Goal: Task Accomplishment & Management: Use online tool/utility

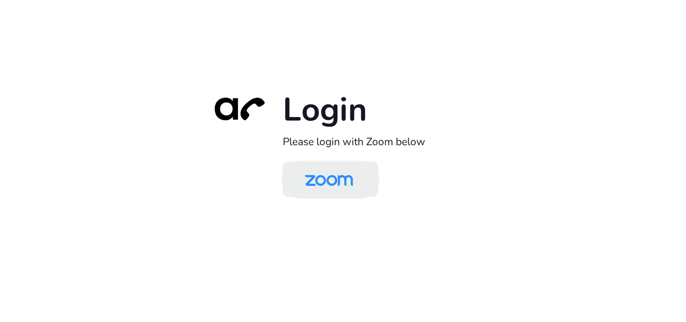
click at [326, 194] on img at bounding box center [328, 180] width 69 height 33
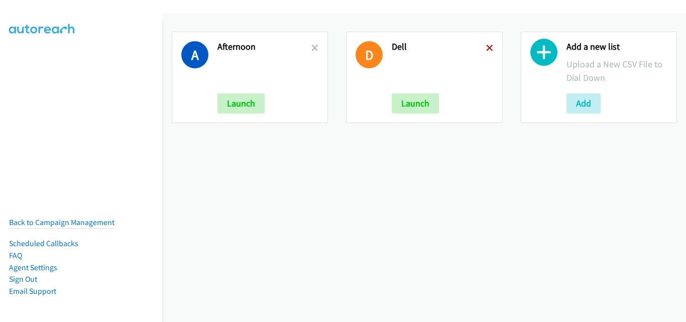
click at [486, 48] on icon at bounding box center [489, 48] width 7 height 7
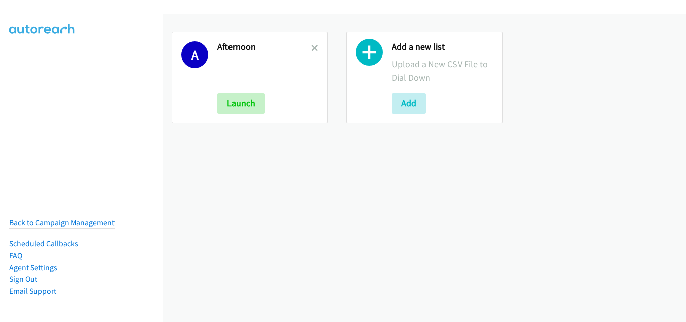
drag, startPoint x: 314, startPoint y: 47, endPoint x: 323, endPoint y: 64, distance: 19.8
click at [316, 47] on icon at bounding box center [314, 48] width 7 height 7
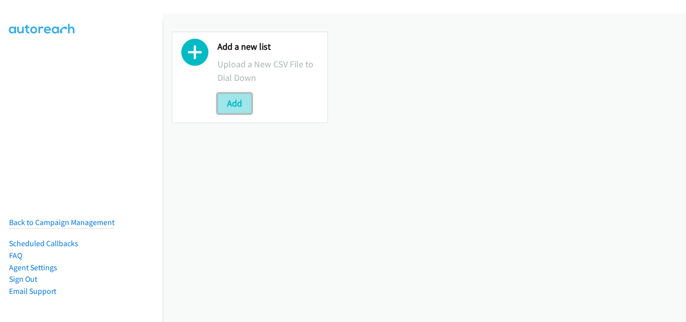
click at [244, 108] on button "Add" at bounding box center [234, 103] width 34 height 20
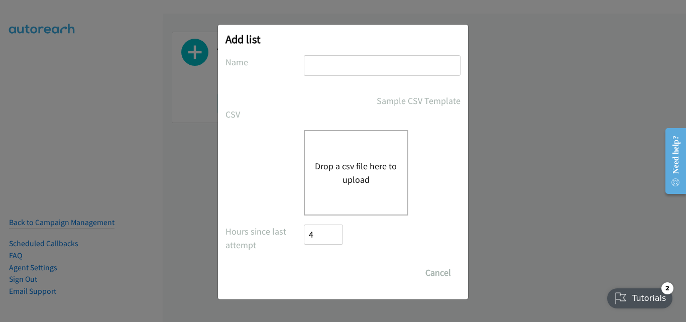
click at [347, 150] on div "Drop a csv file here to upload" at bounding box center [356, 172] width 104 height 85
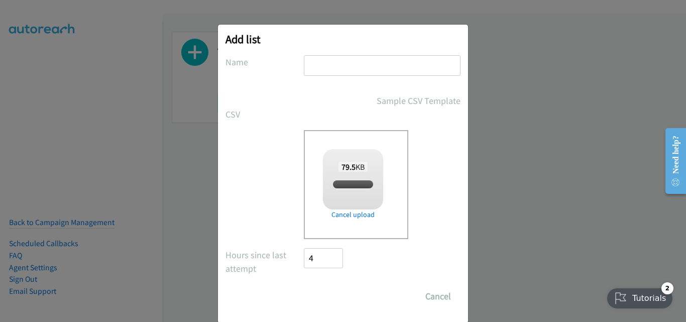
checkbox input "true"
click at [364, 61] on input "text" at bounding box center [382, 65] width 157 height 21
type input "Morning"
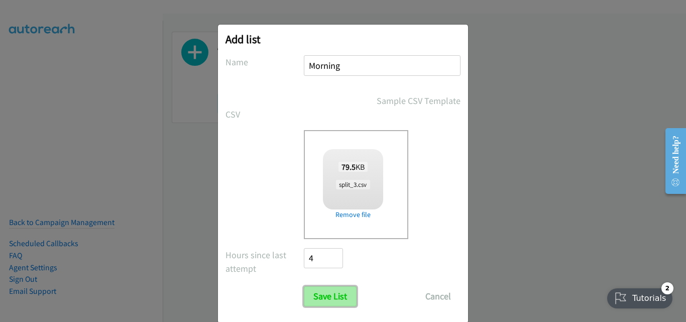
click at [324, 295] on input "Save List" at bounding box center [330, 296] width 53 height 20
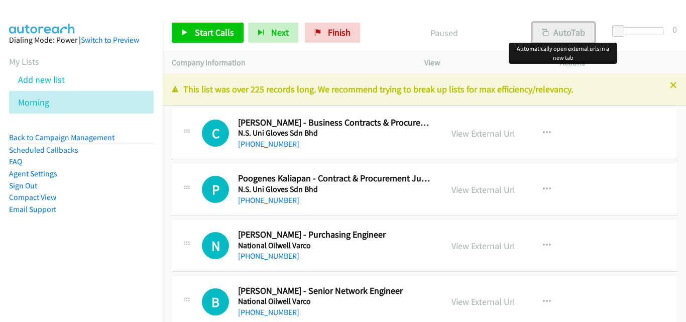
click at [544, 30] on icon "button" at bounding box center [545, 33] width 7 height 7
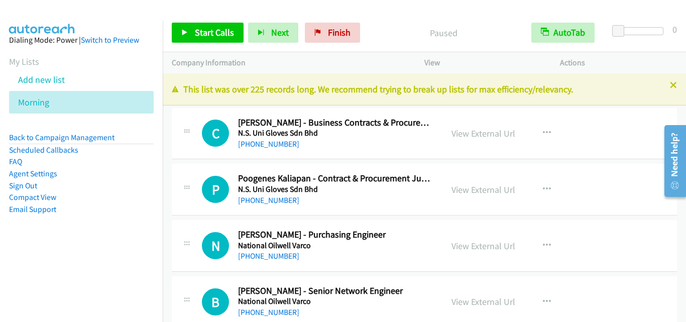
click at [172, 294] on div "B Callback Scheduled [PERSON_NAME] - Senior Network Engineer National Oilwell V…" at bounding box center [307, 301] width 271 height 33
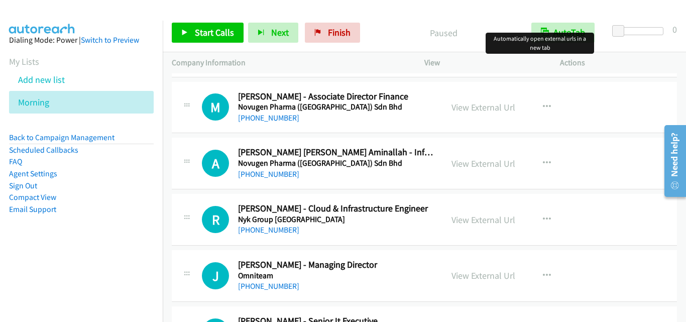
scroll to position [1456, 0]
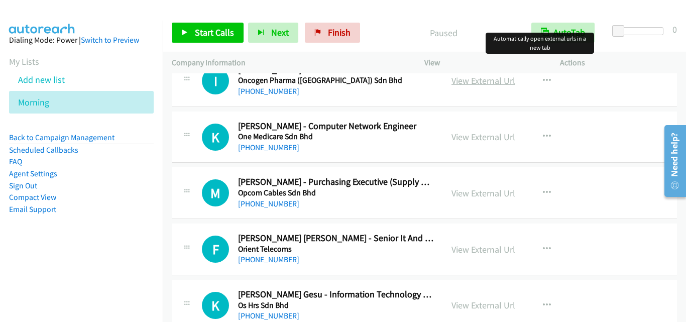
click at [464, 79] on link "View External Url" at bounding box center [483, 81] width 64 height 12
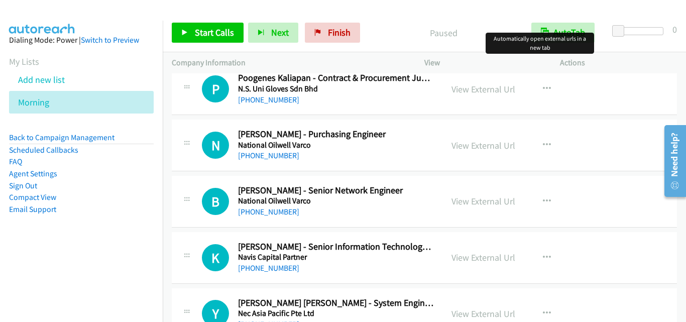
scroll to position [151, 0]
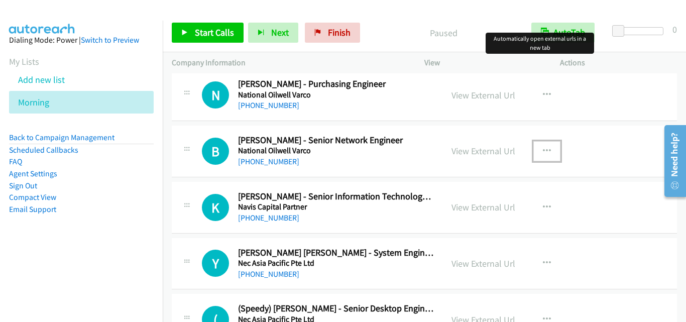
click at [546, 152] on icon "button" at bounding box center [547, 151] width 8 height 8
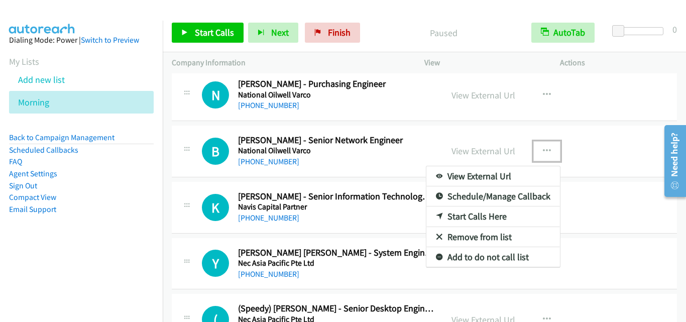
click at [480, 214] on link "Start Calls Here" at bounding box center [493, 216] width 134 height 20
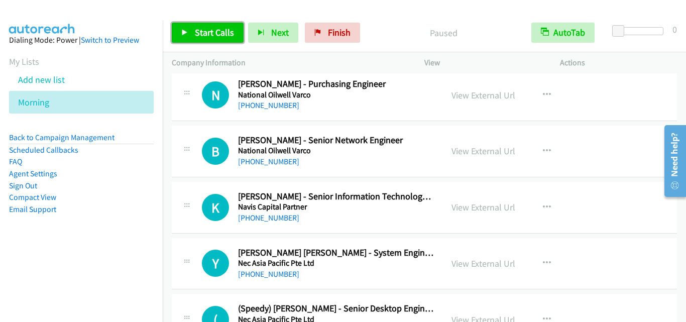
click at [210, 37] on span "Start Calls" at bounding box center [214, 33] width 39 height 12
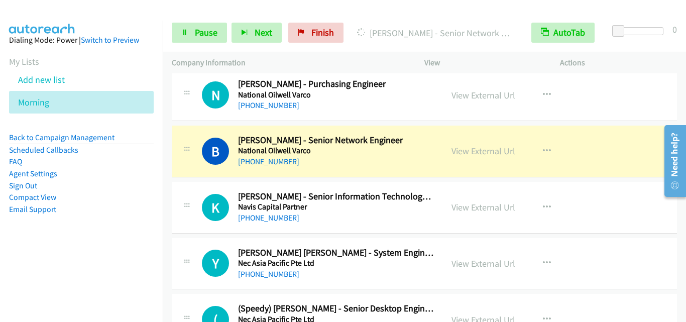
click at [172, 165] on div "B Callback Scheduled [PERSON_NAME] - Senior Network Engineer National Oilwell V…" at bounding box center [307, 151] width 271 height 33
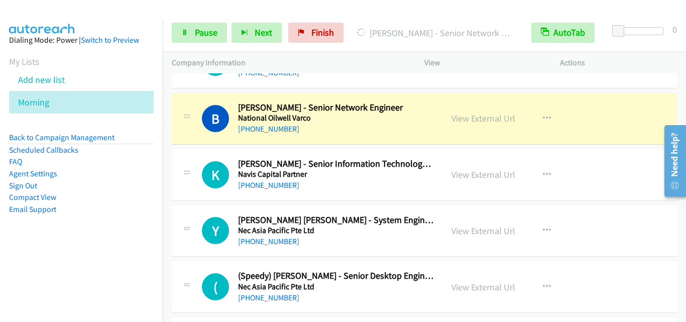
scroll to position [201, 0]
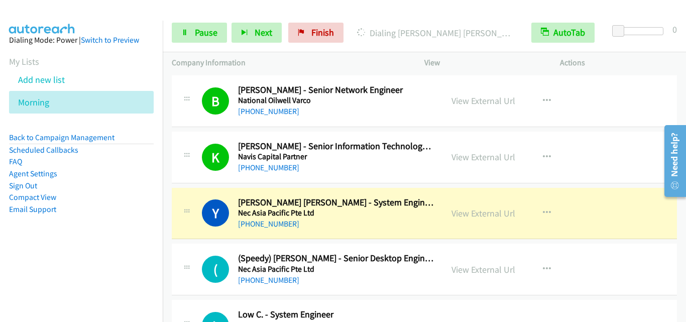
click at [197, 230] on div "Y Callback Scheduled [PERSON_NAME] [PERSON_NAME] - System Engineer Nec Asia Pac…" at bounding box center [424, 214] width 505 height 52
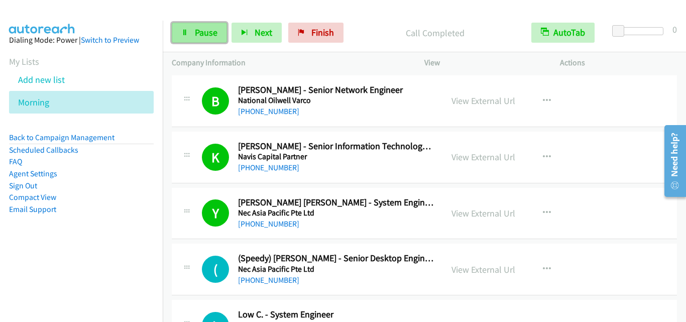
click at [202, 41] on link "Pause" at bounding box center [199, 33] width 55 height 20
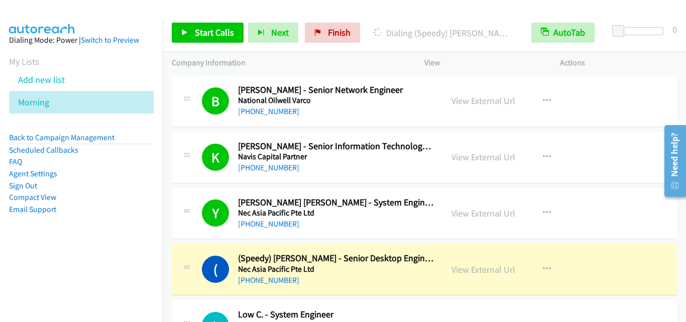
click at [185, 208] on icon at bounding box center [187, 210] width 12 height 5
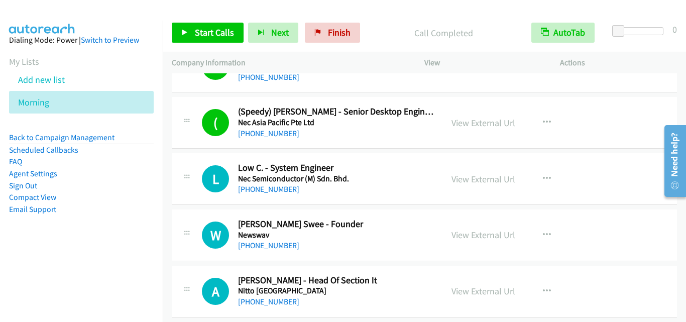
scroll to position [351, 0]
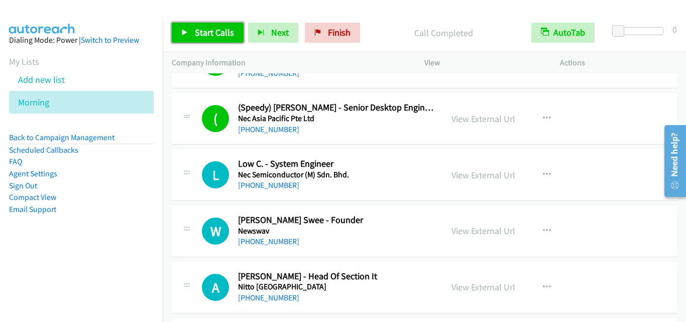
click at [195, 38] on span "Start Calls" at bounding box center [214, 33] width 39 height 12
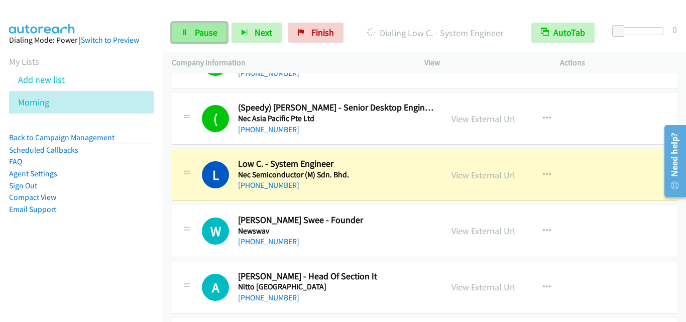
click at [202, 40] on link "Pause" at bounding box center [199, 33] width 55 height 20
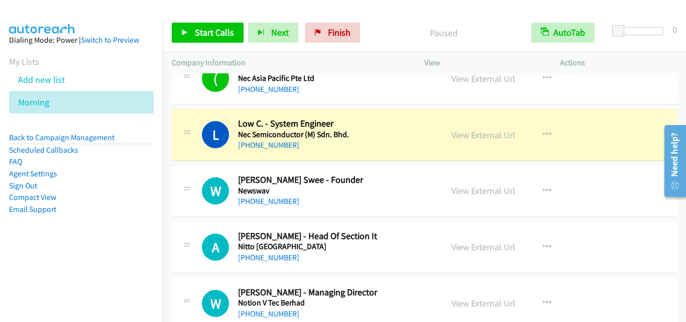
scroll to position [402, 0]
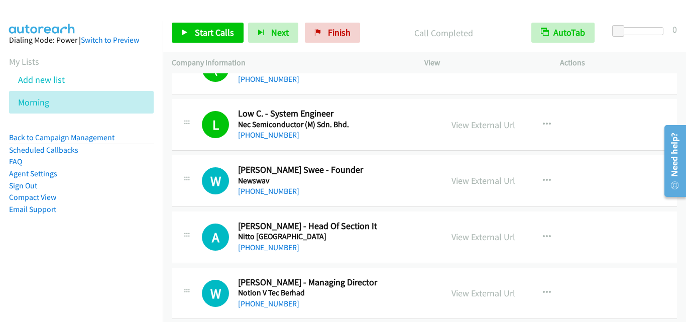
click at [173, 202] on div "W Callback Scheduled [PERSON_NAME] Swee - Founder Newswav Asia/[GEOGRAPHIC_DATA…" at bounding box center [424, 181] width 505 height 52
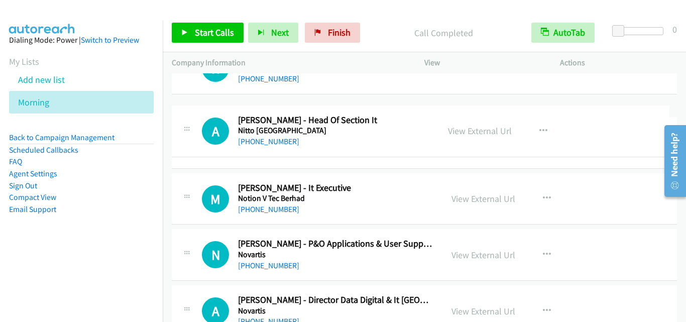
scroll to position [496, 0]
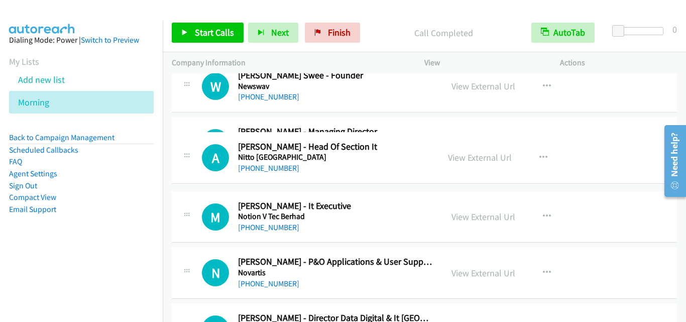
drag, startPoint x: 388, startPoint y: 89, endPoint x: 366, endPoint y: 161, distance: 74.6
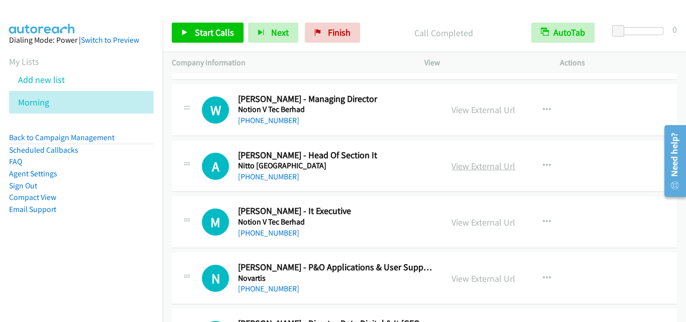
scroll to position [546, 0]
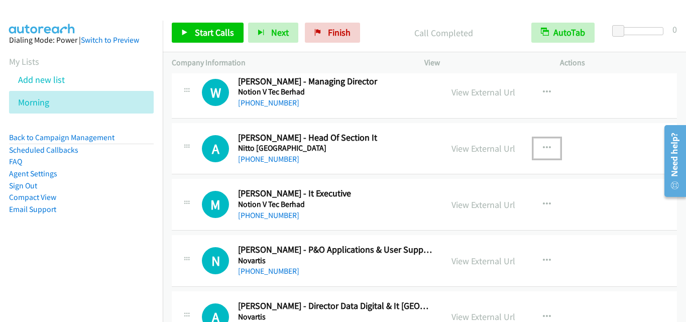
click at [545, 142] on button "button" at bounding box center [546, 148] width 27 height 20
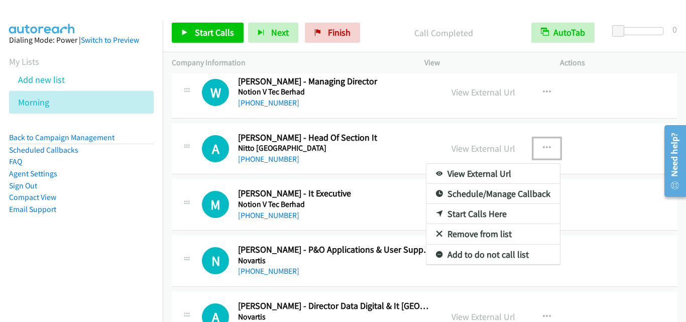
click at [479, 214] on link "Start Calls Here" at bounding box center [493, 214] width 134 height 20
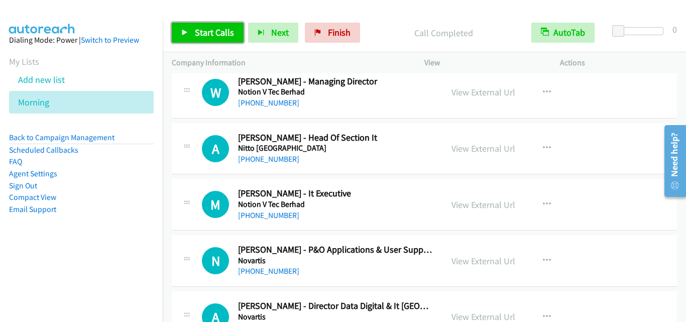
click at [206, 42] on link "Start Calls" at bounding box center [208, 33] width 72 height 20
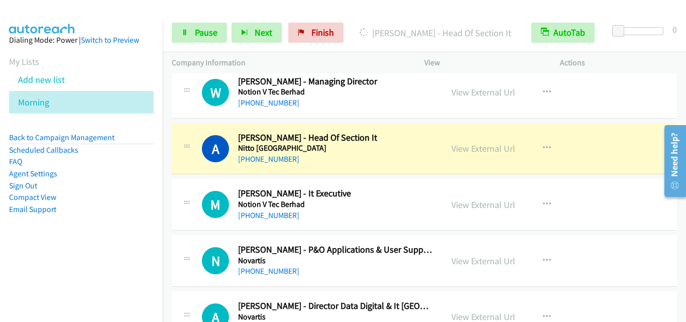
click at [185, 168] on div "A Callback Scheduled [PERSON_NAME] - Head Of Section It Nitto [GEOGRAPHIC_DATA]…" at bounding box center [424, 149] width 505 height 52
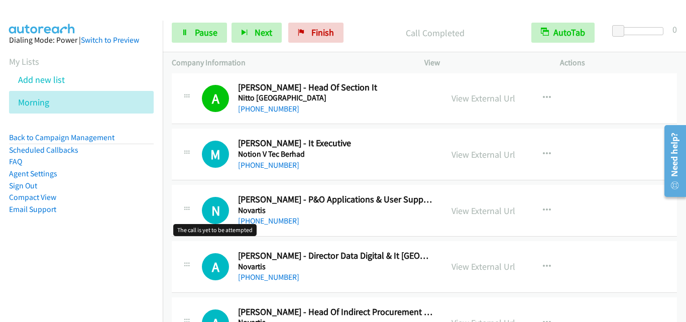
click at [225, 207] on h1 "N" at bounding box center [215, 210] width 27 height 27
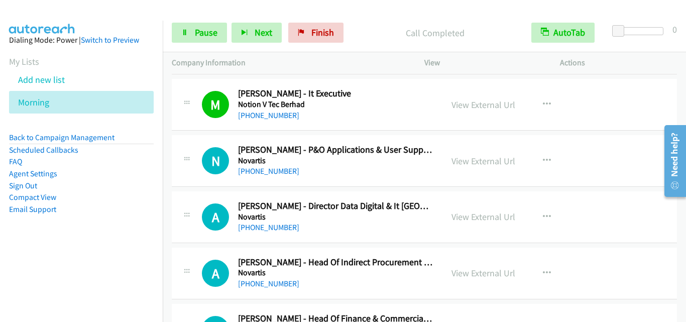
scroll to position [647, 0]
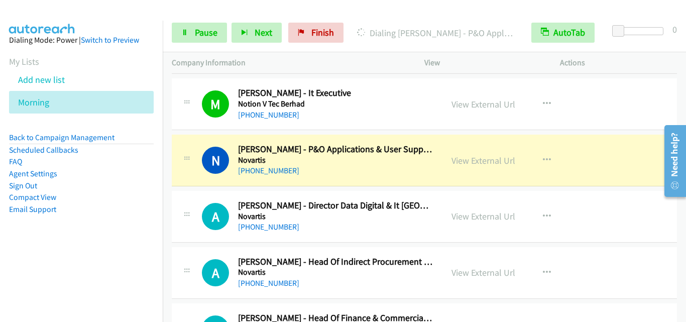
drag, startPoint x: 203, startPoint y: 192, endPoint x: 206, endPoint y: 187, distance: 6.1
click at [203, 192] on div "A Callback Scheduled [PERSON_NAME] - Director Data Digital & It [GEOGRAPHIC_DAT…" at bounding box center [424, 217] width 505 height 52
click at [189, 31] on link "Pause" at bounding box center [199, 33] width 55 height 20
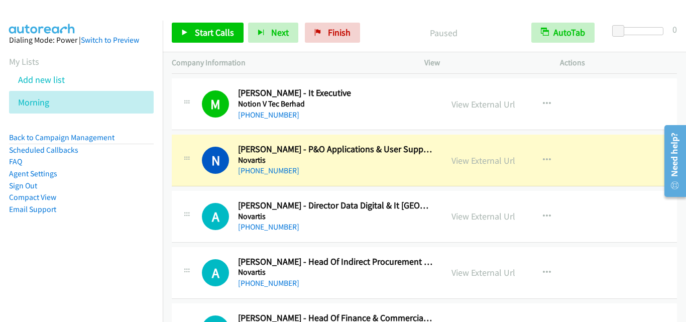
drag, startPoint x: 171, startPoint y: 151, endPoint x: 178, endPoint y: 145, distance: 9.6
click at [171, 151] on td "N Callback Scheduled [PERSON_NAME] - P&O Applications & User Support Team Lead …" at bounding box center [424, 161] width 523 height 56
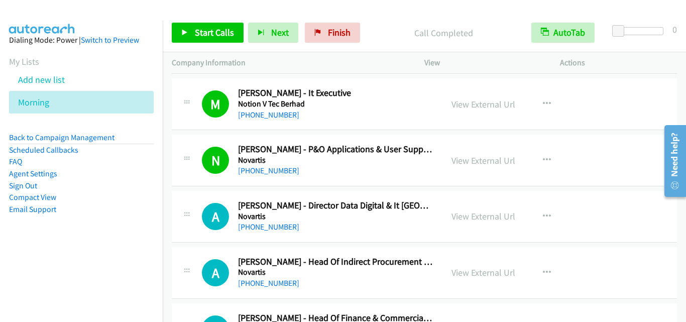
scroll to position [747, 0]
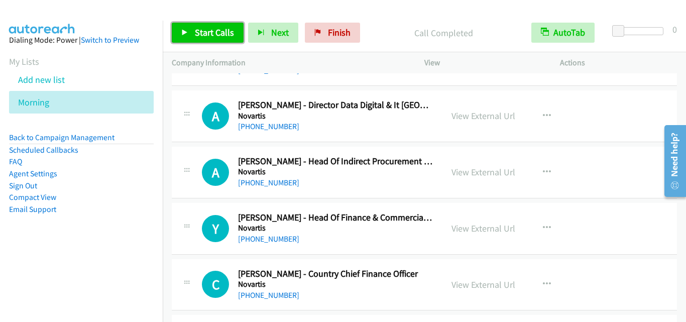
click at [220, 34] on span "Start Calls" at bounding box center [214, 33] width 39 height 12
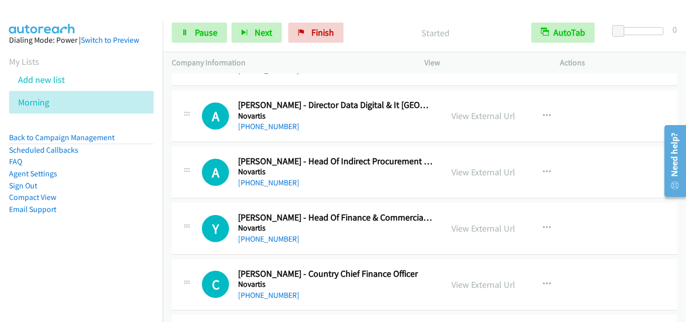
click at [176, 121] on div "A Callback Scheduled [PERSON_NAME] - Director Data Digital & It [GEOGRAPHIC_DAT…" at bounding box center [307, 115] width 271 height 33
drag, startPoint x: 208, startPoint y: 34, endPoint x: 211, endPoint y: 40, distance: 6.7
click at [208, 34] on span "Pause" at bounding box center [206, 33] width 23 height 12
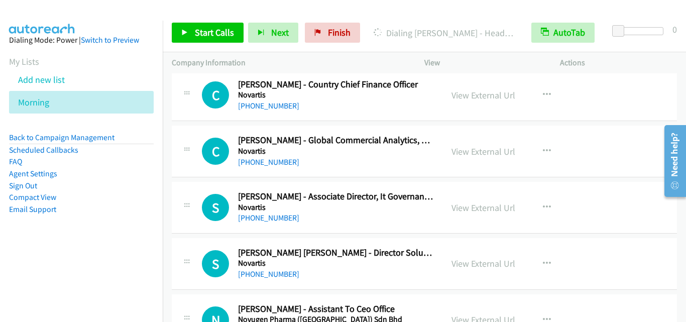
scroll to position [948, 0]
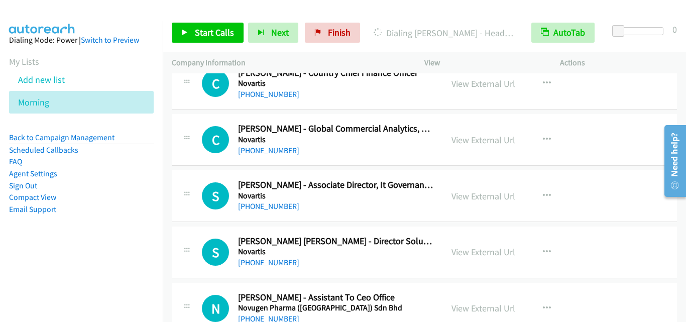
click at [102, 200] on li "Compact View" at bounding box center [81, 197] width 145 height 12
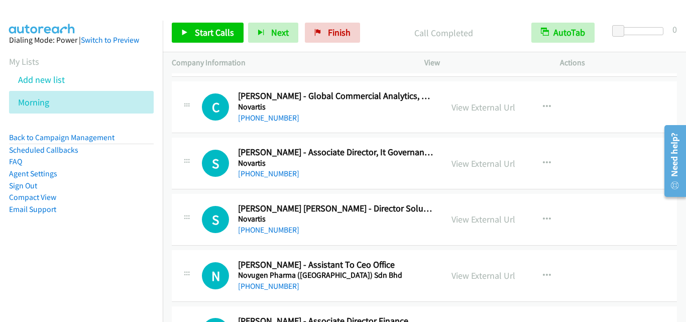
scroll to position [998, 0]
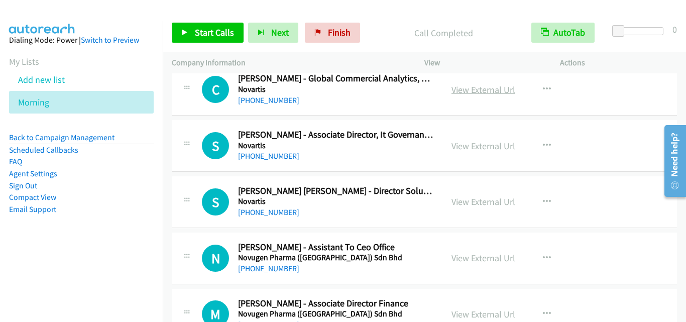
click at [463, 86] on link "View External Url" at bounding box center [483, 90] width 64 height 12
click at [546, 86] on icon "button" at bounding box center [547, 89] width 8 height 8
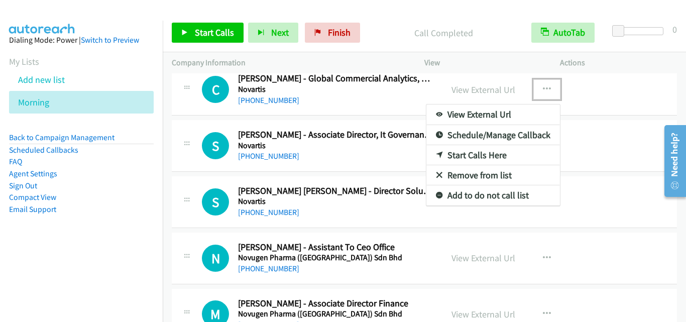
click at [492, 156] on link "Start Calls Here" at bounding box center [493, 155] width 134 height 20
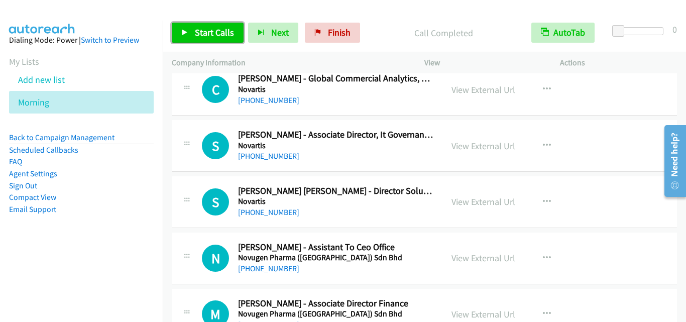
click at [211, 32] on span "Start Calls" at bounding box center [214, 33] width 39 height 12
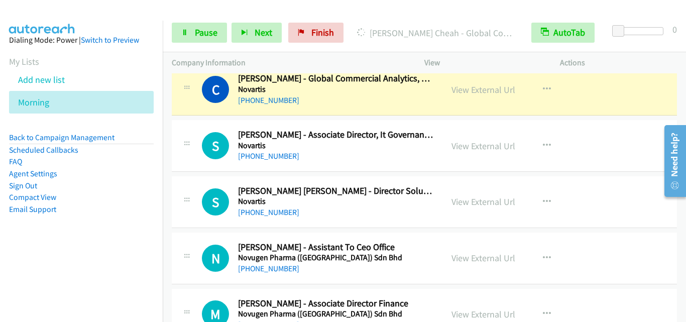
click at [209, 164] on div "S Callback Scheduled [PERSON_NAME] - Associate Director, It Governance Practiti…" at bounding box center [424, 146] width 505 height 52
click at [183, 172] on td "S Callback Scheduled [PERSON_NAME] - Associate Director, It Governance Practiti…" at bounding box center [424, 146] width 523 height 56
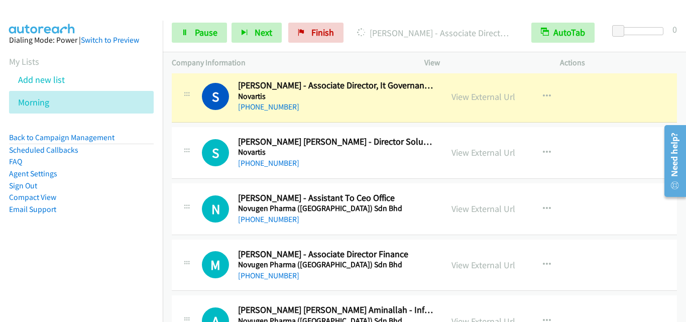
scroll to position [1048, 0]
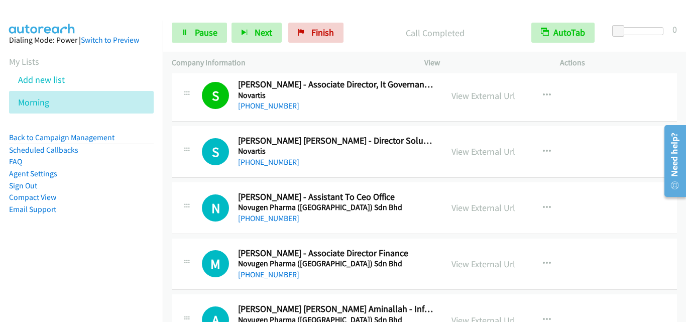
click at [214, 175] on div "S Callback Scheduled [PERSON_NAME] [PERSON_NAME] - Director Solutions Delivery …" at bounding box center [424, 152] width 505 height 52
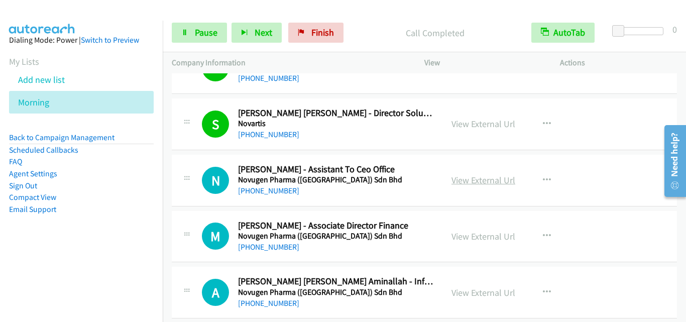
scroll to position [1098, 0]
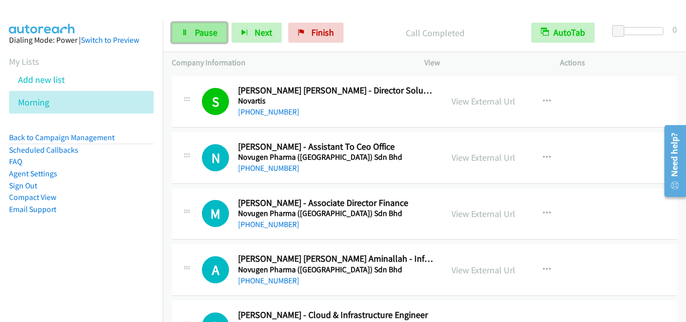
click at [210, 39] on link "Pause" at bounding box center [199, 33] width 55 height 20
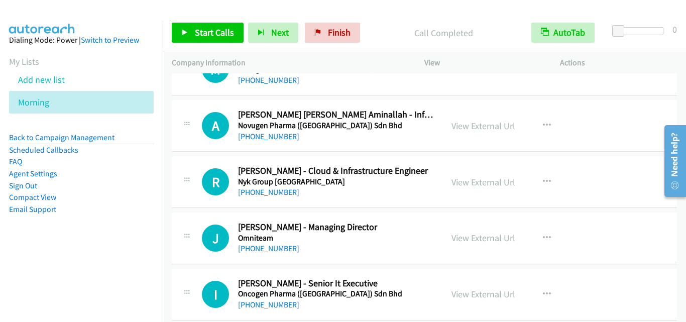
scroll to position [1249, 0]
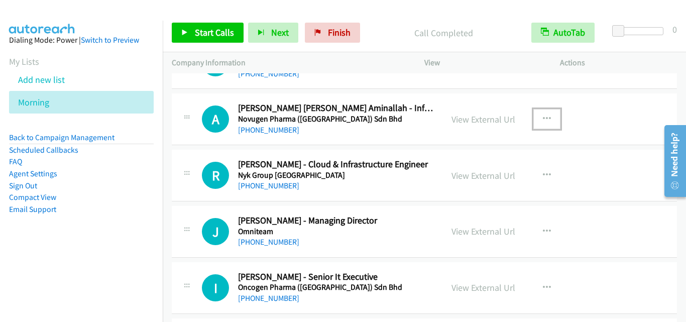
click at [548, 117] on button "button" at bounding box center [546, 119] width 27 height 20
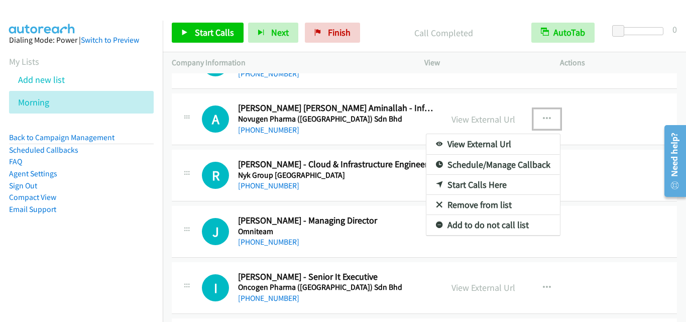
click at [497, 186] on link "Start Calls Here" at bounding box center [493, 185] width 134 height 20
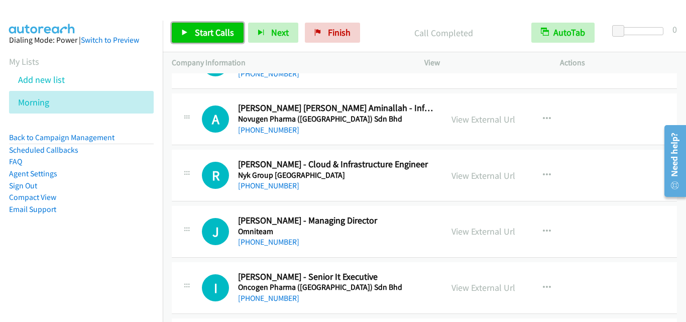
click at [201, 35] on span "Start Calls" at bounding box center [214, 33] width 39 height 12
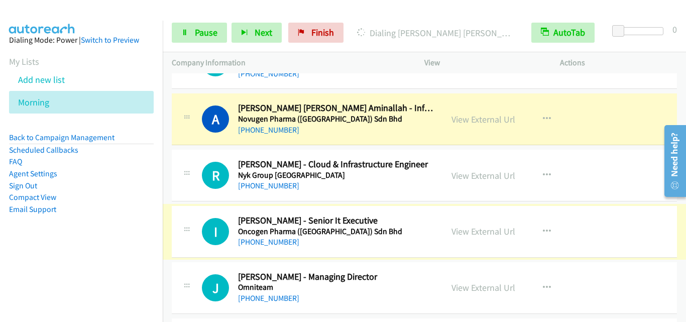
drag, startPoint x: 163, startPoint y: 252, endPoint x: 379, endPoint y: 14, distance: 320.9
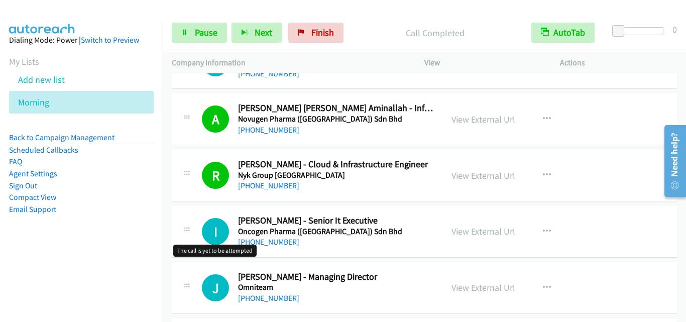
click at [206, 220] on h1 "I" at bounding box center [215, 231] width 27 height 27
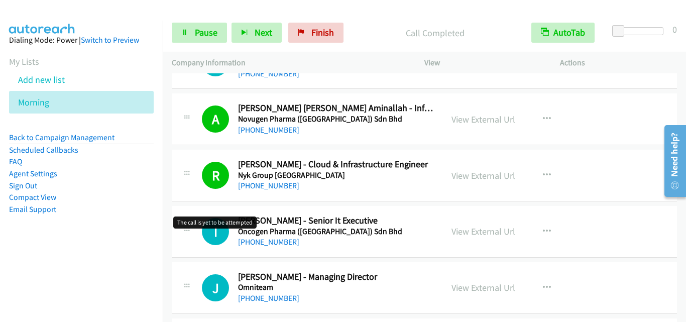
scroll to position [1299, 0]
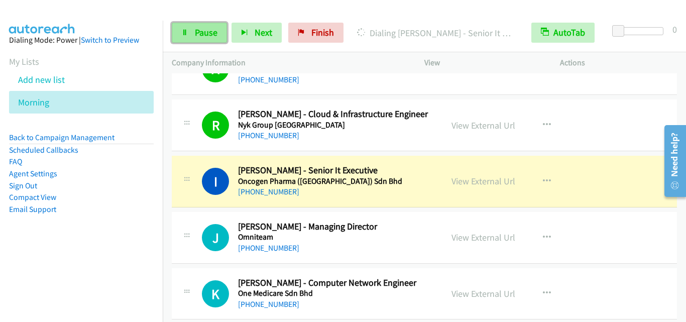
click at [205, 39] on link "Pause" at bounding box center [199, 33] width 55 height 20
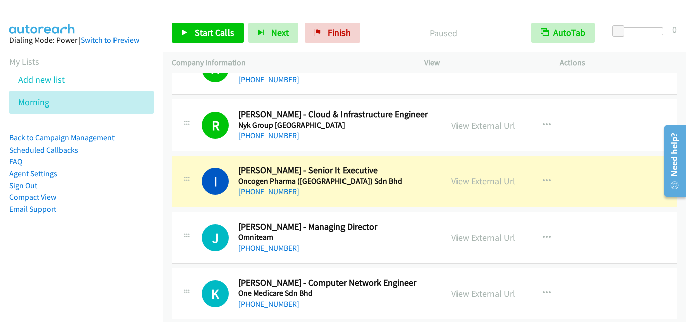
click at [198, 251] on div "J Callback Scheduled [PERSON_NAME] - Managing Director Omniteam Asia/[GEOGRAPHI…" at bounding box center [307, 237] width 253 height 33
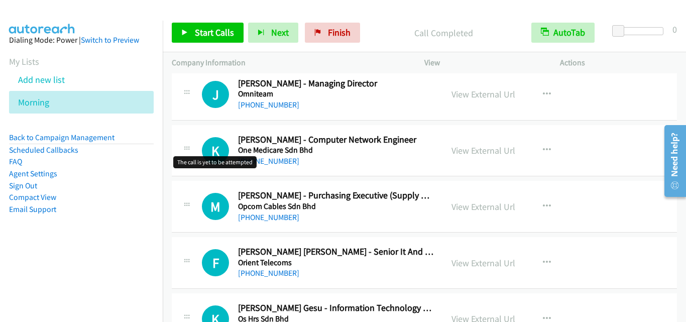
scroll to position [1450, 0]
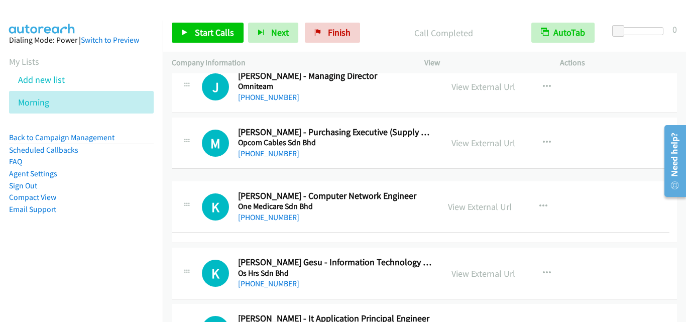
drag, startPoint x: 366, startPoint y: 143, endPoint x: 344, endPoint y: 207, distance: 67.5
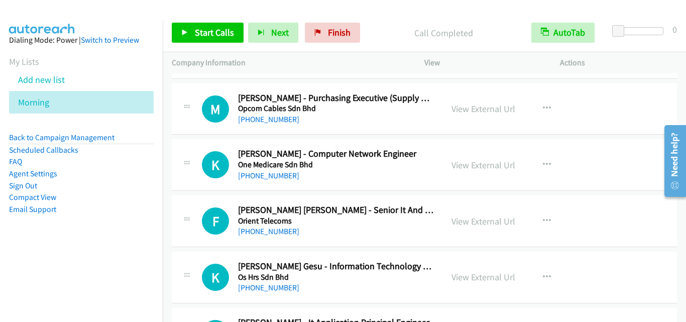
scroll to position [1500, 0]
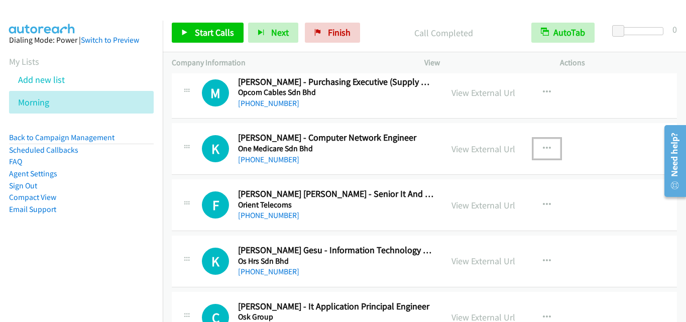
click at [547, 146] on button "button" at bounding box center [546, 149] width 27 height 20
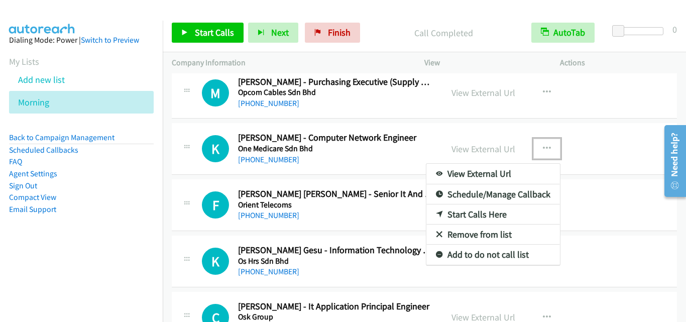
click at [508, 215] on link "Start Calls Here" at bounding box center [493, 214] width 134 height 20
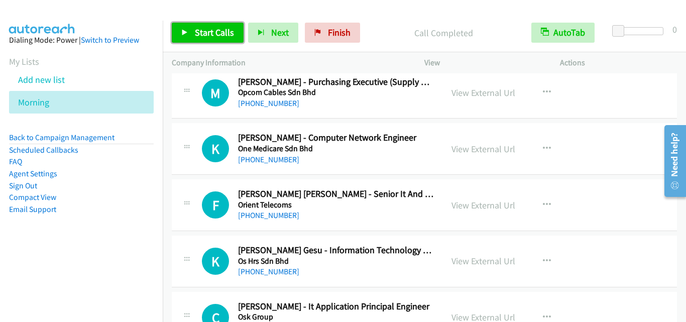
click at [227, 38] on span "Start Calls" at bounding box center [214, 33] width 39 height 12
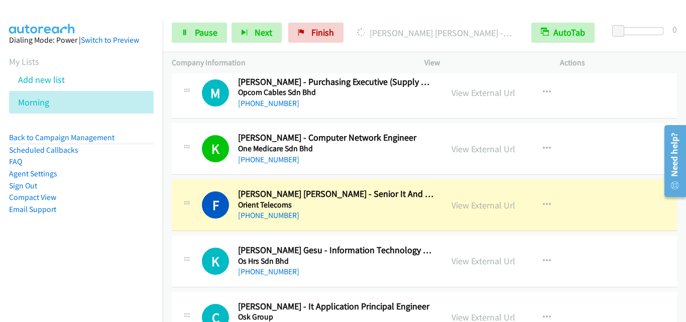
click at [183, 226] on div "F Callback Scheduled [PERSON_NAME] [PERSON_NAME] - Senior It And Hardware Engin…" at bounding box center [424, 205] width 505 height 52
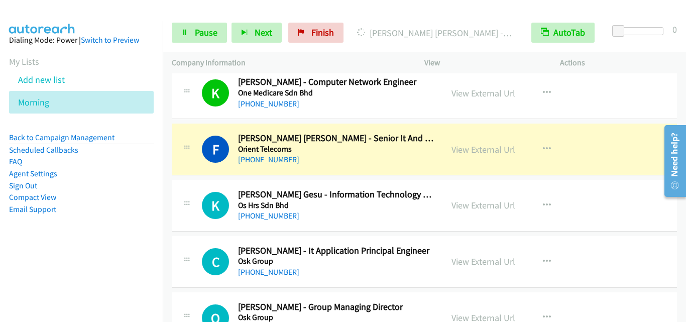
scroll to position [1600, 0]
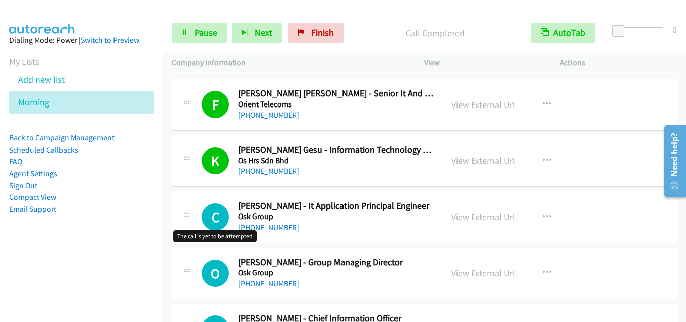
click at [209, 220] on h1 "C" at bounding box center [215, 216] width 27 height 27
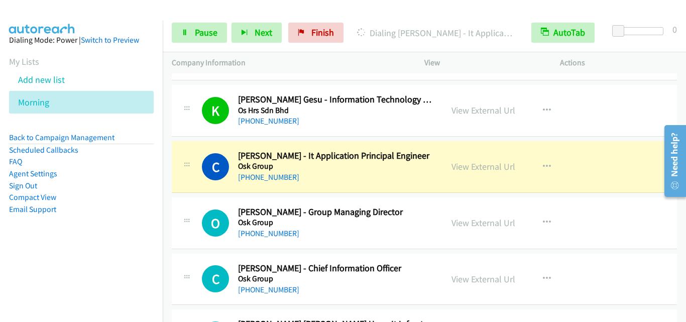
click at [169, 170] on td "C Callback Scheduled [PERSON_NAME] - It Application Principal Engineer Osk Grou…" at bounding box center [424, 167] width 523 height 56
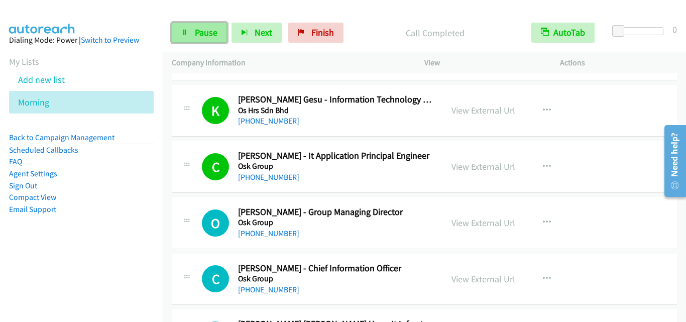
drag, startPoint x: 211, startPoint y: 33, endPoint x: 216, endPoint y: 35, distance: 5.4
click at [211, 33] on span "Pause" at bounding box center [206, 33] width 23 height 12
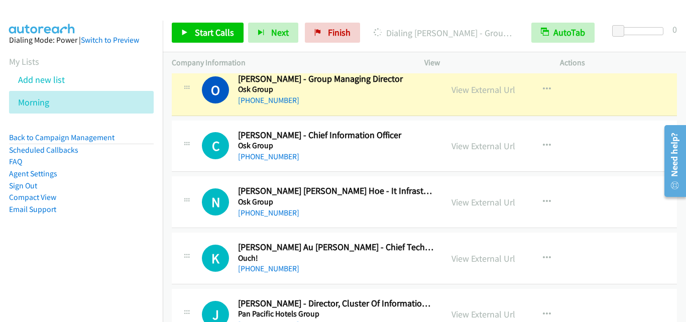
scroll to position [1801, 0]
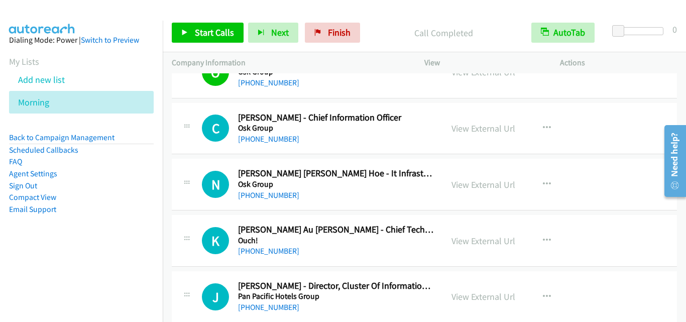
click at [199, 180] on div "N Callback Scheduled [PERSON_NAME] [PERSON_NAME] Hoe - It Infrastructure Princi…" at bounding box center [307, 184] width 253 height 33
click at [205, 36] on span "Start Calls" at bounding box center [214, 33] width 39 height 12
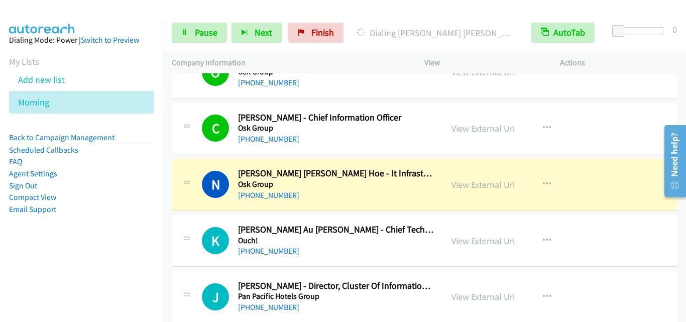
click at [194, 213] on td "K Callback Scheduled [PERSON_NAME] Au [PERSON_NAME] - Chief Technology Officer …" at bounding box center [424, 241] width 523 height 56
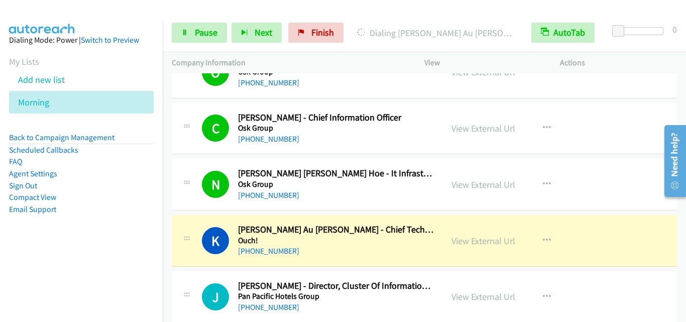
click at [181, 243] on div at bounding box center [187, 237] width 12 height 27
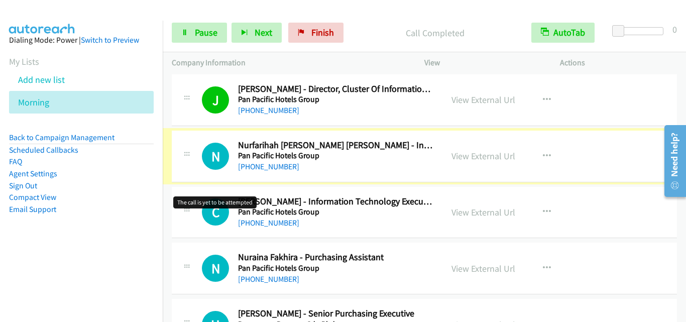
scroll to position [2002, 0]
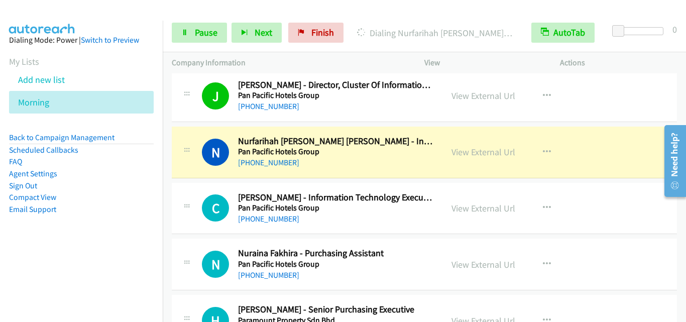
drag, startPoint x: 184, startPoint y: 211, endPoint x: 253, endPoint y: 19, distance: 204.2
drag, startPoint x: 209, startPoint y: 218, endPoint x: 213, endPoint y: 207, distance: 11.8
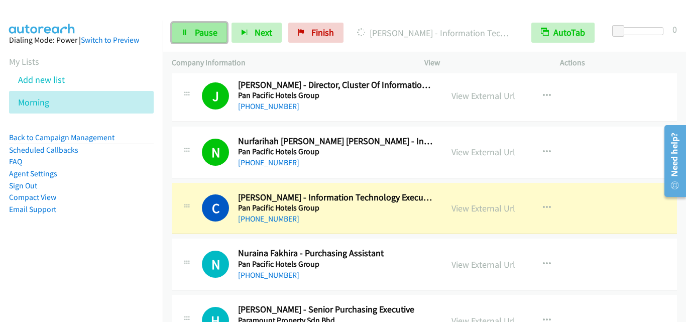
click at [201, 31] on span "Pause" at bounding box center [206, 33] width 23 height 12
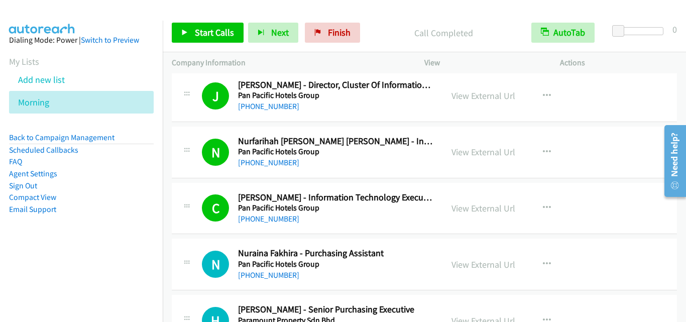
drag, startPoint x: 323, startPoint y: 114, endPoint x: 352, endPoint y: 83, distance: 42.3
click at [323, 114] on div "J Callback Scheduled [PERSON_NAME] - Director, Cluster Of Information Technolog…" at bounding box center [424, 96] width 505 height 52
click at [488, 209] on link "View External Url" at bounding box center [483, 208] width 64 height 12
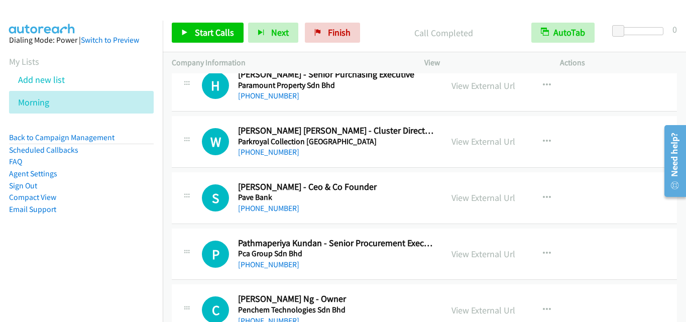
scroll to position [2253, 0]
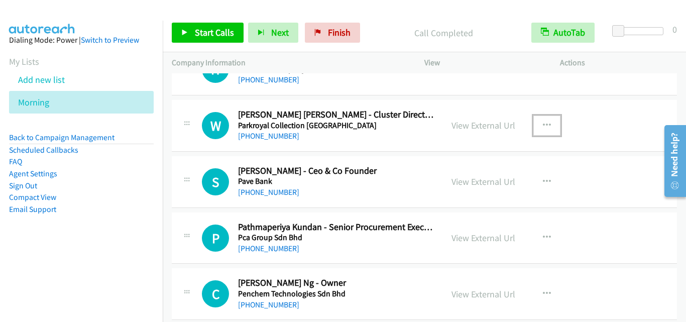
click at [543, 123] on icon "button" at bounding box center [547, 125] width 8 height 8
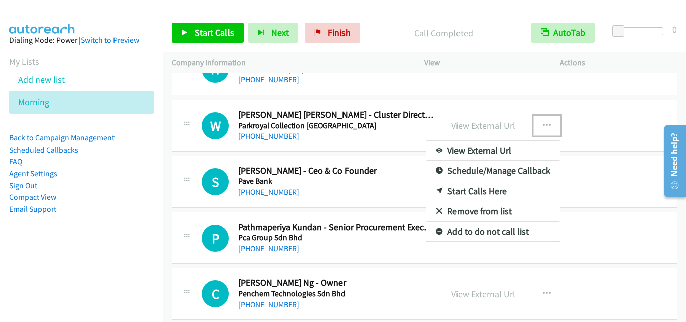
click at [486, 190] on link "Start Calls Here" at bounding box center [493, 191] width 134 height 20
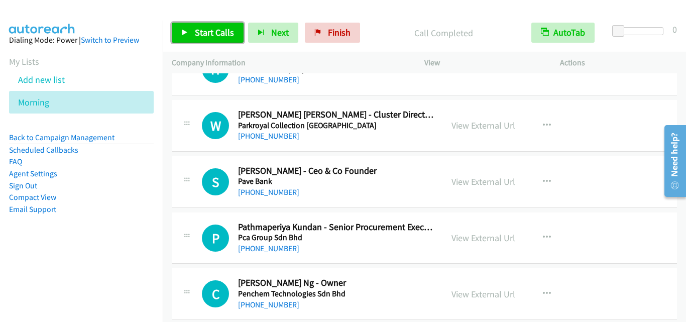
click at [228, 28] on span "Start Calls" at bounding box center [214, 33] width 39 height 12
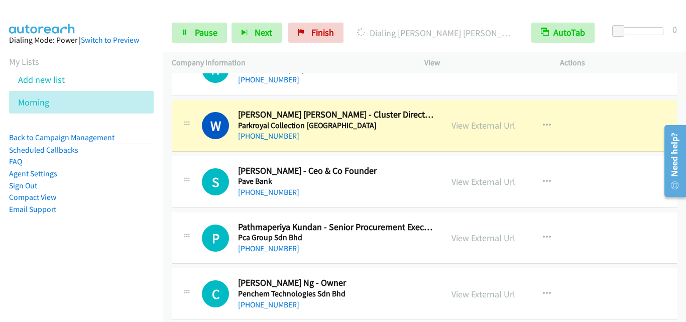
click at [198, 216] on div "P Callback Scheduled Pathmaperiya Kundan - Senior Procurement Executive Pca Gro…" at bounding box center [424, 238] width 505 height 52
click at [207, 30] on span "Pause" at bounding box center [206, 33] width 23 height 12
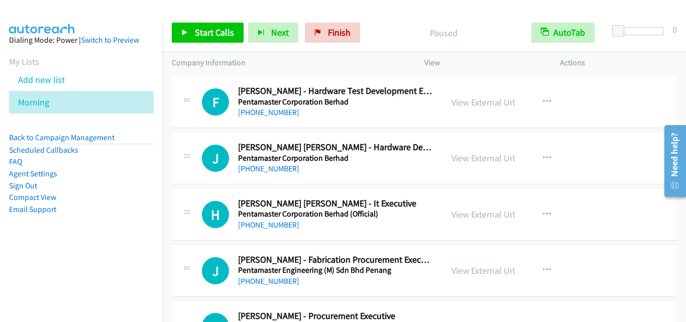
scroll to position [2504, 0]
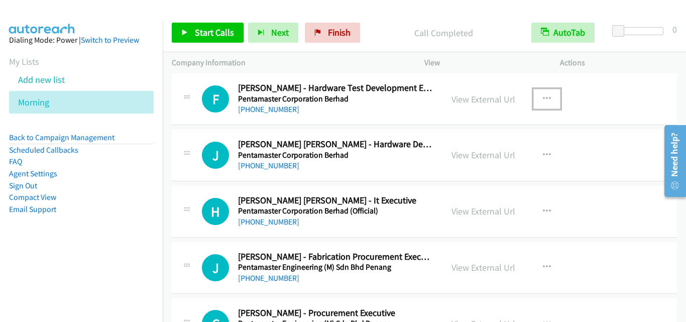
click at [543, 100] on icon "button" at bounding box center [547, 99] width 8 height 8
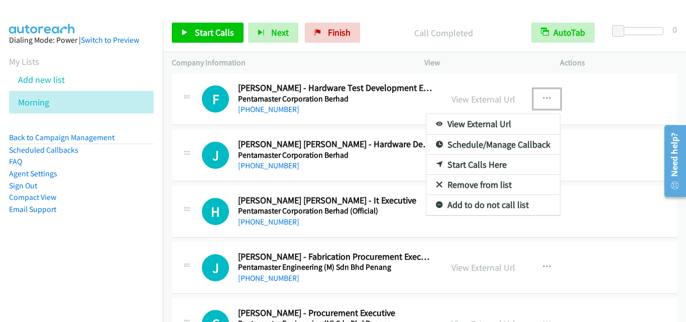
click at [484, 164] on link "Start Calls Here" at bounding box center [493, 165] width 134 height 20
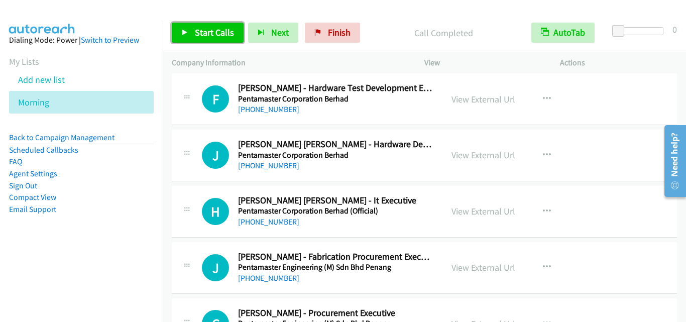
click at [195, 37] on span "Start Calls" at bounding box center [214, 33] width 39 height 12
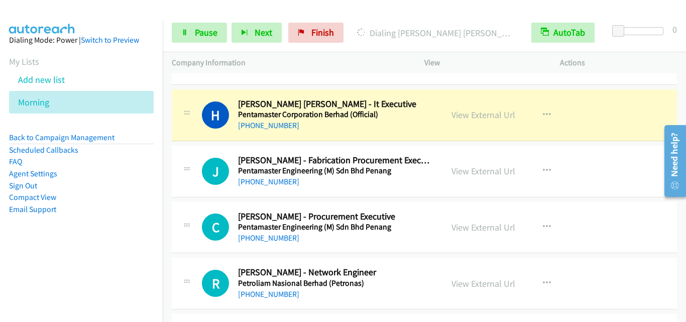
scroll to position [2604, 0]
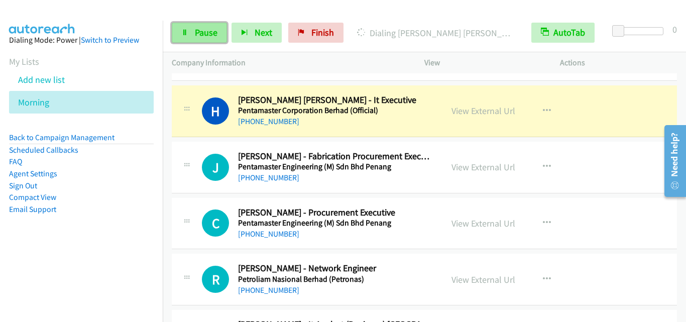
click at [206, 29] on span "Pause" at bounding box center [206, 33] width 23 height 12
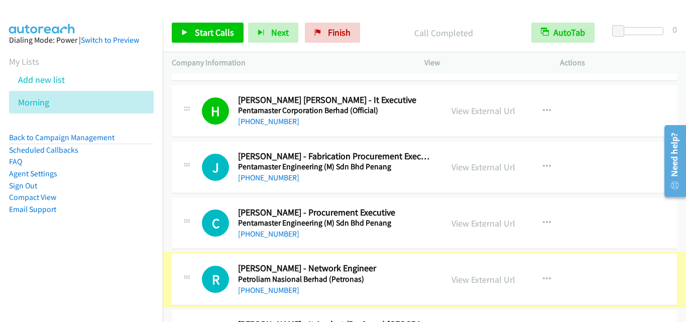
scroll to position [2755, 0]
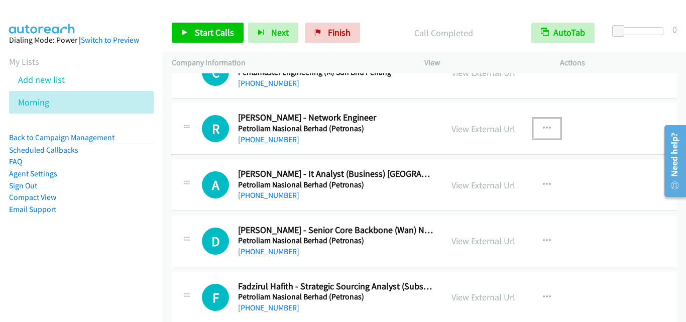
click at [545, 127] on icon "button" at bounding box center [547, 129] width 8 height 8
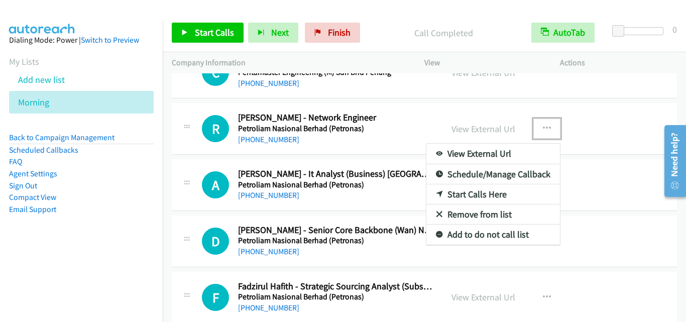
click at [465, 193] on link "Start Calls Here" at bounding box center [493, 194] width 134 height 20
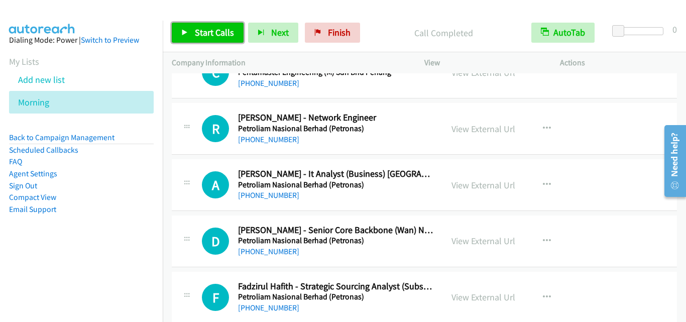
click at [206, 37] on span "Start Calls" at bounding box center [214, 33] width 39 height 12
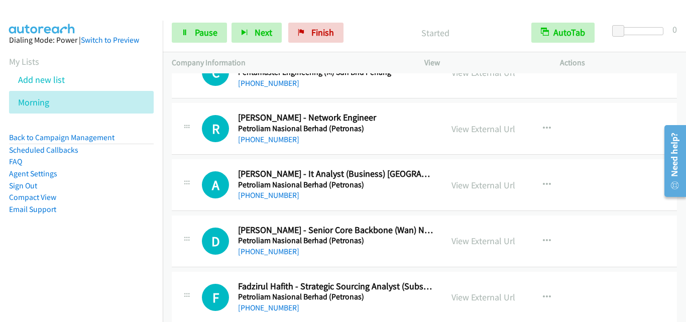
click at [200, 137] on div "R Callback Scheduled [PERSON_NAME] - Network Engineer Petroliam Nasional Berhad…" at bounding box center [307, 128] width 253 height 33
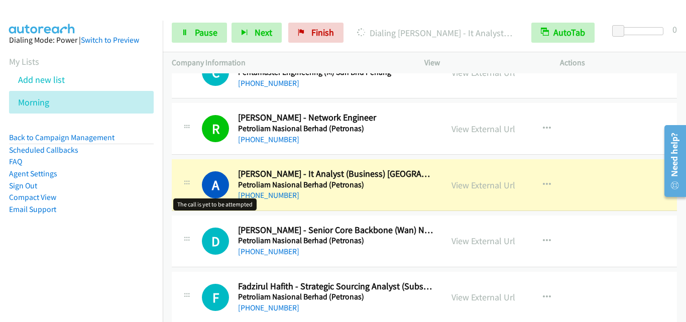
click at [203, 181] on h1 "A" at bounding box center [215, 184] width 27 height 27
click at [188, 220] on div "D Callback Scheduled [PERSON_NAME] - Senior Core Backbone (Wan) Network Enginee…" at bounding box center [424, 241] width 505 height 52
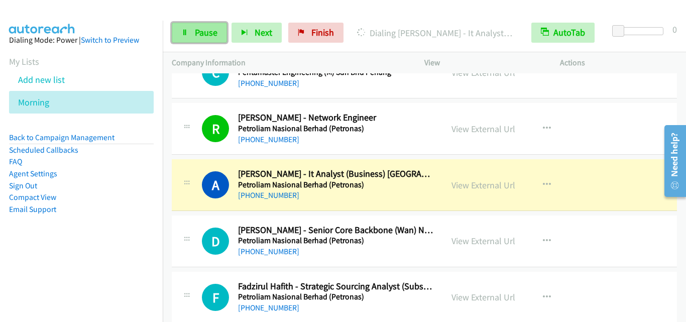
click at [205, 32] on span "Pause" at bounding box center [206, 33] width 23 height 12
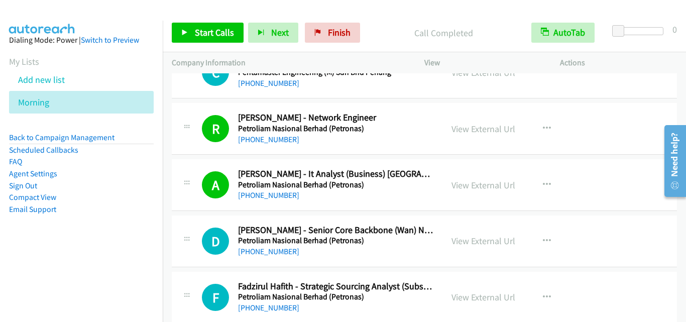
click at [198, 206] on div "A Callback Scheduled [PERSON_NAME] - It Analyst (Business) Asia Petroliam Nasio…" at bounding box center [424, 185] width 505 height 52
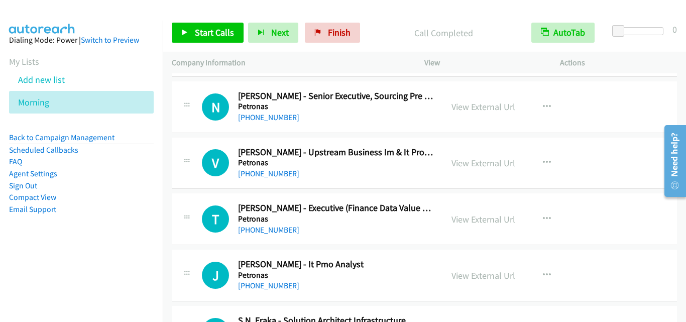
scroll to position [3860, 0]
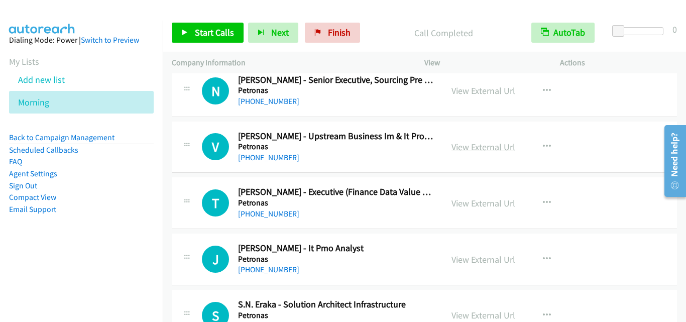
click at [473, 148] on link "View External Url" at bounding box center [483, 147] width 64 height 12
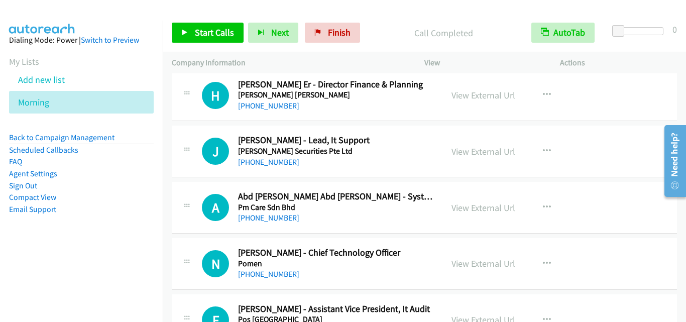
scroll to position [10486, 0]
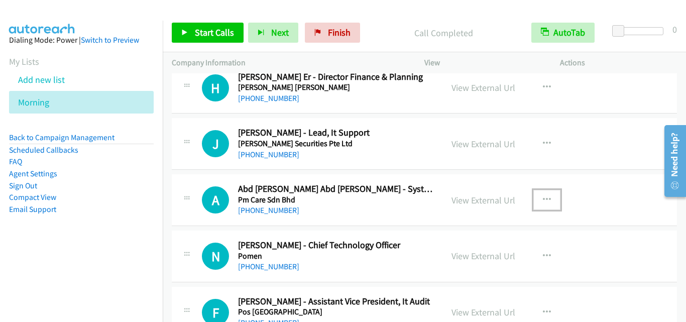
click at [544, 201] on icon "button" at bounding box center [547, 200] width 8 height 8
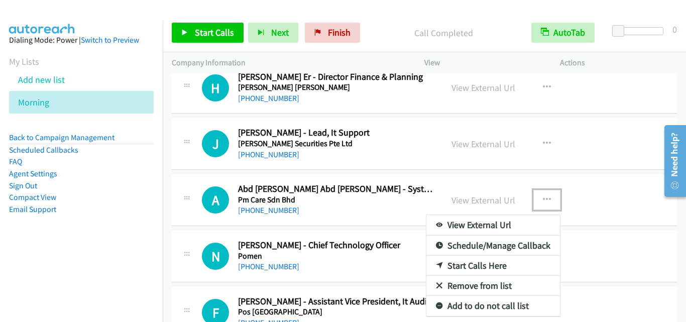
click at [481, 266] on link "Start Calls Here" at bounding box center [493, 266] width 134 height 20
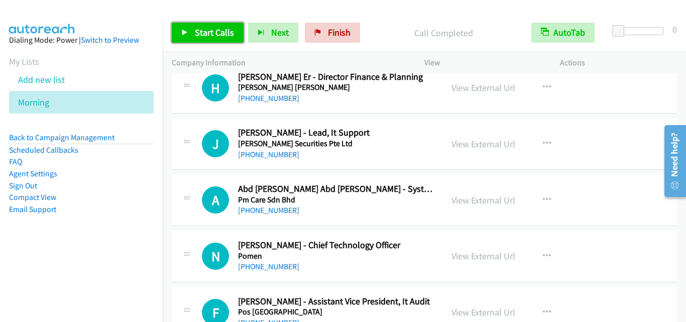
click at [199, 32] on span "Start Calls" at bounding box center [214, 33] width 39 height 12
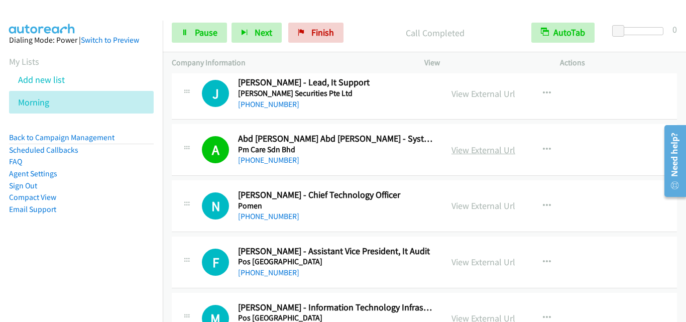
scroll to position [10637, 0]
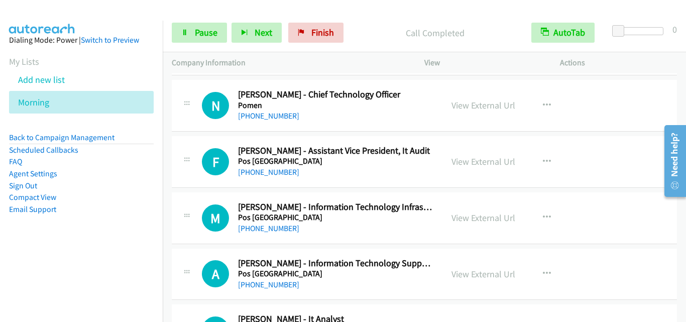
drag, startPoint x: 196, startPoint y: 116, endPoint x: 213, endPoint y: 6, distance: 112.2
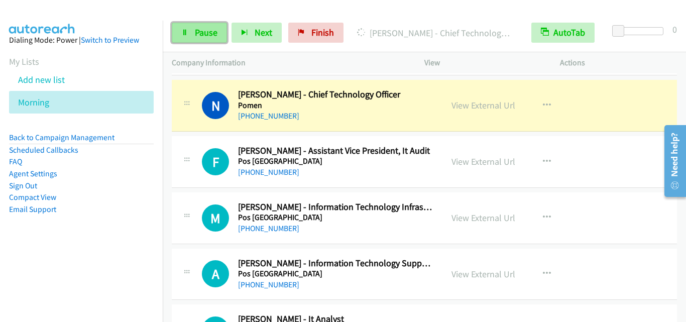
click at [191, 27] on link "Pause" at bounding box center [199, 33] width 55 height 20
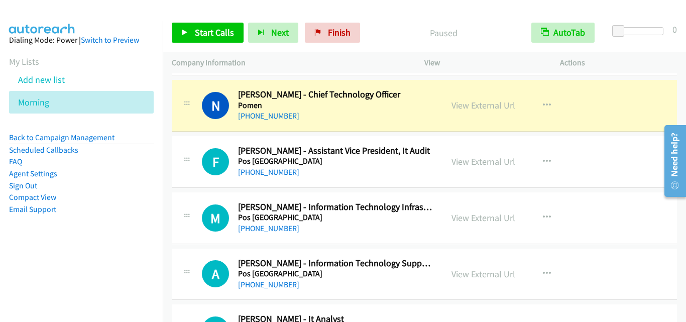
drag, startPoint x: 183, startPoint y: 168, endPoint x: 188, endPoint y: 163, distance: 7.1
click at [183, 168] on div at bounding box center [187, 158] width 12 height 27
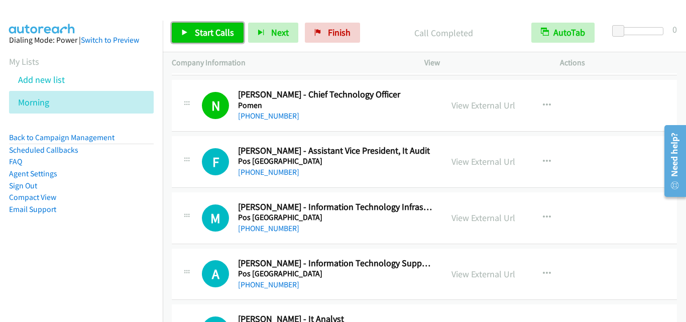
click at [214, 37] on span "Start Calls" at bounding box center [214, 33] width 39 height 12
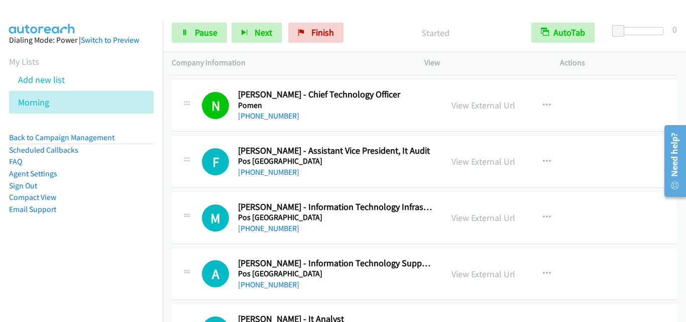
drag, startPoint x: 301, startPoint y: 60, endPoint x: 390, endPoint y: 19, distance: 97.7
click at [301, 60] on p "Company Information" at bounding box center [289, 63] width 234 height 12
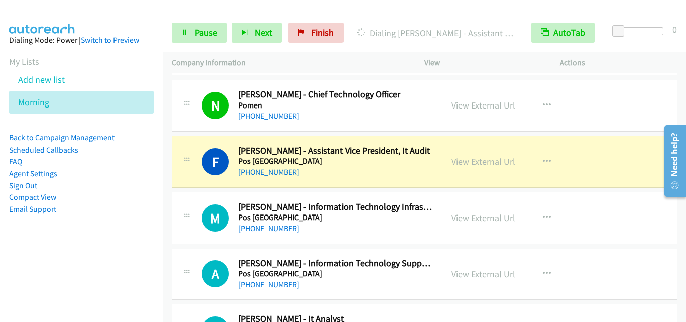
click at [186, 198] on div "M Callback Scheduled [PERSON_NAME] - Information Technology Infrastructure Serv…" at bounding box center [424, 218] width 505 height 52
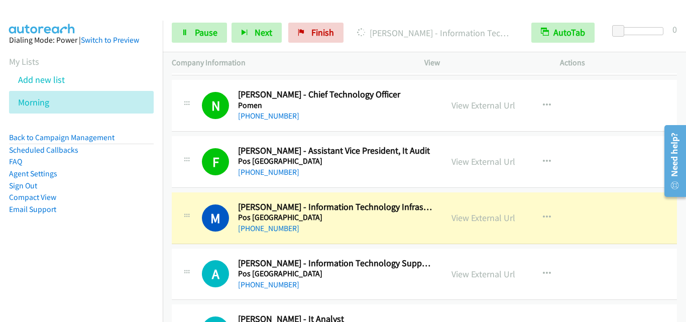
scroll to position [10737, 0]
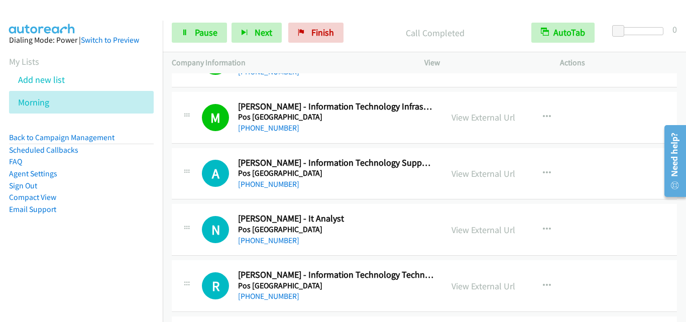
click at [200, 168] on div "A Callback Scheduled [PERSON_NAME] - Information Technology Support Analyst Pos…" at bounding box center [307, 173] width 253 height 33
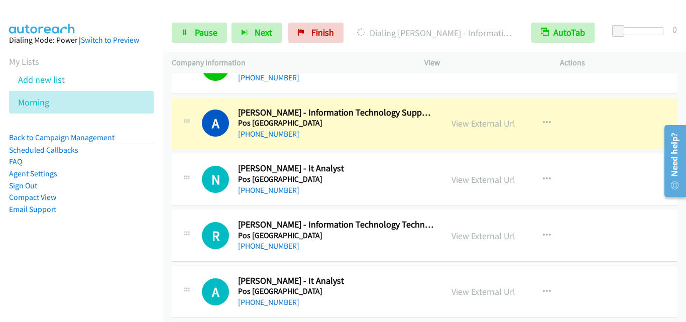
drag, startPoint x: 205, startPoint y: 161, endPoint x: 218, endPoint y: 150, distance: 16.7
click at [205, 161] on div "N Callback Scheduled Noor Azam Bin Anas - It Analyst Pos [GEOGRAPHIC_DATA] Asia…" at bounding box center [424, 180] width 505 height 52
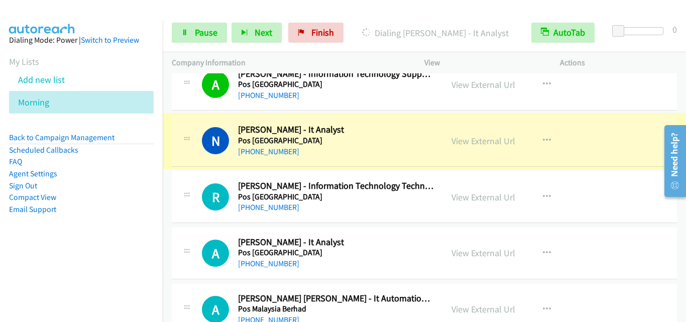
scroll to position [10838, 0]
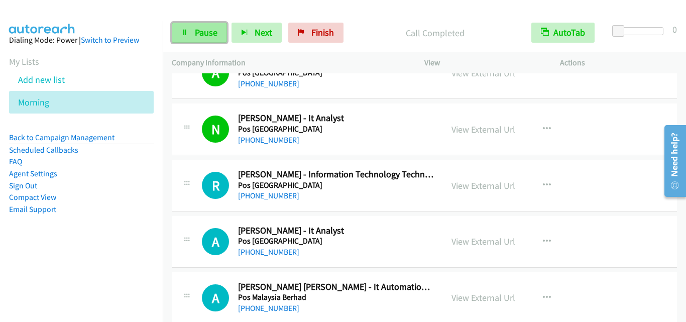
click at [207, 25] on link "Pause" at bounding box center [199, 33] width 55 height 20
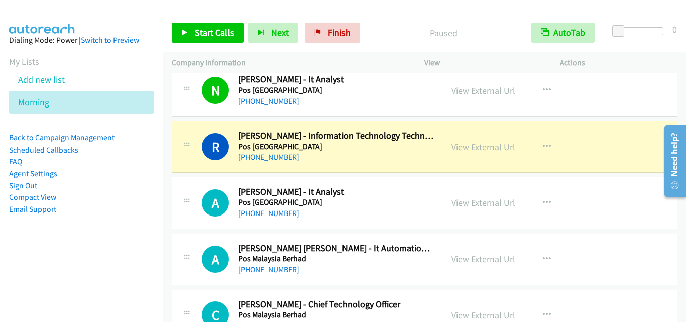
scroll to position [10888, 0]
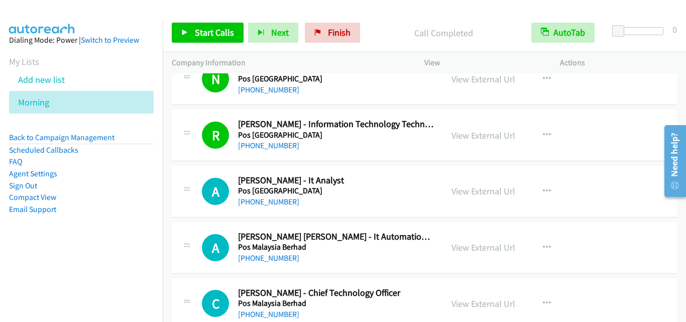
click at [187, 196] on div at bounding box center [187, 188] width 12 height 27
click at [217, 33] on span "Start Calls" at bounding box center [214, 33] width 39 height 12
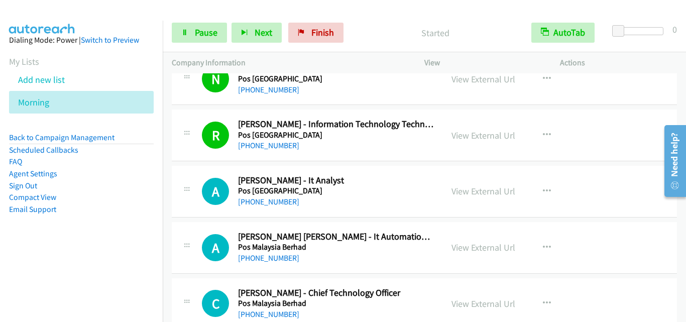
click at [198, 215] on div "A Callback Scheduled [PERSON_NAME] - It Analyst Pos [GEOGRAPHIC_DATA] Asia/[GEO…" at bounding box center [424, 192] width 505 height 52
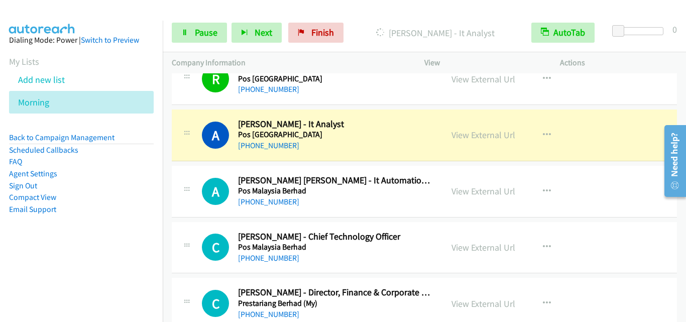
scroll to position [10988, 0]
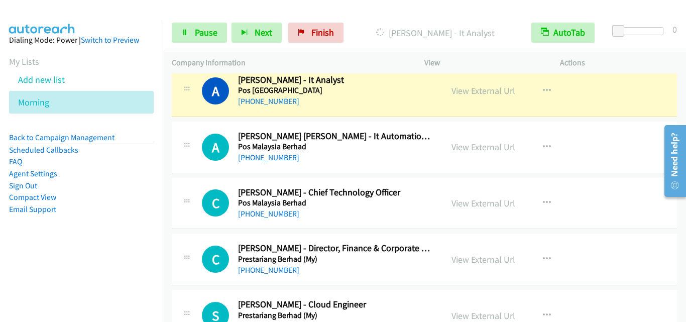
drag, startPoint x: 189, startPoint y: 131, endPoint x: 174, endPoint y: 129, distance: 14.7
click at [189, 131] on div at bounding box center [187, 144] width 12 height 27
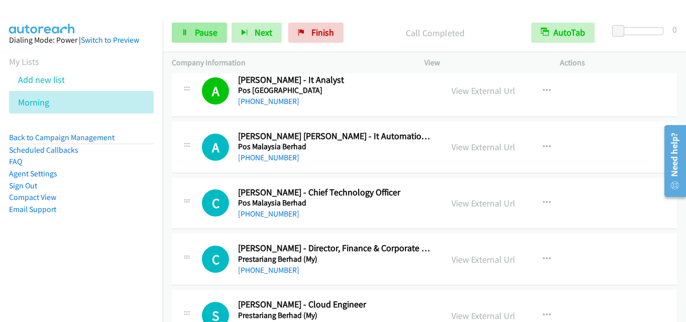
click at [190, 35] on link "Pause" at bounding box center [199, 33] width 55 height 20
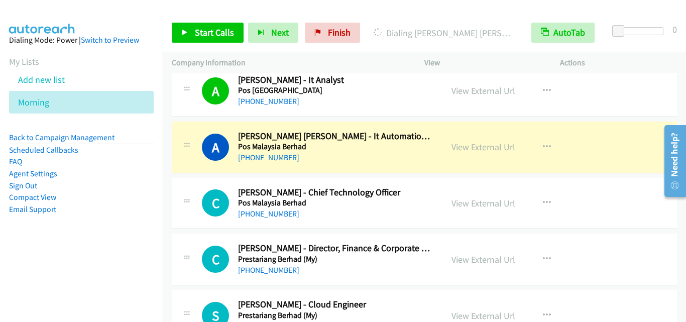
click at [186, 162] on div "A Callback Scheduled [PERSON_NAME] [PERSON_NAME] - It Automation Engineer Pos […" at bounding box center [307, 147] width 253 height 33
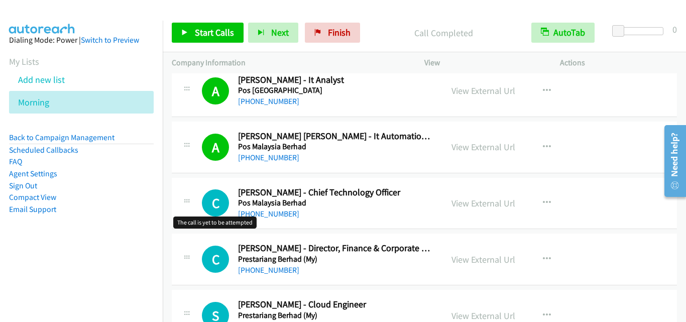
click at [205, 216] on h1 "C" at bounding box center [215, 202] width 27 height 27
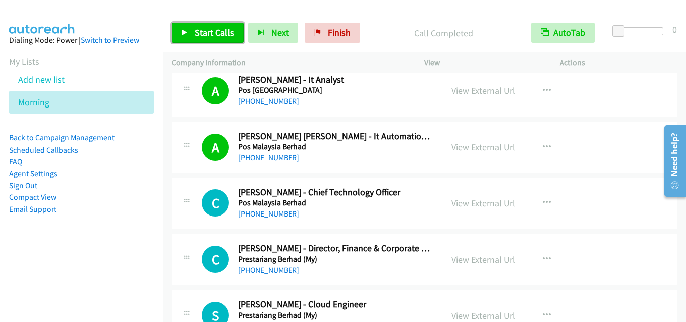
click at [217, 34] on span "Start Calls" at bounding box center [214, 33] width 39 height 12
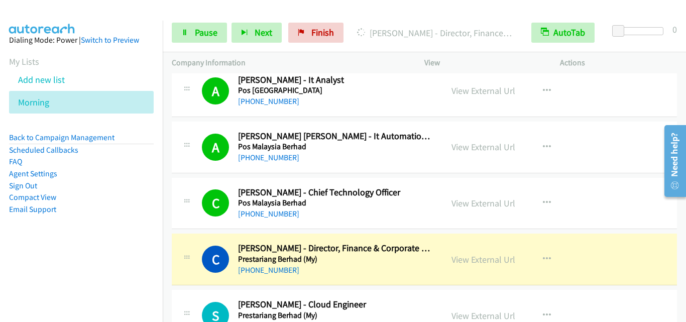
click at [192, 217] on div "C Callback Scheduled [PERSON_NAME] - Chief Technology Officer Pos [GEOGRAPHIC_D…" at bounding box center [307, 203] width 253 height 33
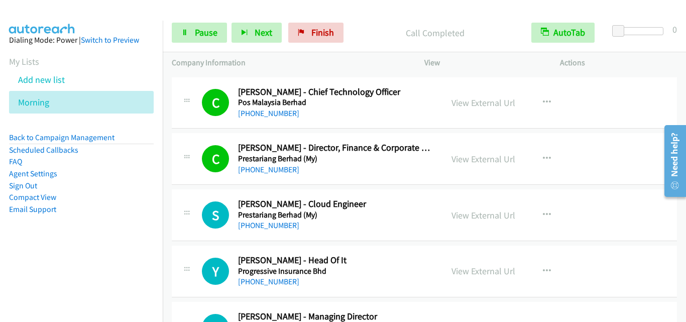
click at [187, 231] on div "S Callback Scheduled [PERSON_NAME] - Cloud Engineer [PERSON_NAME] (My) Asia/[GE…" at bounding box center [424, 215] width 505 height 52
click at [199, 32] on span "Pause" at bounding box center [206, 33] width 23 height 12
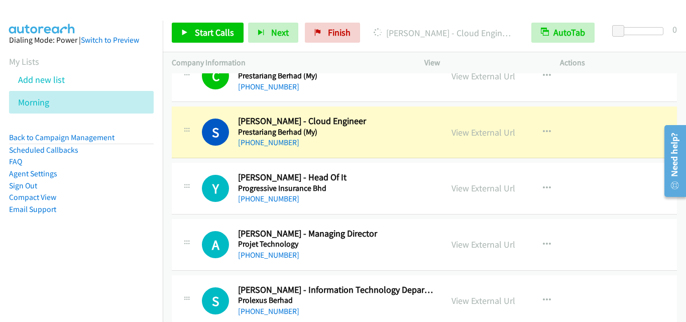
scroll to position [11189, 0]
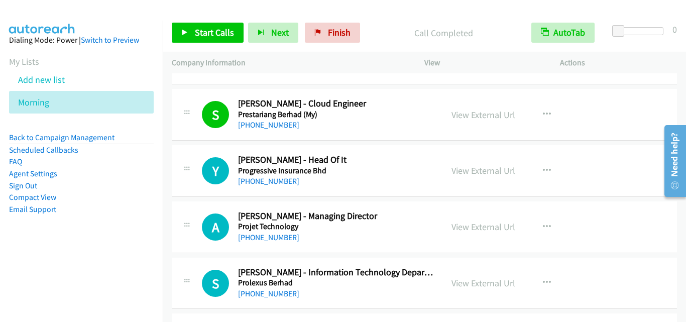
drag, startPoint x: 185, startPoint y: 171, endPoint x: 228, endPoint y: 5, distance: 171.7
click at [217, 38] on span "Start Calls" at bounding box center [214, 33] width 39 height 12
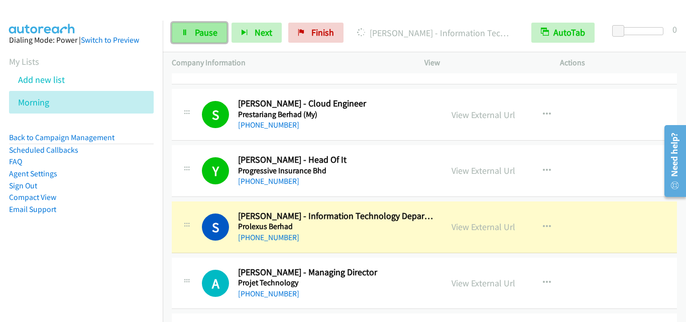
drag, startPoint x: 174, startPoint y: 26, endPoint x: 184, endPoint y: 36, distance: 13.8
click at [175, 26] on link "Pause" at bounding box center [199, 33] width 55 height 20
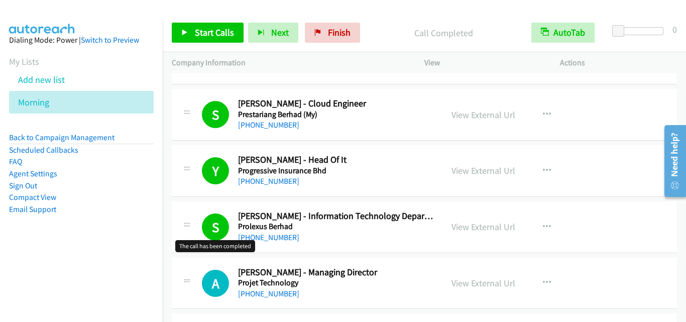
click at [203, 231] on h1 "S" at bounding box center [215, 226] width 27 height 27
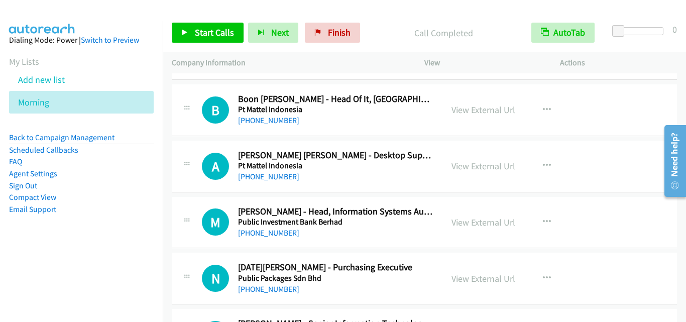
scroll to position [11591, 0]
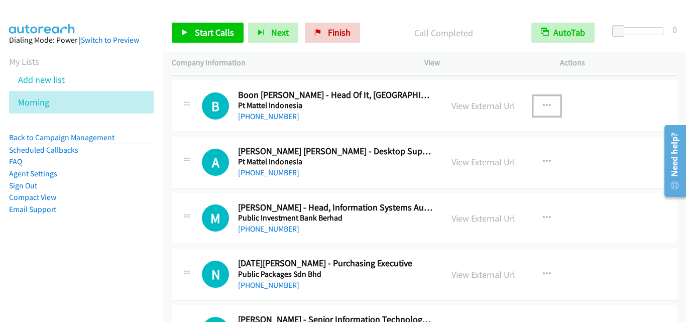
click at [545, 103] on icon "button" at bounding box center [547, 106] width 8 height 8
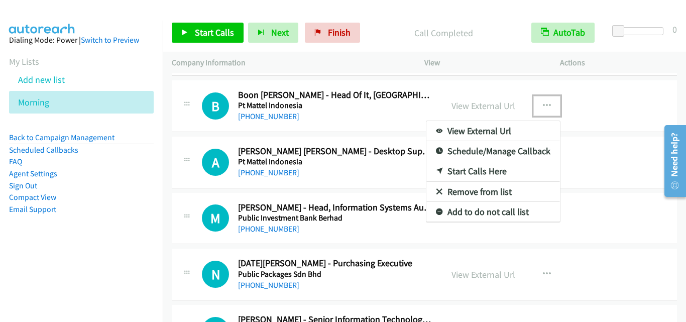
click at [495, 175] on link "Start Calls Here" at bounding box center [493, 171] width 134 height 20
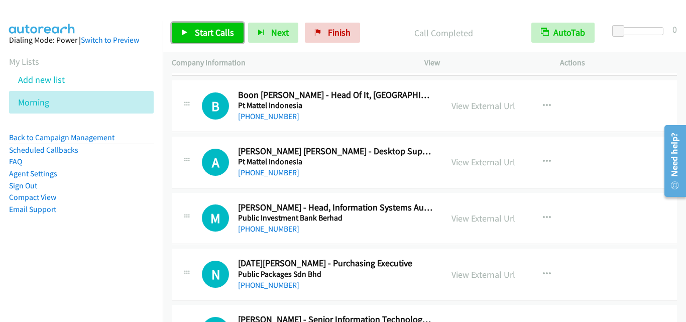
click at [218, 32] on span "Start Calls" at bounding box center [214, 33] width 39 height 12
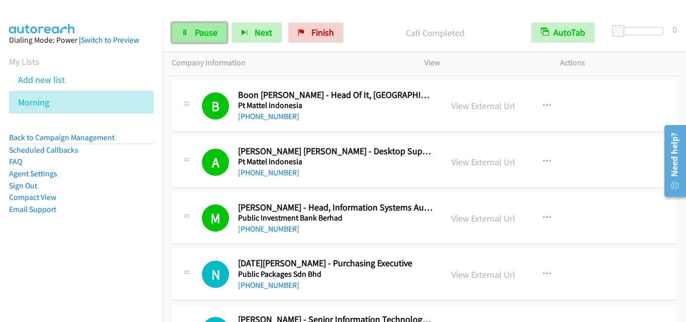
click at [193, 35] on link "Pause" at bounding box center [199, 33] width 55 height 20
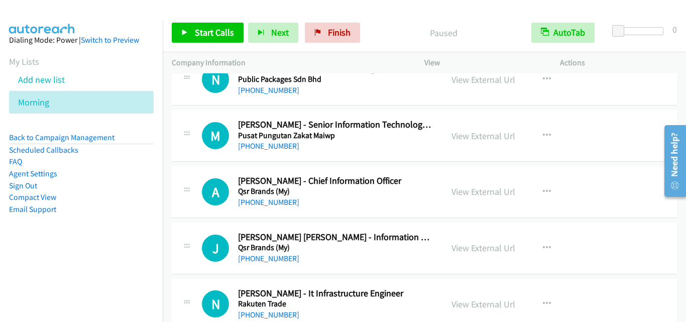
scroll to position [11791, 0]
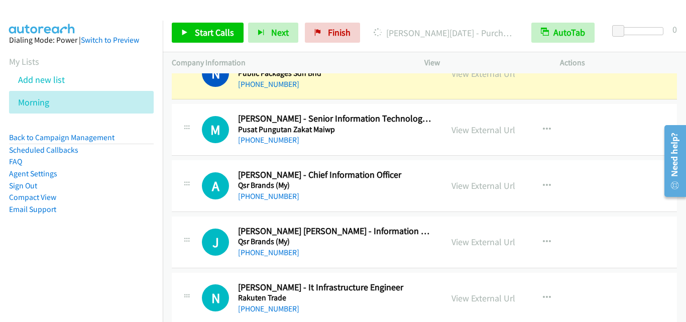
click at [224, 168] on div "A Callback Scheduled [PERSON_NAME] - Chief Information Officer [PERSON_NAME] (M…" at bounding box center [424, 186] width 505 height 52
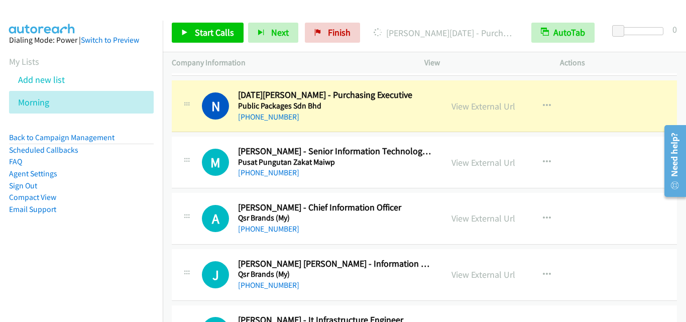
scroll to position [11741, 0]
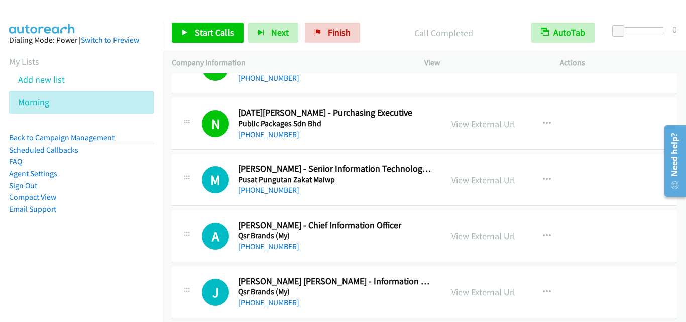
click at [188, 188] on div at bounding box center [187, 176] width 12 height 27
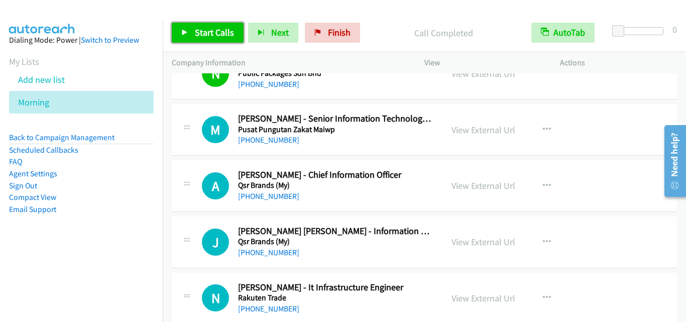
click at [207, 32] on span "Start Calls" at bounding box center [214, 33] width 39 height 12
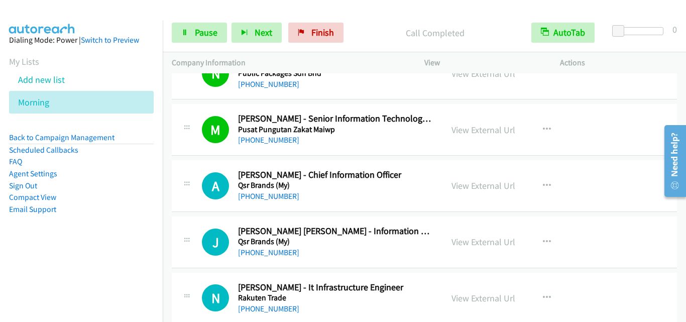
click at [208, 223] on div "J Callback Scheduled [PERSON_NAME] [PERSON_NAME] - Information Technology Execu…" at bounding box center [424, 242] width 505 height 52
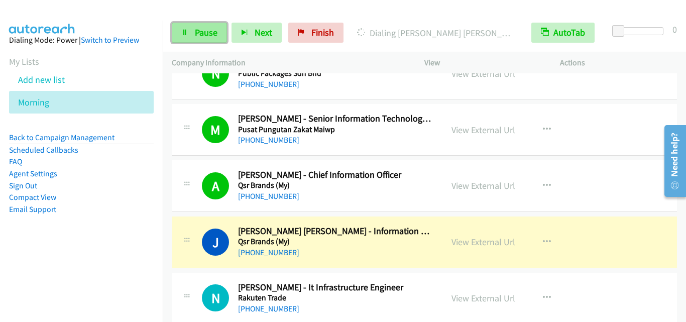
click at [211, 30] on span "Pause" at bounding box center [206, 33] width 23 height 12
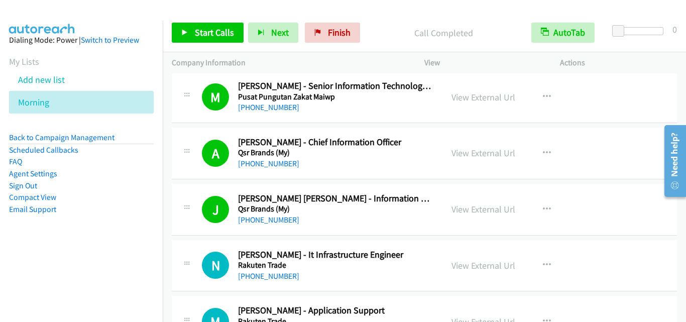
scroll to position [11842, 0]
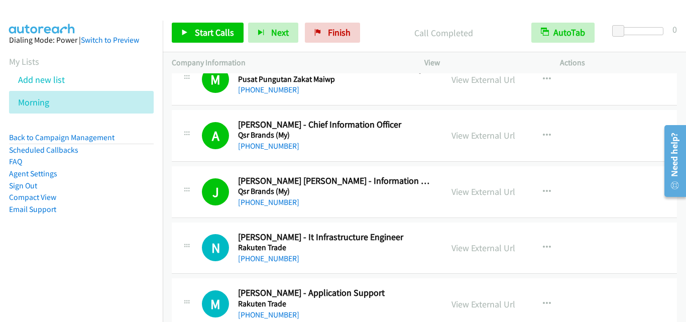
drag, startPoint x: 213, startPoint y: 228, endPoint x: 192, endPoint y: 58, distance: 172.0
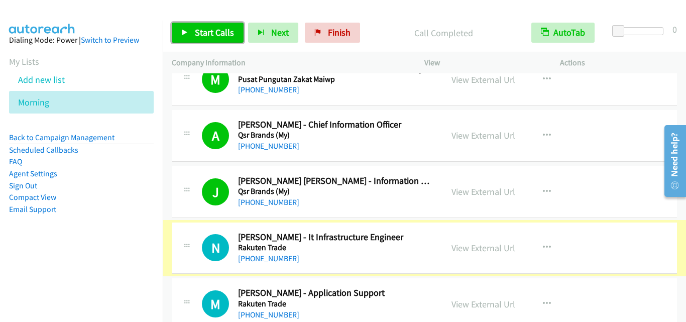
click at [191, 38] on link "Start Calls" at bounding box center [208, 33] width 72 height 20
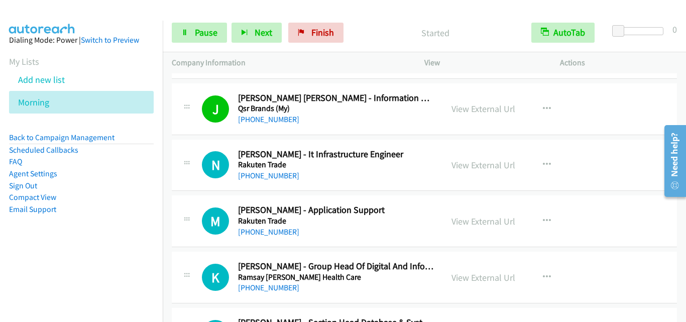
scroll to position [11942, 0]
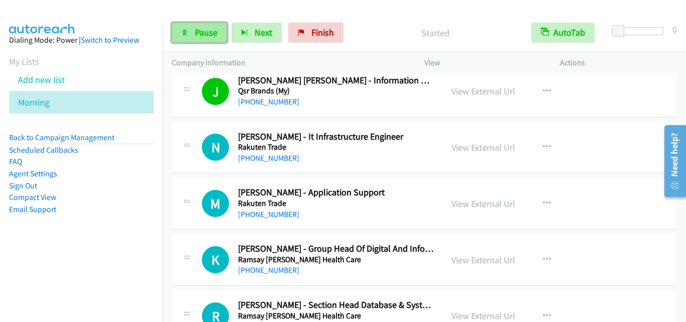
click at [215, 36] on span "Pause" at bounding box center [206, 33] width 23 height 12
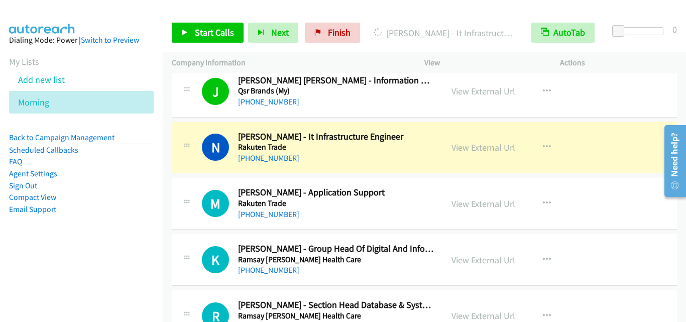
drag, startPoint x: 210, startPoint y: 185, endPoint x: 243, endPoint y: 145, distance: 52.1
click at [210, 185] on div "M Callback Scheduled [PERSON_NAME] - Application Support Rakuten Trade Asia/[GE…" at bounding box center [424, 204] width 505 height 52
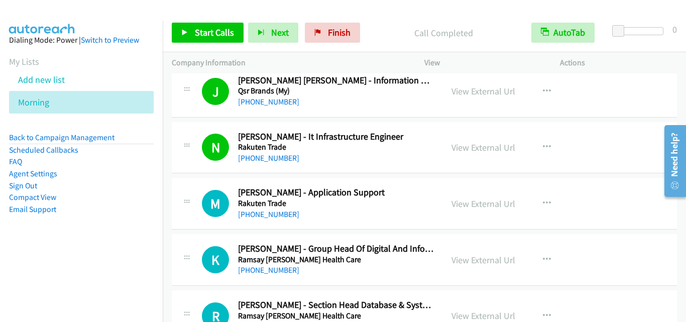
drag, startPoint x: 178, startPoint y: 184, endPoint x: 273, endPoint y: 56, distance: 159.4
click at [178, 184] on div "M Callback Scheduled [PERSON_NAME] - Application Support Rakuten Trade Asia/[GE…" at bounding box center [424, 204] width 505 height 52
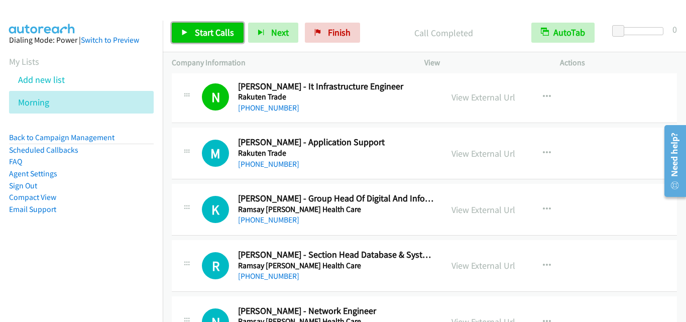
click at [226, 34] on span "Start Calls" at bounding box center [214, 33] width 39 height 12
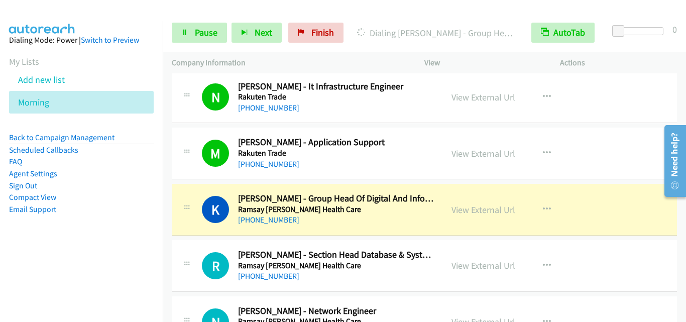
click at [211, 243] on div "R Callback Scheduled [PERSON_NAME] - Section Head Database & System, It [PERSON…" at bounding box center [424, 266] width 505 height 52
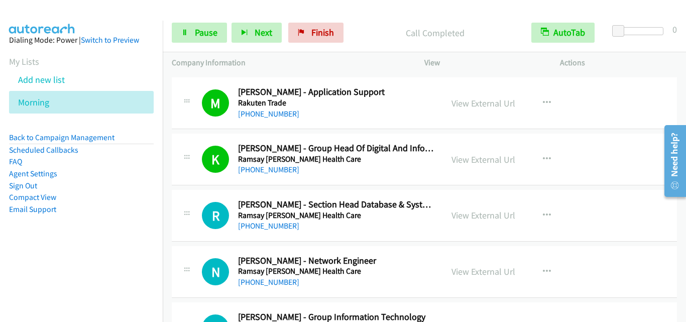
scroll to position [12093, 0]
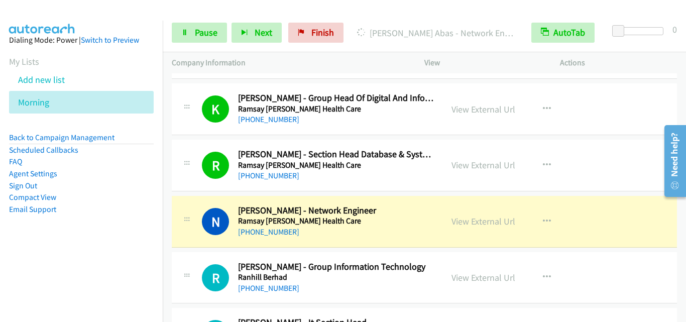
click at [184, 249] on td "N Callback Scheduled [PERSON_NAME] - Network Engineer [PERSON_NAME] [PERSON_NAM…" at bounding box center [424, 221] width 523 height 56
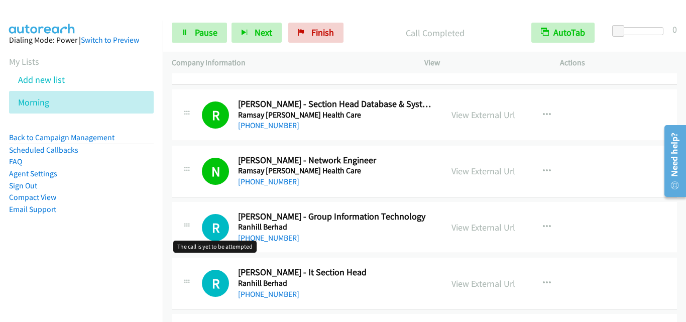
click at [202, 217] on h1 "R" at bounding box center [215, 227] width 27 height 27
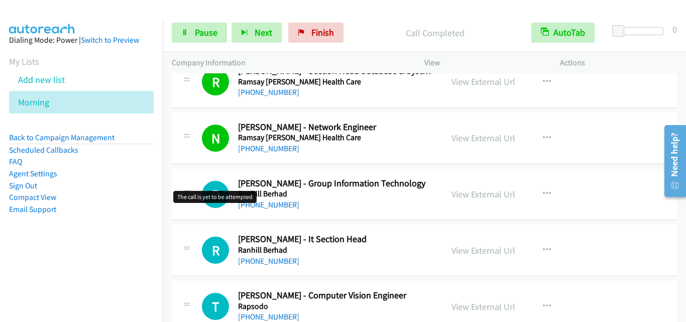
scroll to position [12193, 0]
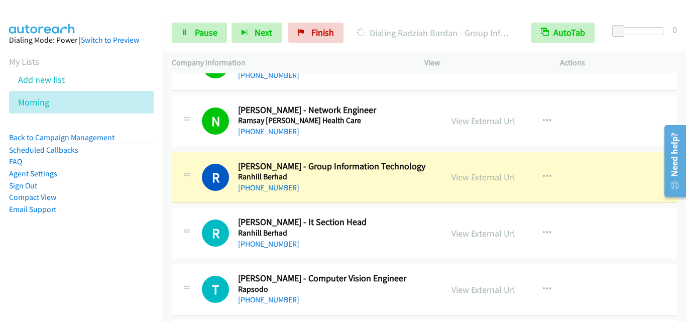
click at [173, 203] on div "R Callback Scheduled Radziah Bardan - Group Information Technology Ranhill Berh…" at bounding box center [424, 178] width 505 height 52
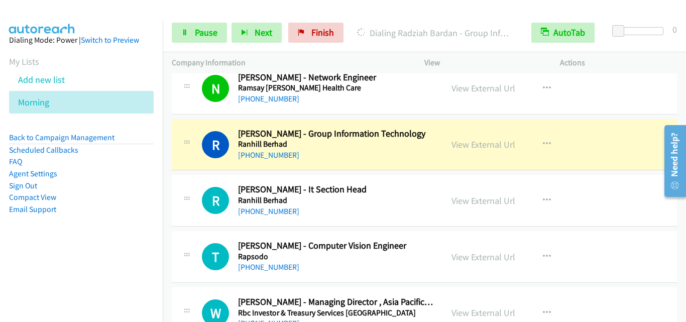
scroll to position [12243, 0]
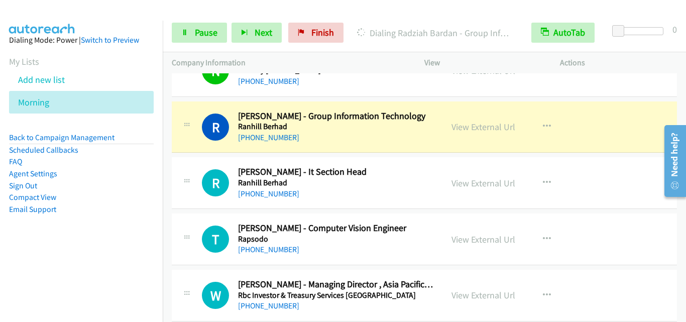
drag, startPoint x: 166, startPoint y: 153, endPoint x: 175, endPoint y: 147, distance: 11.3
click at [166, 153] on td "R Callback Scheduled Radziah Bardan - Group Information Technology Ranhill Berh…" at bounding box center [424, 127] width 523 height 56
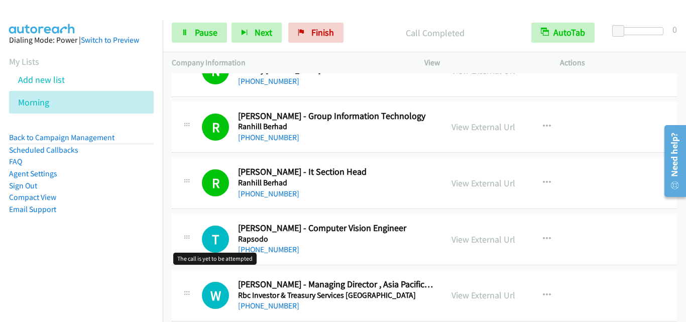
click at [207, 227] on h1 "T" at bounding box center [215, 238] width 27 height 27
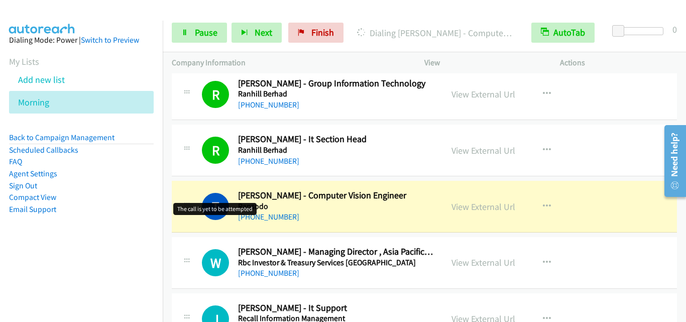
scroll to position [12293, 0]
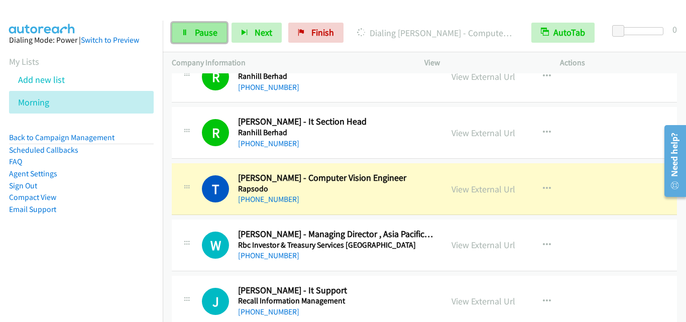
click at [193, 37] on link "Pause" at bounding box center [199, 33] width 55 height 20
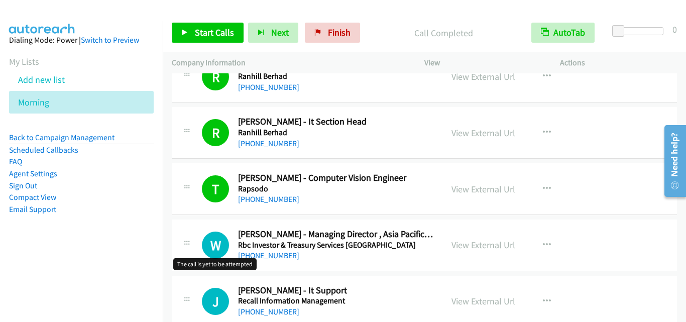
click at [221, 239] on h1 "W" at bounding box center [215, 244] width 27 height 27
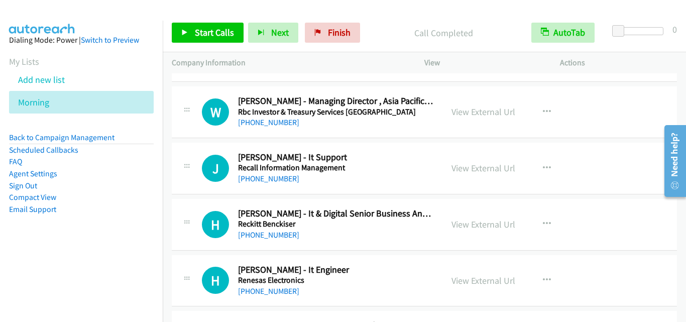
scroll to position [12444, 0]
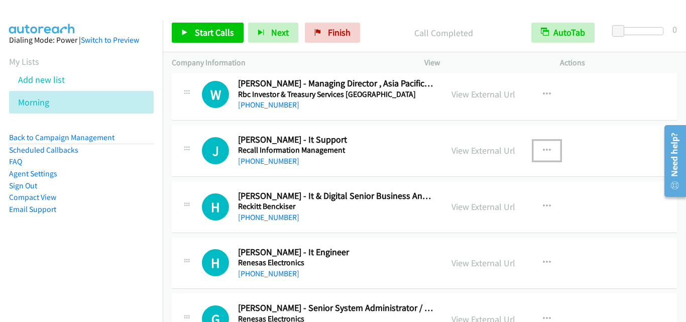
click at [543, 147] on icon "button" at bounding box center [547, 151] width 8 height 8
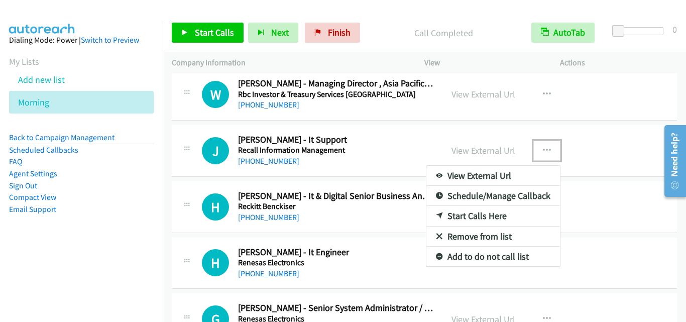
click at [476, 213] on link "Start Calls Here" at bounding box center [493, 216] width 134 height 20
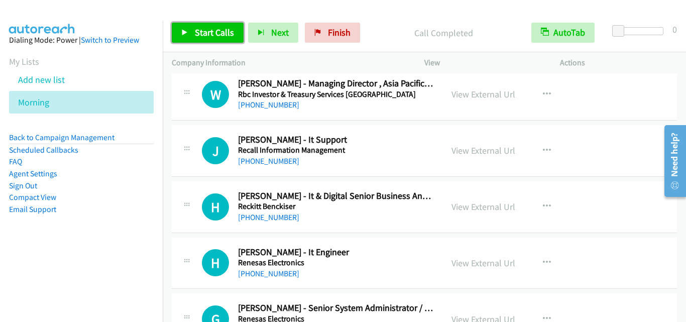
click at [191, 31] on link "Start Calls" at bounding box center [208, 33] width 72 height 20
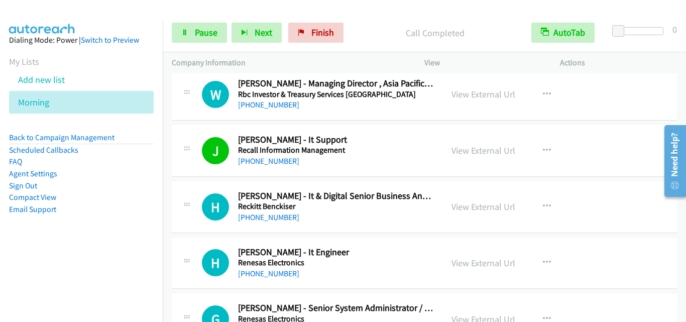
click at [190, 212] on div at bounding box center [187, 203] width 12 height 27
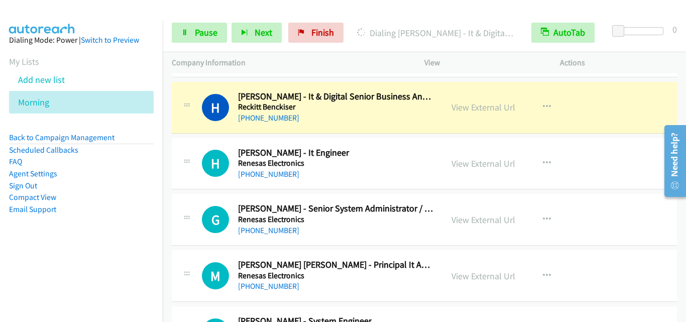
scroll to position [12544, 0]
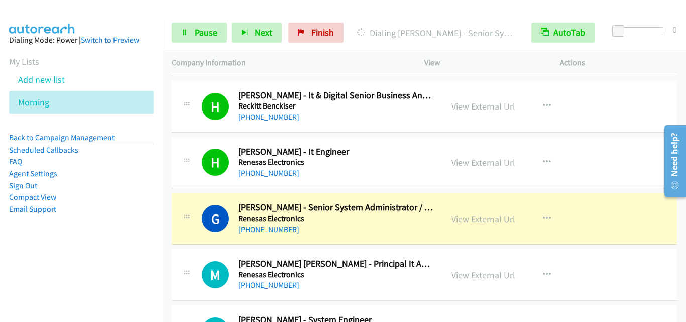
click at [174, 204] on div "G Callback Scheduled [PERSON_NAME] - Senior System Administrator / It Analyst R…" at bounding box center [307, 218] width 271 height 33
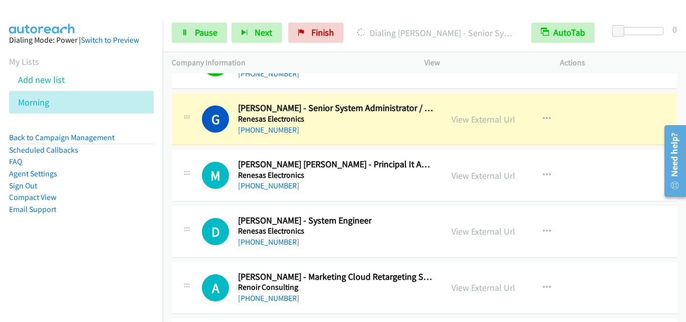
scroll to position [12645, 0]
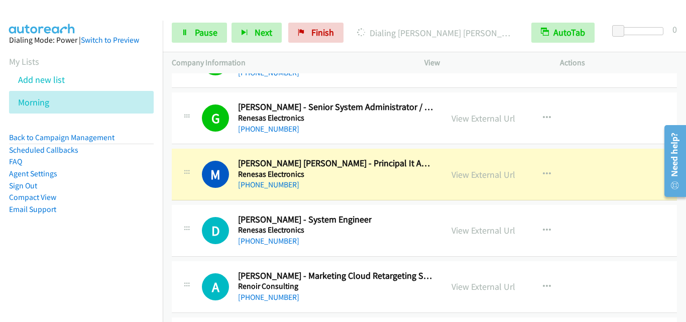
click at [184, 188] on div "M Callback Scheduled [PERSON_NAME] [PERSON_NAME] - Principal It Analyst Renesas…" at bounding box center [307, 174] width 253 height 33
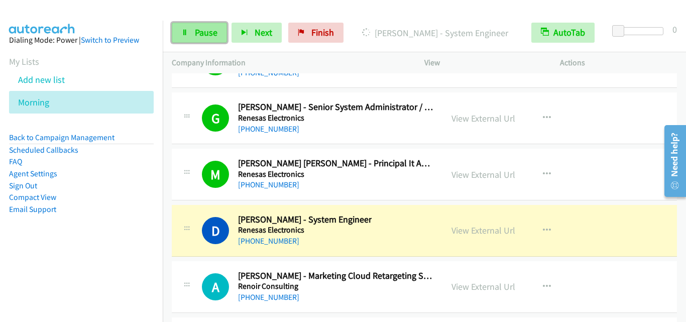
click at [195, 29] on span "Pause" at bounding box center [206, 33] width 23 height 12
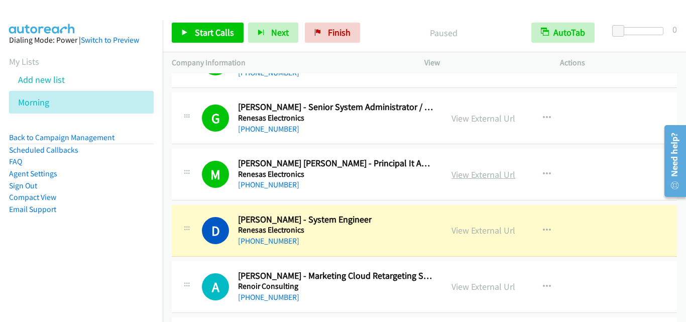
click at [485, 179] on link "View External Url" at bounding box center [483, 175] width 64 height 12
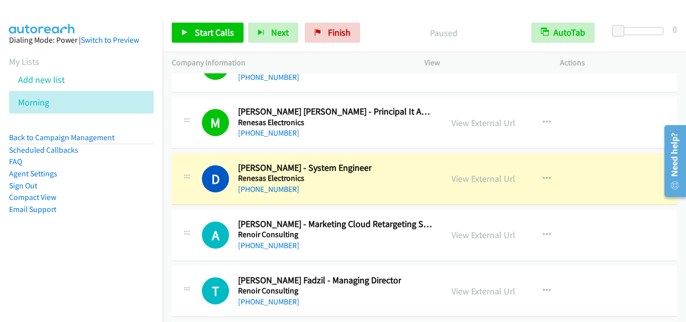
scroll to position [12745, 0]
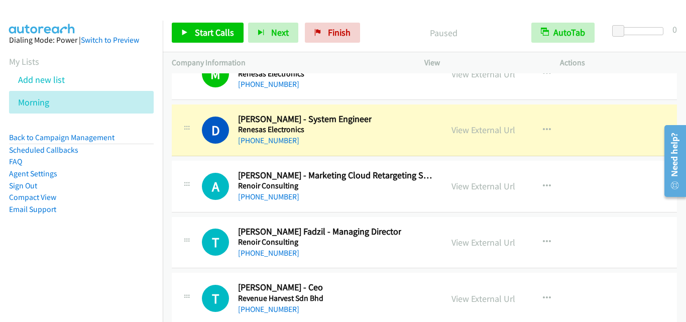
click at [202, 165] on div "A Callback Scheduled [PERSON_NAME] - Marketing Cloud Retargeting Specialist Ren…" at bounding box center [424, 187] width 505 height 52
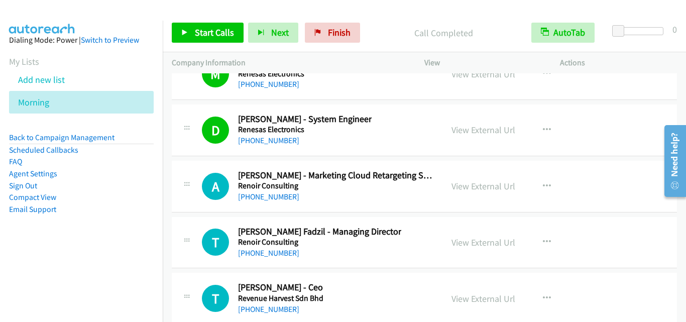
drag, startPoint x: 200, startPoint y: 168, endPoint x: 352, endPoint y: 5, distance: 222.7
click at [213, 32] on span "Start Calls" at bounding box center [214, 33] width 39 height 12
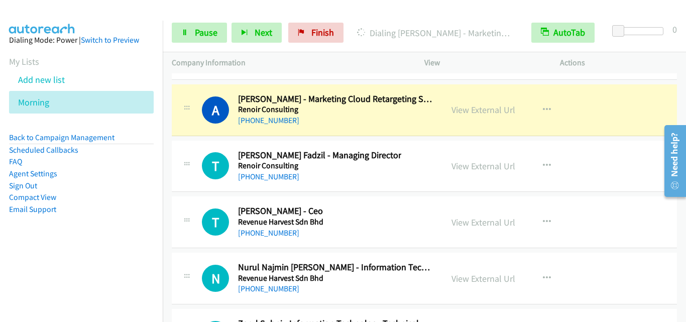
scroll to position [12846, 0]
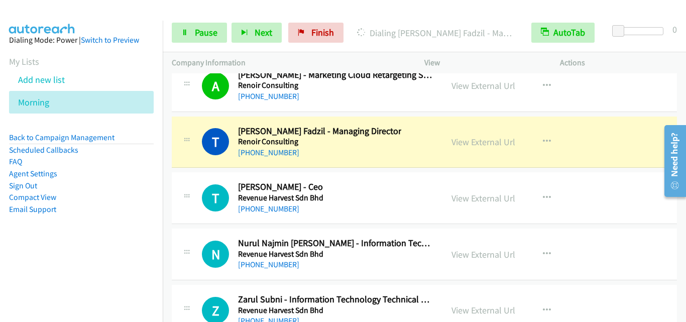
click at [208, 159] on div "T Callback Scheduled [PERSON_NAME] - Managing Director Renoir Consulting Asia/[…" at bounding box center [424, 142] width 505 height 52
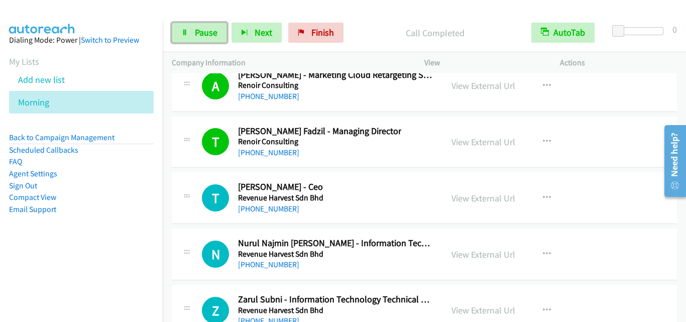
drag, startPoint x: 213, startPoint y: 32, endPoint x: 218, endPoint y: 45, distance: 13.5
click at [213, 32] on span "Pause" at bounding box center [206, 33] width 23 height 12
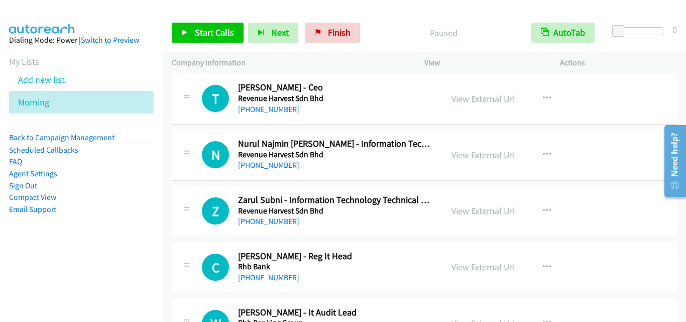
scroll to position [12946, 0]
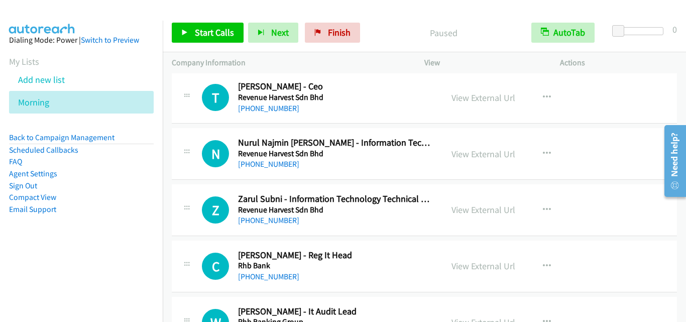
click at [195, 153] on div "N Callback Scheduled Nurul Najmin Binti Zambery - Information Technology Operat…" at bounding box center [307, 153] width 253 height 33
click at [548, 151] on button "button" at bounding box center [546, 154] width 27 height 20
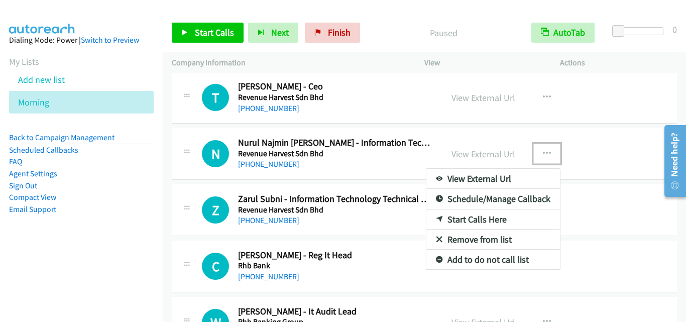
click at [505, 219] on link "Start Calls Here" at bounding box center [493, 219] width 134 height 20
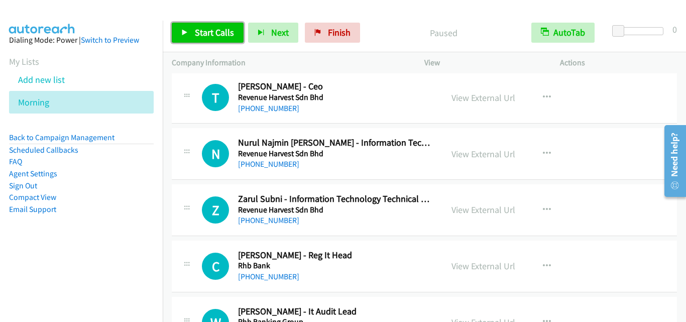
click at [232, 28] on span "Start Calls" at bounding box center [214, 33] width 39 height 12
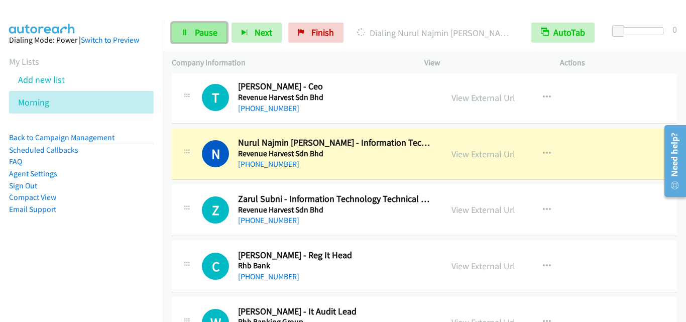
click at [202, 38] on span "Pause" at bounding box center [206, 33] width 23 height 12
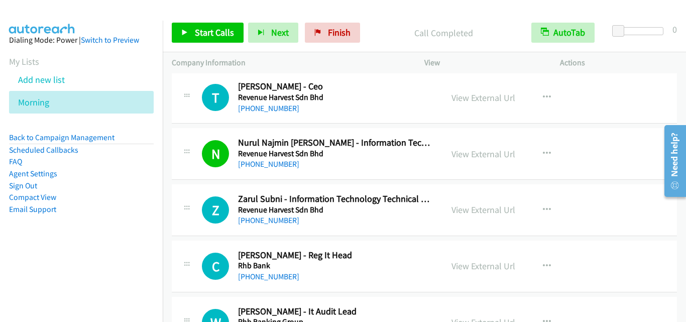
click at [178, 200] on div "Z Callback Scheduled Zarul Subni - Information Technology Technical Support Rev…" at bounding box center [307, 209] width 271 height 33
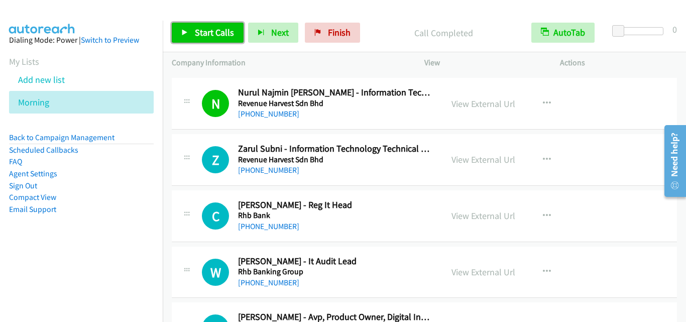
click at [204, 39] on link "Start Calls" at bounding box center [208, 33] width 72 height 20
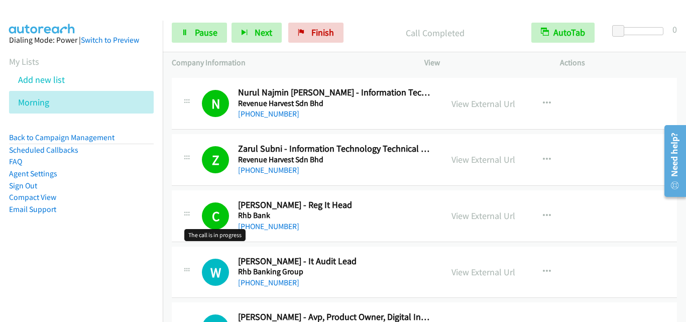
click at [217, 212] on h1 "C" at bounding box center [215, 215] width 27 height 27
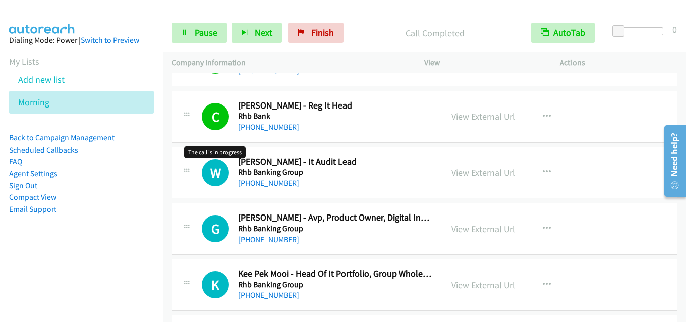
scroll to position [13097, 0]
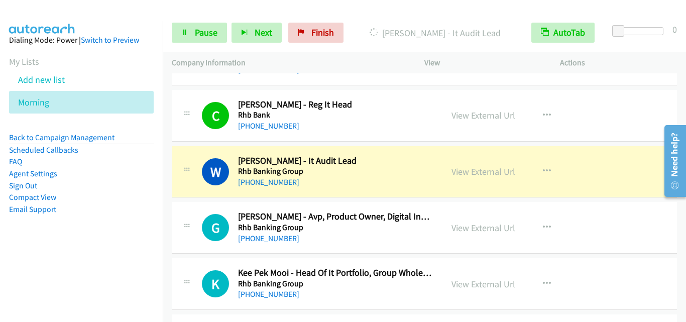
click at [188, 197] on div "W Callback Scheduled [PERSON_NAME] - It Audit Lead Rhb Banking Group Asia/[GEOG…" at bounding box center [424, 172] width 505 height 52
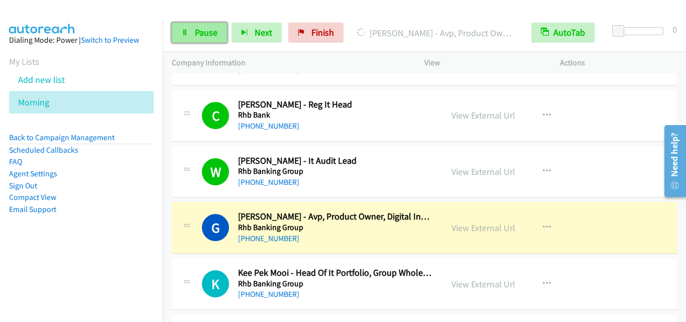
click at [191, 34] on link "Pause" at bounding box center [199, 33] width 55 height 20
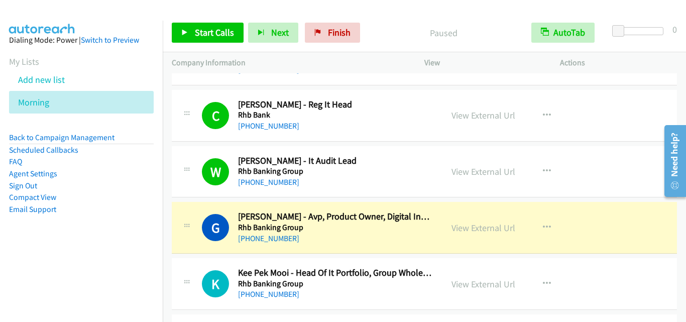
scroll to position [13197, 0]
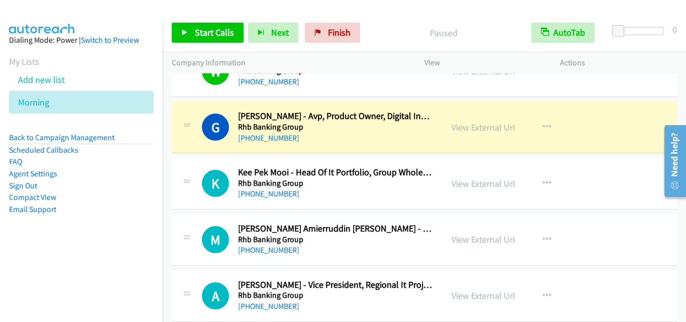
click at [163, 48] on main "Start Calls Pause Next Finish Paused AutoTab AutoTab 0 Company Information Info…" at bounding box center [343, 24] width 686 height 48
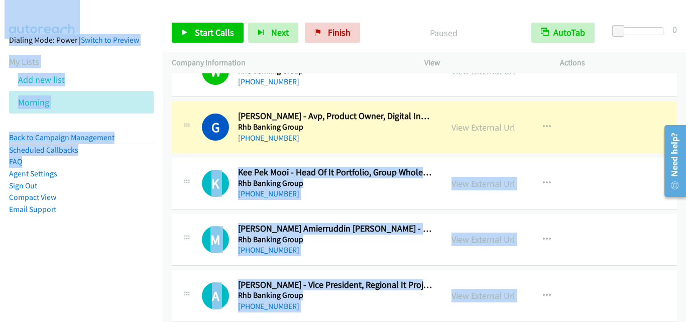
click at [188, 158] on div "K Callback Scheduled Kee Pek Mooi - Head Of It Portfolio, Group Wholesale Banki…" at bounding box center [424, 184] width 505 height 52
click at [196, 199] on div "K Callback Scheduled Kee Pek Mooi - Head Of It Portfolio, Group Wholesale Banki…" at bounding box center [307, 183] width 253 height 33
click at [588, 216] on div "M Callback Scheduled [PERSON_NAME] Amierruddin [PERSON_NAME] - Senior It Securi…" at bounding box center [424, 240] width 505 height 52
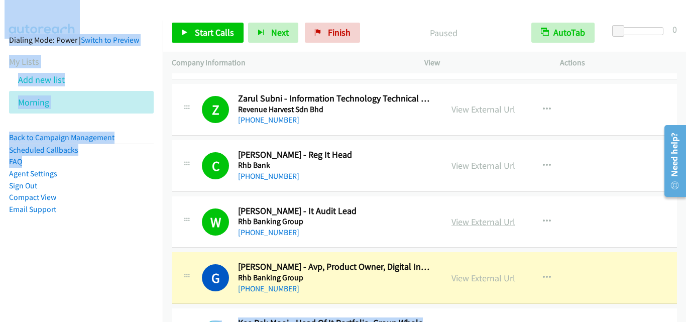
click at [487, 217] on link "View External Url" at bounding box center [483, 222] width 64 height 12
click at [153, 121] on aside "Dialing Mode: Power | Switch to Preview My Lists Add new list Morning Back to C…" at bounding box center [81, 141] width 163 height 240
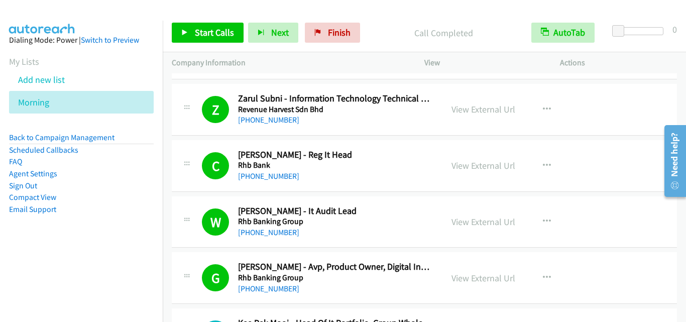
click at [148, 123] on aside "Dialing Mode: Power | Switch to Preview My Lists Add new list Morning Back to C…" at bounding box center [81, 141] width 163 height 240
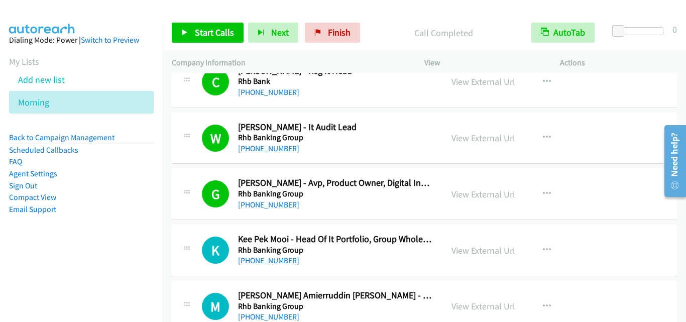
scroll to position [13247, 0]
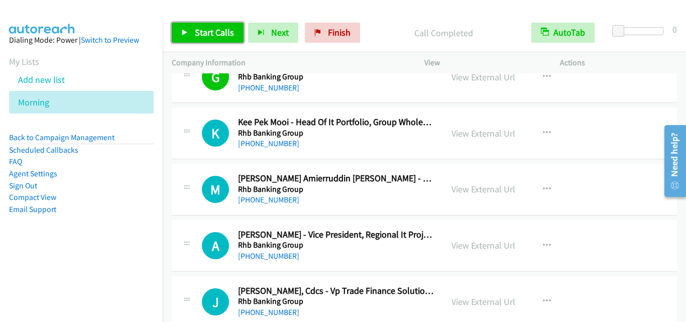
click at [214, 32] on span "Start Calls" at bounding box center [214, 33] width 39 height 12
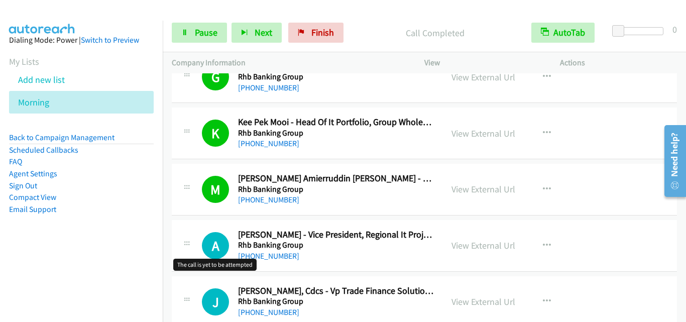
click at [203, 232] on h1 "A" at bounding box center [215, 245] width 27 height 27
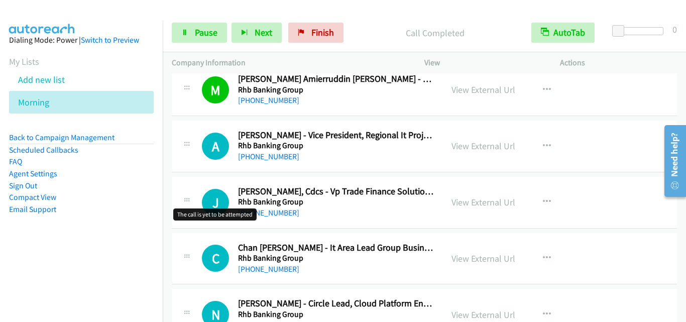
scroll to position [13348, 0]
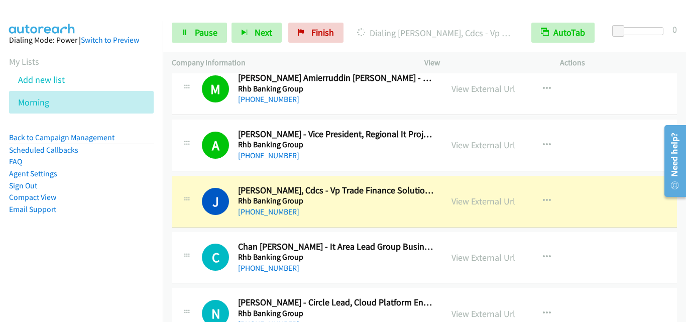
click at [176, 218] on div "J Callback Scheduled [PERSON_NAME], Cdcs - Vp Trade Finance Solutions Design Rh…" at bounding box center [424, 202] width 505 height 52
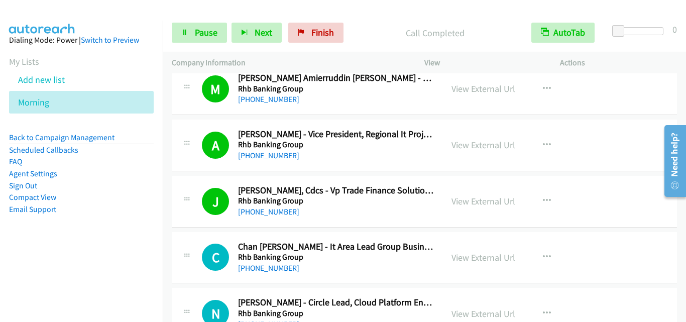
click at [218, 221] on div "J Callback Scheduled [PERSON_NAME], Cdcs - Vp Trade Finance Solutions Design Rh…" at bounding box center [424, 202] width 505 height 52
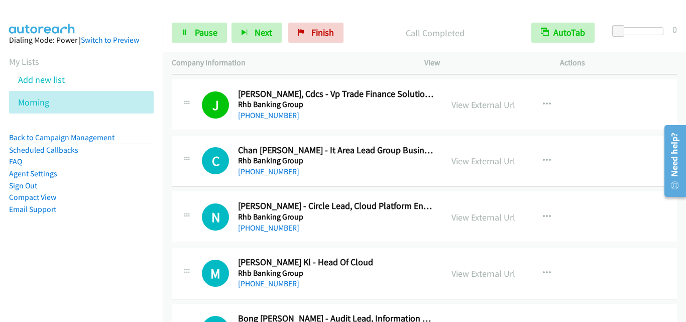
scroll to position [13448, 0]
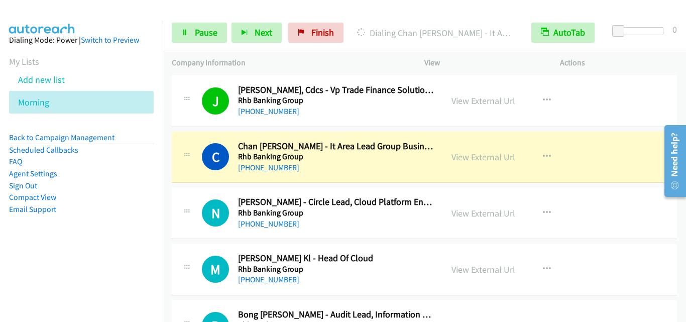
click at [197, 209] on div "N Callback Scheduled [PERSON_NAME] - Circle Lead, Cloud Platform Engineering Rh…" at bounding box center [307, 212] width 253 height 33
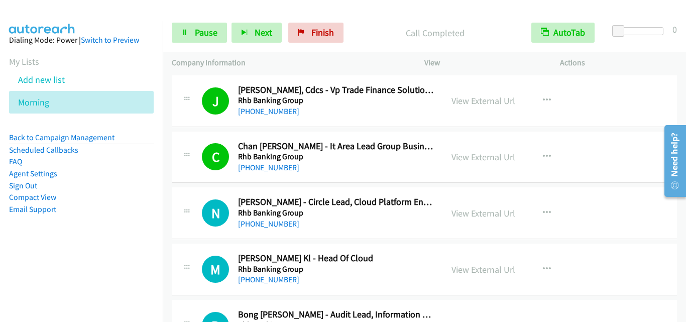
click at [183, 201] on div at bounding box center [187, 209] width 12 height 27
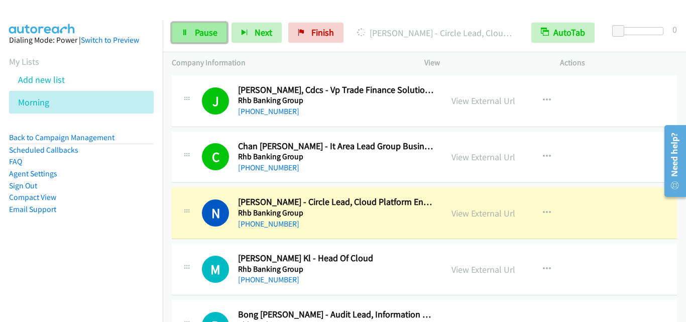
click at [197, 33] on span "Pause" at bounding box center [206, 33] width 23 height 12
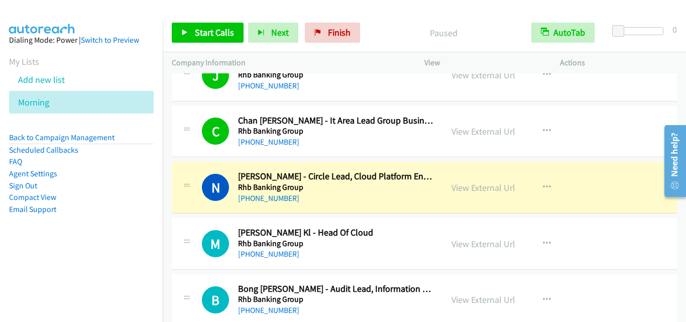
scroll to position [13498, 0]
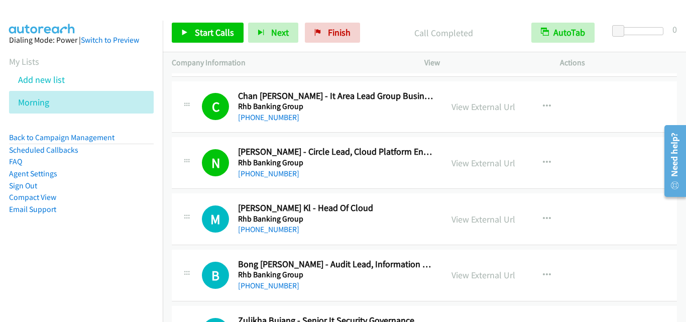
drag, startPoint x: 192, startPoint y: 239, endPoint x: 185, endPoint y: 218, distance: 21.7
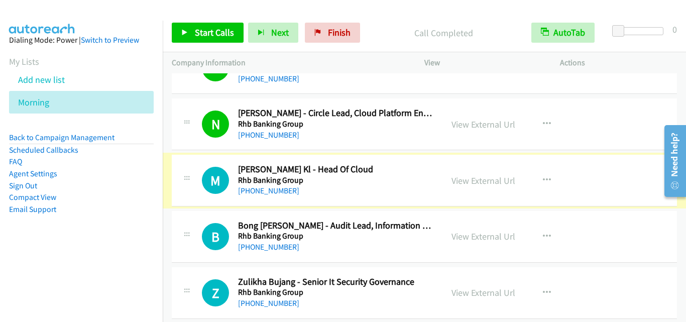
scroll to position [13548, 0]
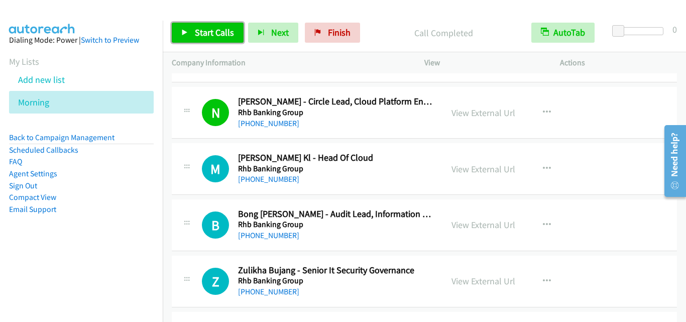
click at [212, 32] on span "Start Calls" at bounding box center [214, 33] width 39 height 12
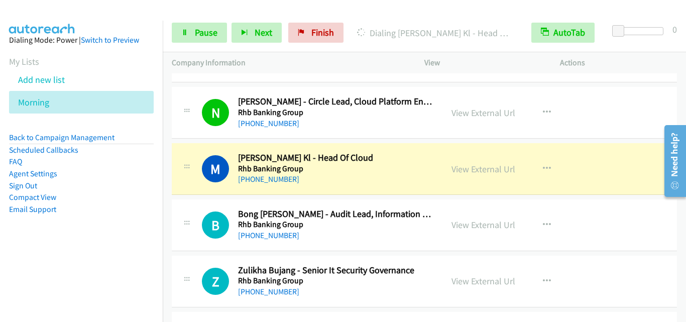
click at [204, 241] on div "B Callback Scheduled Bong [PERSON_NAME] - Audit Lead, Information System Audit …" at bounding box center [317, 224] width 231 height 33
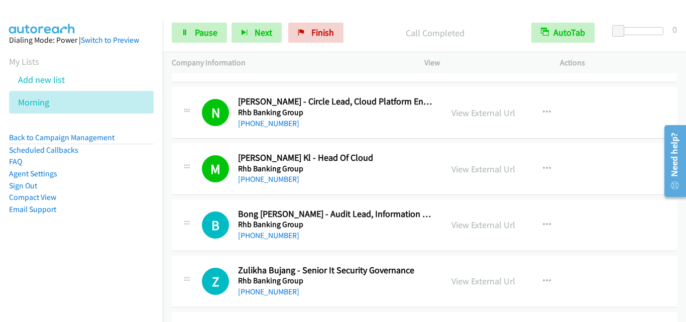
scroll to position [13599, 0]
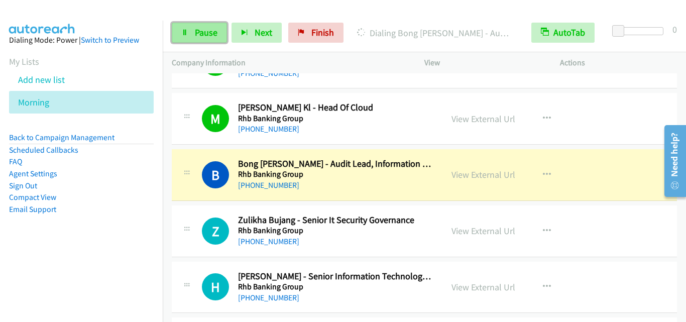
click at [219, 42] on link "Pause" at bounding box center [199, 33] width 55 height 20
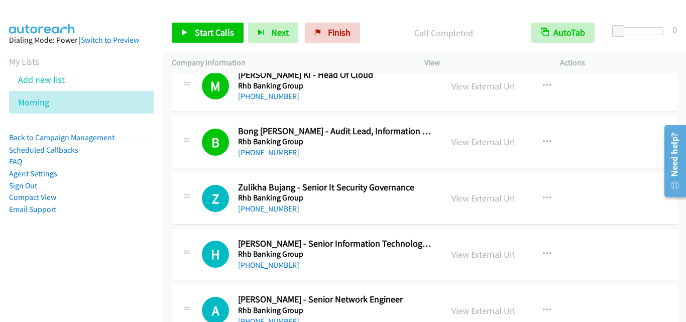
scroll to position [13649, 0]
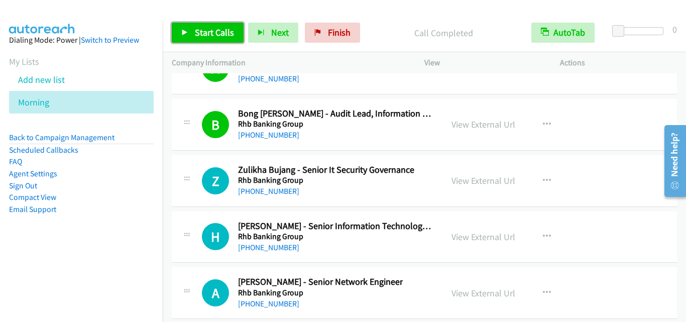
click at [211, 34] on span "Start Calls" at bounding box center [214, 33] width 39 height 12
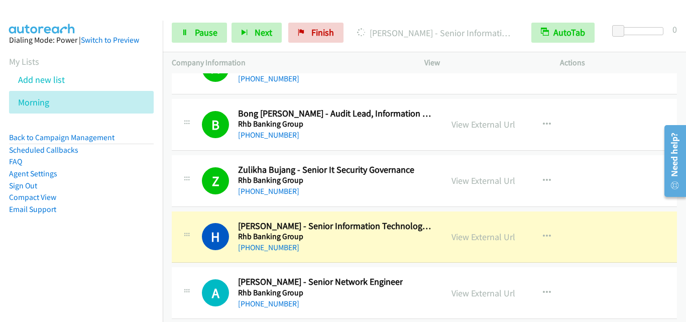
click at [173, 240] on div "H Callback Scheduled [PERSON_NAME] - Senior Information Technology Security Eng…" at bounding box center [307, 236] width 271 height 33
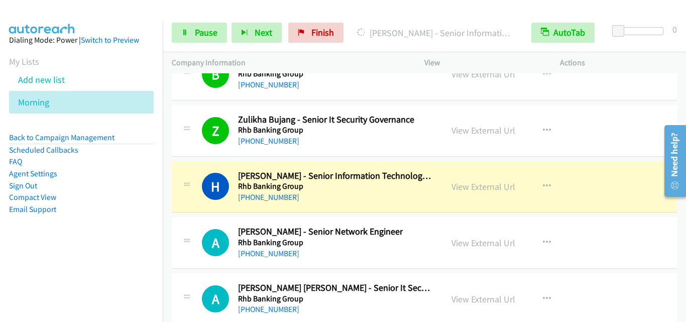
scroll to position [13749, 0]
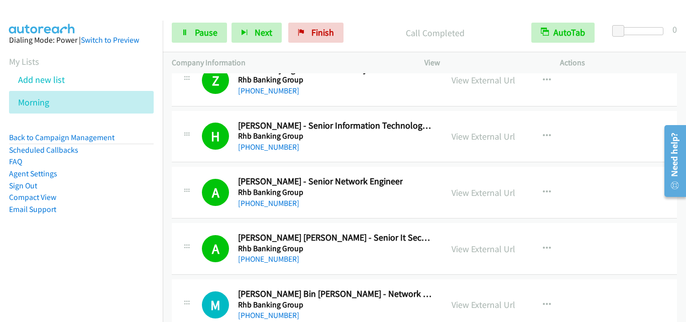
drag, startPoint x: 196, startPoint y: 251, endPoint x: 201, endPoint y: 248, distance: 5.2
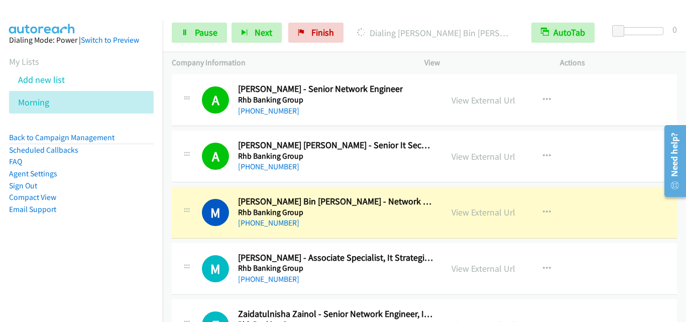
scroll to position [13900, 0]
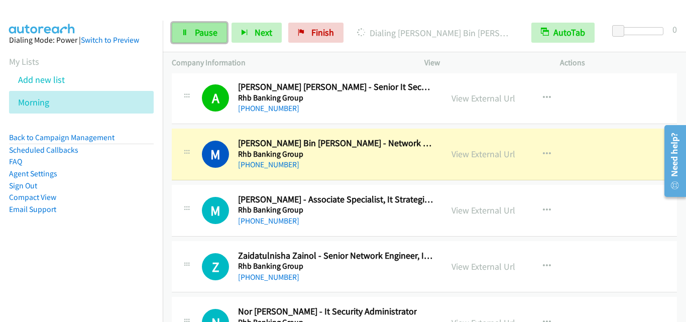
click at [208, 33] on span "Pause" at bounding box center [206, 33] width 23 height 12
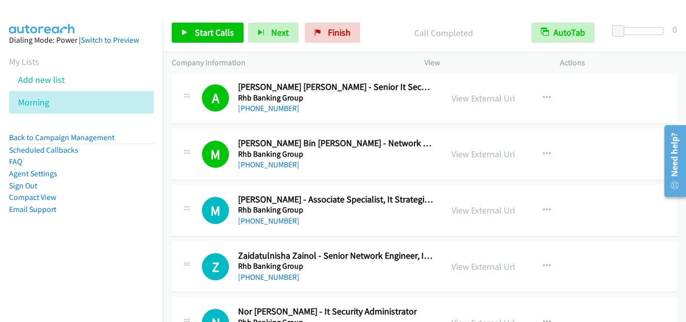
drag, startPoint x: 205, startPoint y: 181, endPoint x: 214, endPoint y: 179, distance: 9.9
click at [205, 181] on td "M Callback Scheduled [PERSON_NAME] Bin [PERSON_NAME] - Network Security Enginee…" at bounding box center [424, 155] width 523 height 56
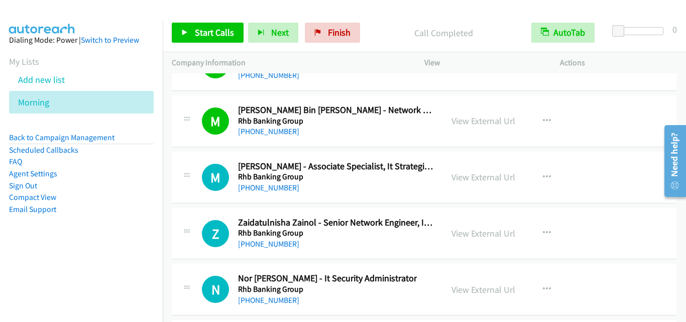
scroll to position [13950, 0]
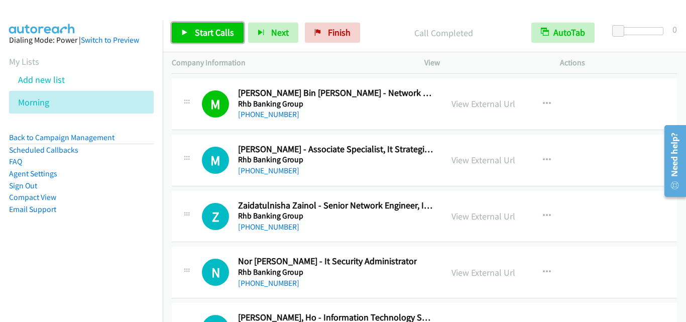
click at [208, 31] on span "Start Calls" at bounding box center [214, 33] width 39 height 12
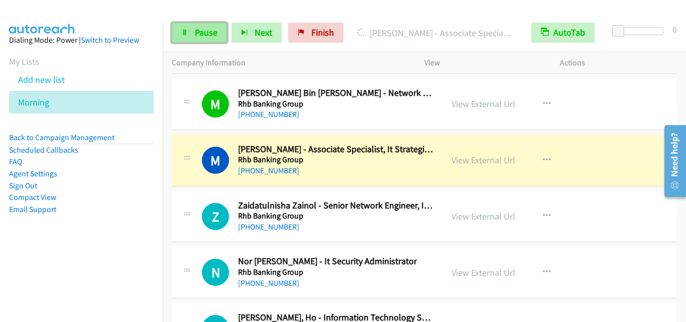
click at [210, 29] on span "Pause" at bounding box center [206, 33] width 23 height 12
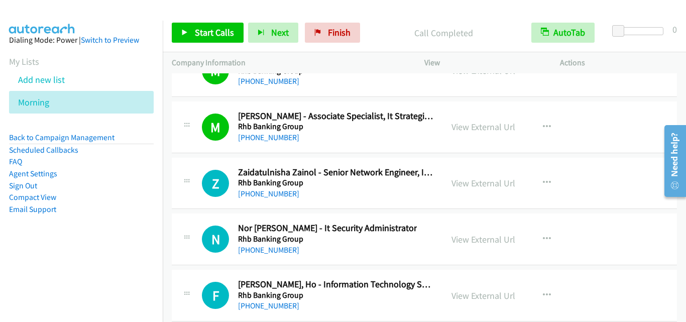
scroll to position [14000, 0]
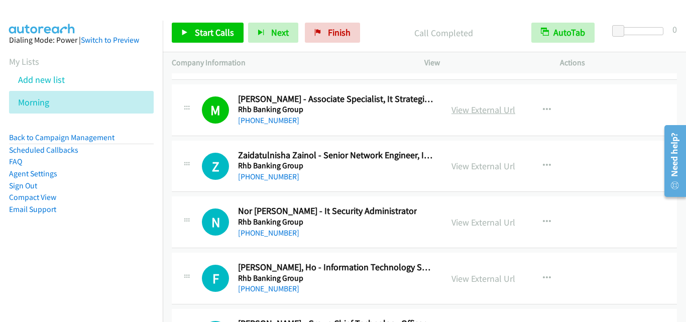
click at [472, 106] on link "View External Url" at bounding box center [483, 110] width 64 height 12
click at [203, 32] on span "Start Calls" at bounding box center [214, 33] width 39 height 12
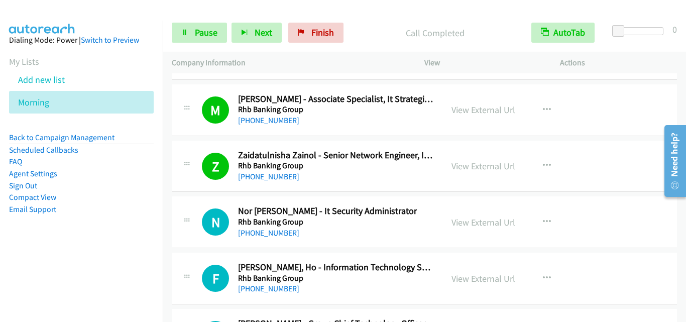
click at [336, 182] on div "[PHONE_NUMBER]" at bounding box center [335, 177] width 195 height 12
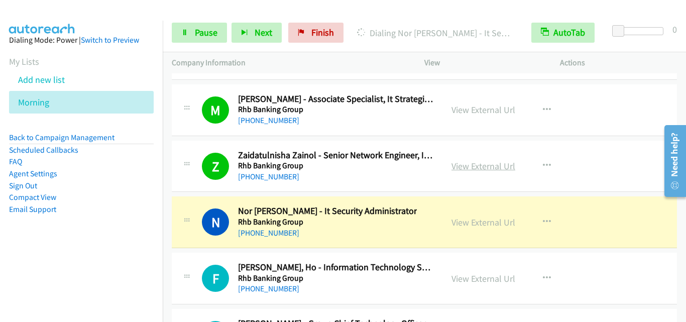
click at [467, 168] on link "View External Url" at bounding box center [483, 166] width 64 height 12
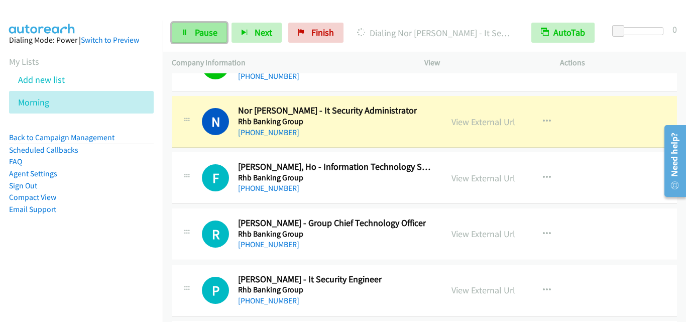
click at [208, 35] on span "Pause" at bounding box center [206, 33] width 23 height 12
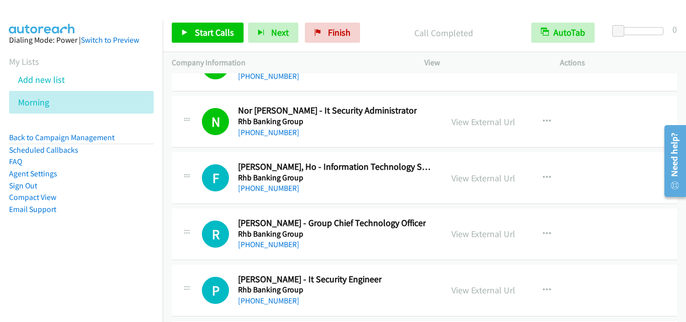
drag, startPoint x: 206, startPoint y: 153, endPoint x: 381, endPoint y: 2, distance: 231.0
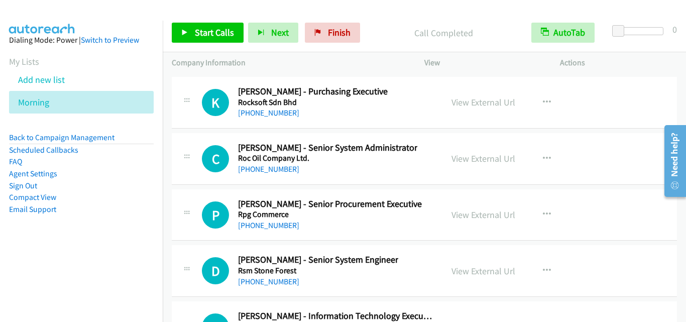
scroll to position [15757, 0]
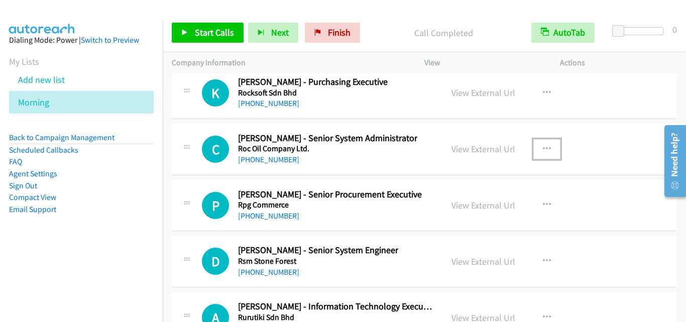
click at [543, 149] on icon "button" at bounding box center [547, 149] width 8 height 8
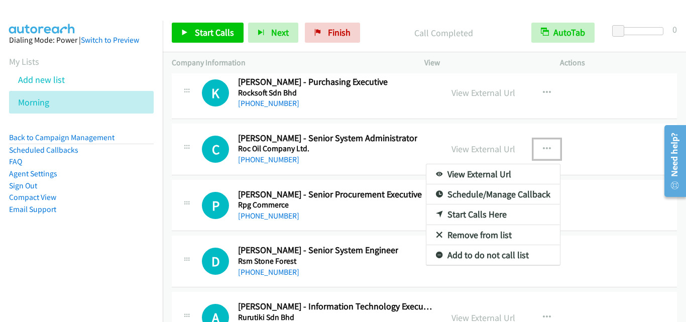
click at [472, 214] on link "Start Calls Here" at bounding box center [493, 214] width 134 height 20
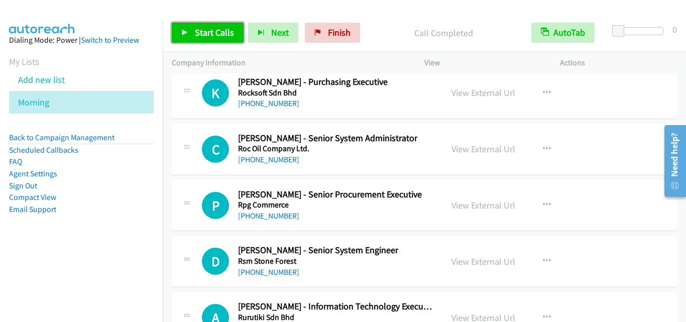
click at [224, 33] on span "Start Calls" at bounding box center [214, 33] width 39 height 12
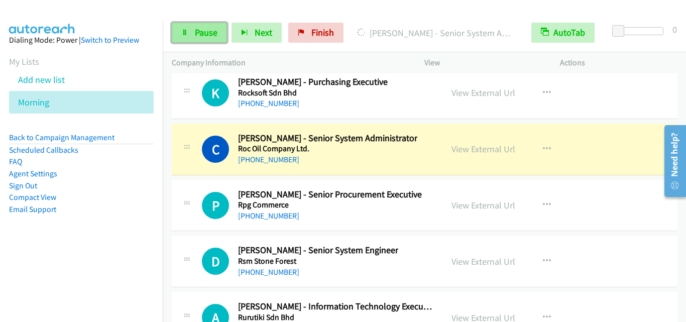
click at [203, 29] on span "Pause" at bounding box center [206, 33] width 23 height 12
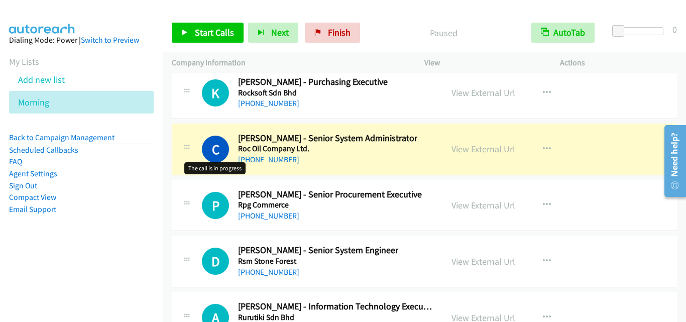
click at [193, 158] on div "C Callback Scheduled [PERSON_NAME] - Senior System Administrator Roc Oil Compan…" at bounding box center [307, 149] width 253 height 33
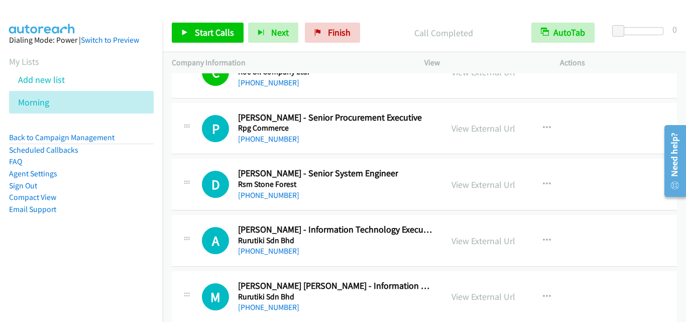
scroll to position [15858, 0]
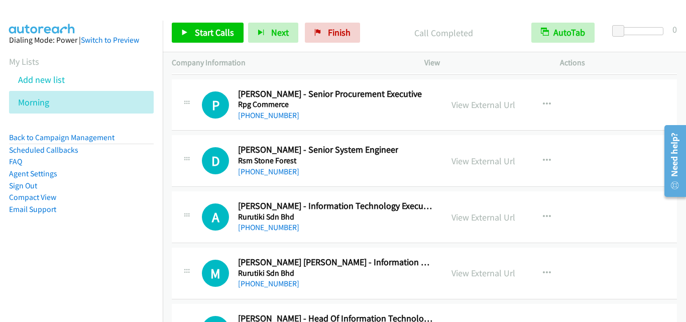
click at [183, 169] on div at bounding box center [187, 157] width 12 height 27
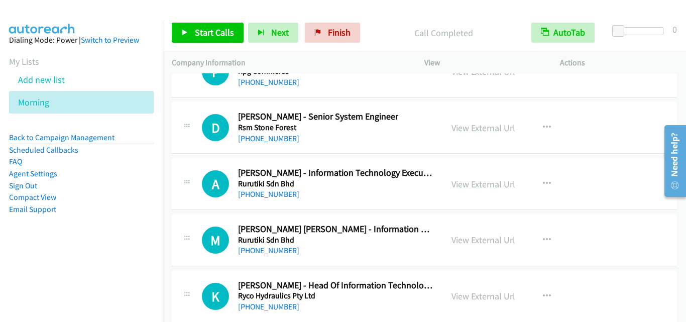
scroll to position [15908, 0]
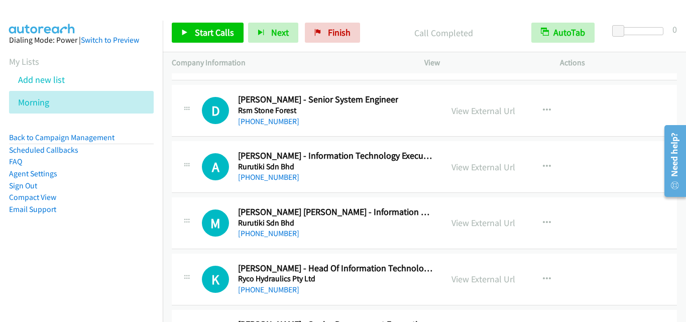
click at [330, 111] on h5 "Rsm Stone Forest" at bounding box center [318, 110] width 160 height 10
click at [549, 107] on button "button" at bounding box center [546, 110] width 27 height 20
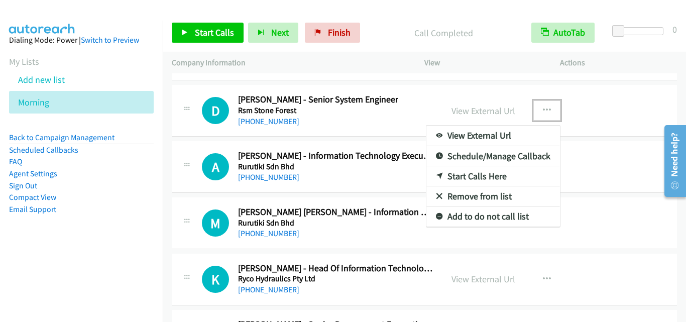
click at [495, 174] on link "Start Calls Here" at bounding box center [493, 176] width 134 height 20
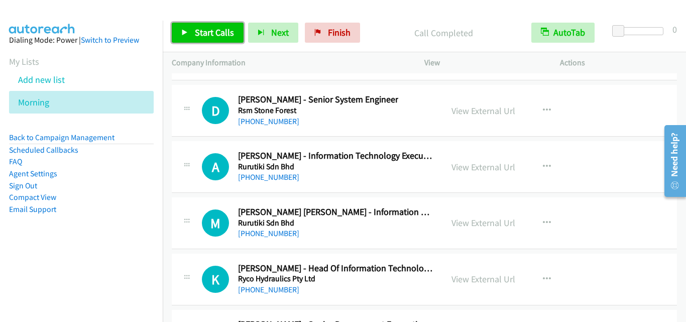
click at [205, 35] on span "Start Calls" at bounding box center [214, 33] width 39 height 12
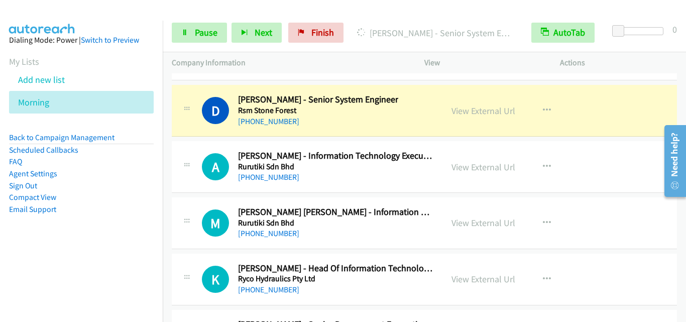
drag, startPoint x: 166, startPoint y: 155, endPoint x: 109, endPoint y: 154, distance: 56.7
click at [166, 155] on td "A Callback Scheduled [PERSON_NAME] - Information Technology Executive Rurutiki …" at bounding box center [424, 167] width 523 height 56
click at [194, 29] on link "Pause" at bounding box center [199, 33] width 55 height 20
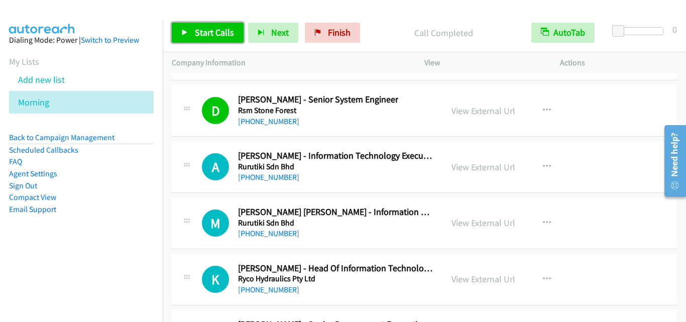
click at [215, 39] on link "Start Calls" at bounding box center [208, 33] width 72 height 20
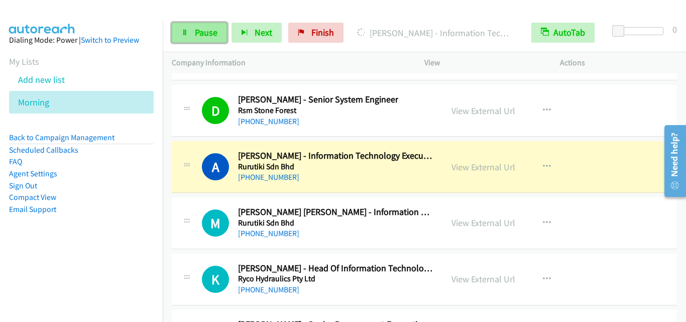
click at [206, 39] on link "Pause" at bounding box center [199, 33] width 55 height 20
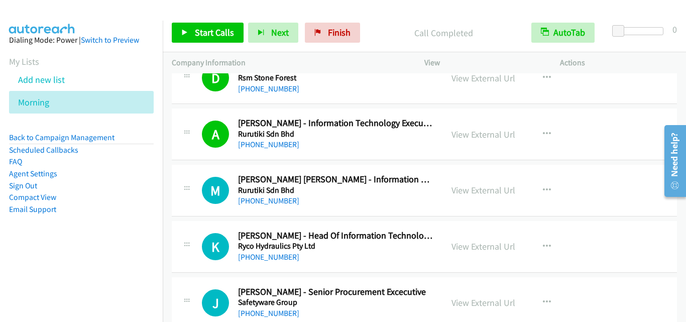
scroll to position [15958, 0]
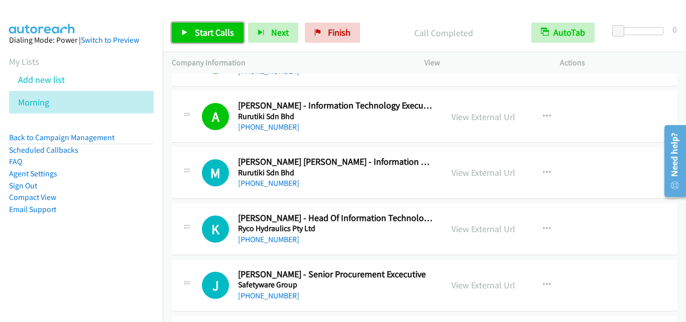
click at [206, 26] on link "Start Calls" at bounding box center [208, 33] width 72 height 20
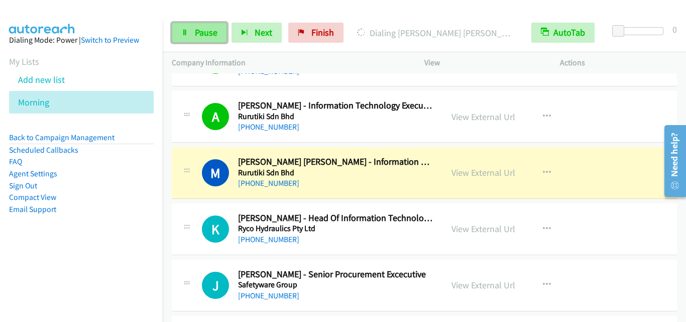
click at [201, 28] on span "Pause" at bounding box center [206, 33] width 23 height 12
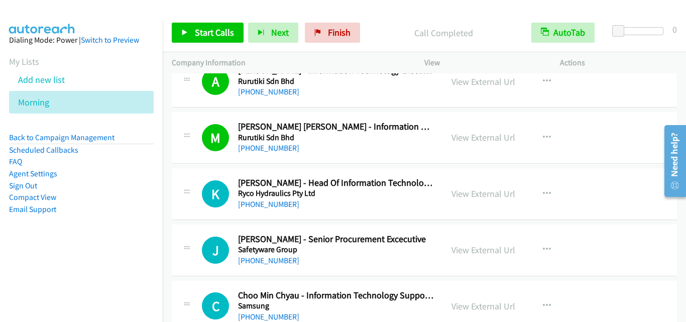
scroll to position [16008, 0]
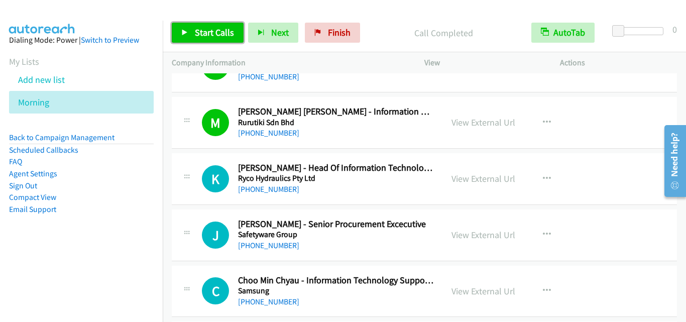
click at [209, 39] on link "Start Calls" at bounding box center [208, 33] width 72 height 20
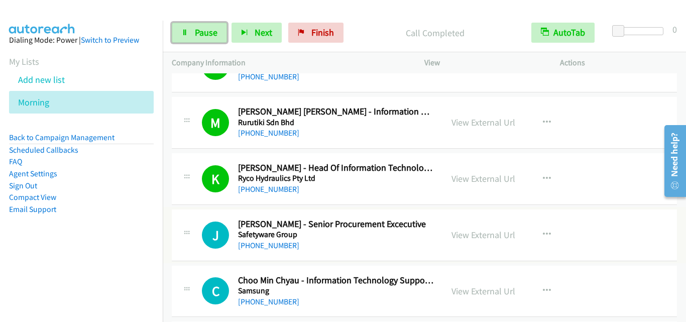
click at [192, 25] on link "Pause" at bounding box center [199, 33] width 55 height 20
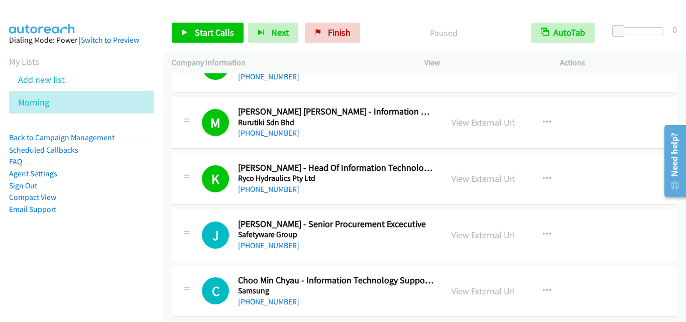
scroll to position [16109, 0]
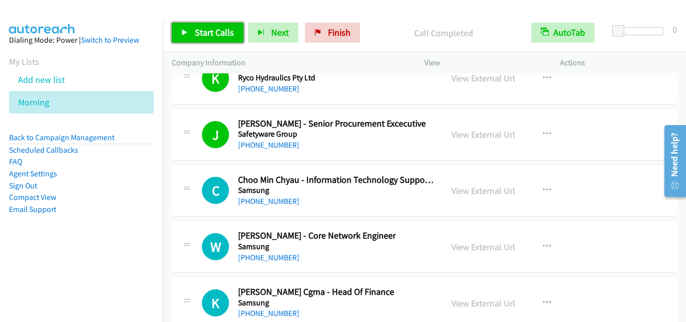
click at [206, 28] on span "Start Calls" at bounding box center [214, 33] width 39 height 12
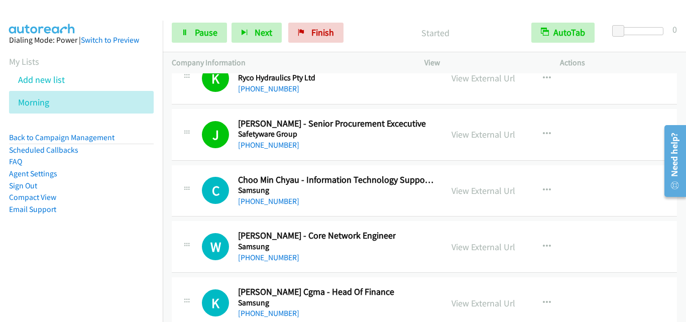
click at [171, 215] on td "C Callback Scheduled Choo Min Chyau - Information Technology Support Specialist…" at bounding box center [424, 191] width 523 height 56
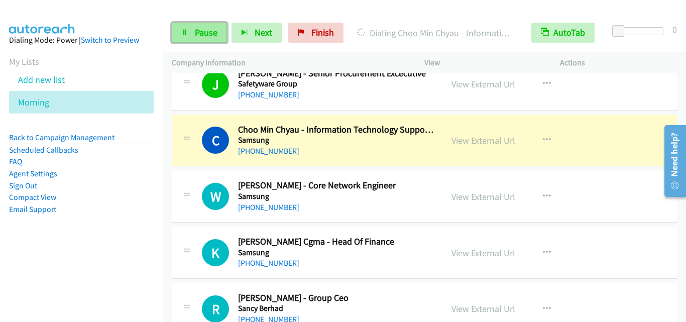
click at [195, 35] on span "Pause" at bounding box center [206, 33] width 23 height 12
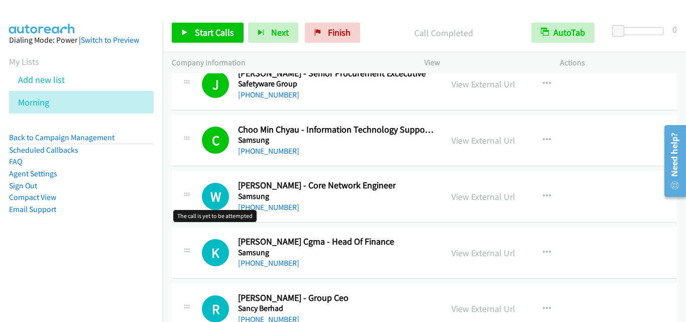
click at [212, 188] on h1 "W" at bounding box center [215, 196] width 27 height 27
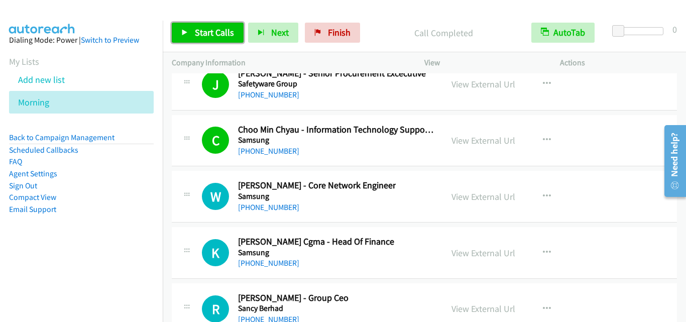
click at [215, 30] on span "Start Calls" at bounding box center [214, 33] width 39 height 12
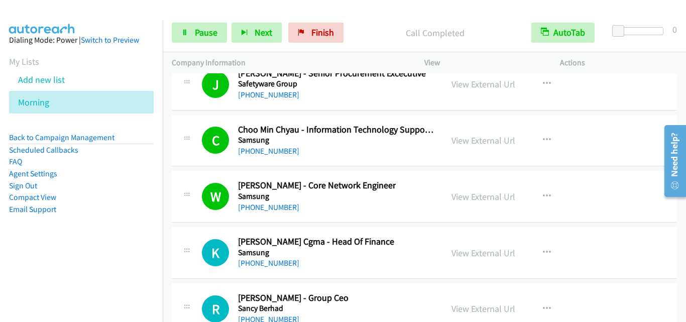
click at [188, 226] on td "K Callback Scheduled [PERSON_NAME] Cgma - Head Of Finance Samsung Asia/[GEOGRAP…" at bounding box center [424, 253] width 523 height 56
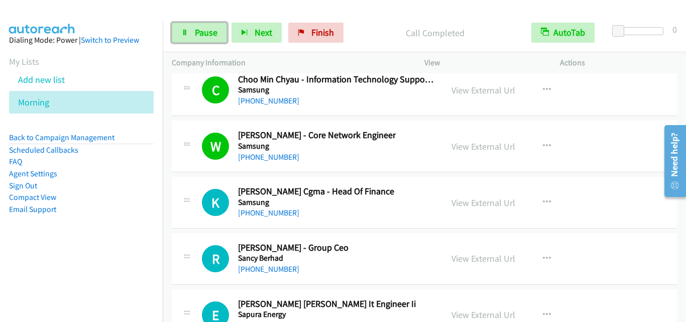
drag, startPoint x: 216, startPoint y: 32, endPoint x: 260, endPoint y: 62, distance: 52.6
click at [216, 33] on span "Pause" at bounding box center [206, 33] width 23 height 12
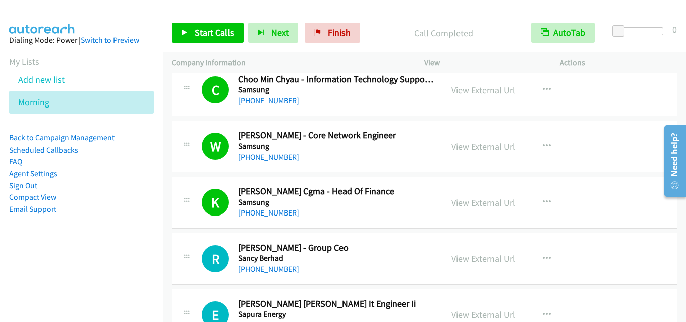
click at [194, 240] on div "R Callback Scheduled [PERSON_NAME] - Group Ceo Sancy Berhad Asia/[GEOGRAPHIC_DA…" at bounding box center [424, 259] width 505 height 52
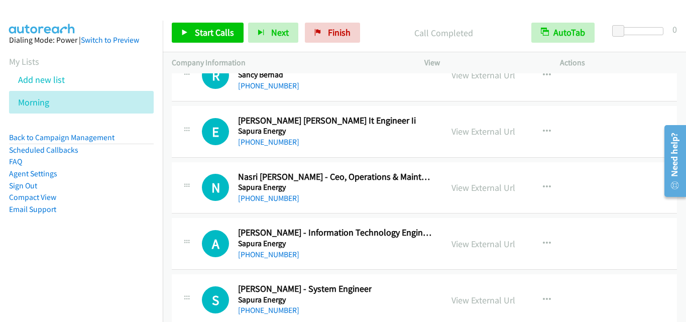
scroll to position [16410, 0]
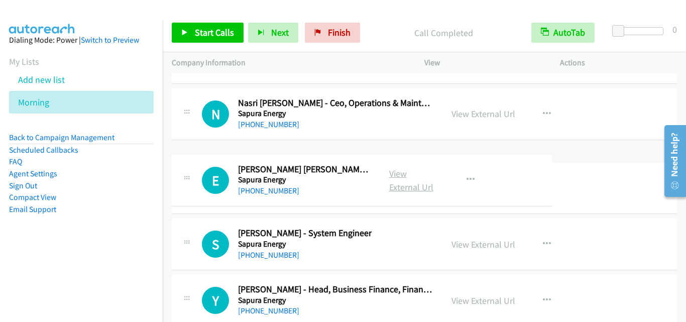
drag, startPoint x: 393, startPoint y: 109, endPoint x: 398, endPoint y: 176, distance: 66.5
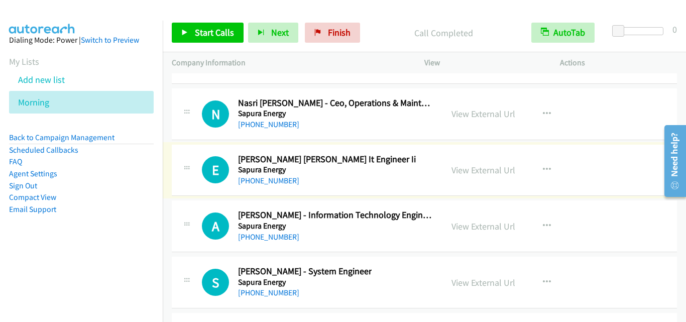
scroll to position [16460, 0]
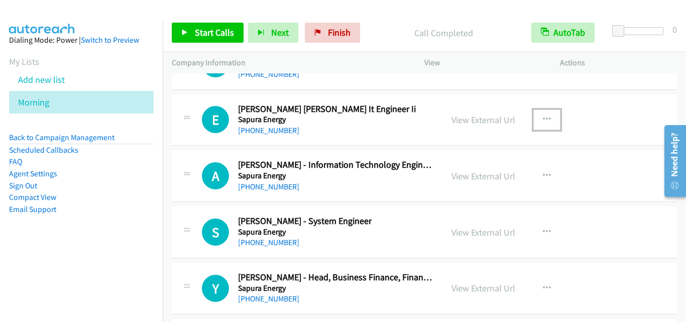
click at [545, 119] on icon "button" at bounding box center [547, 119] width 8 height 8
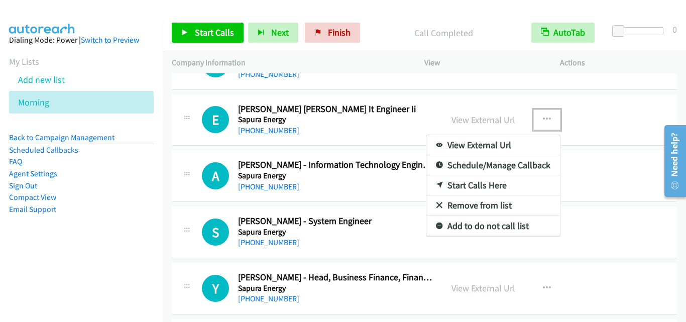
click at [514, 181] on link "Start Calls Here" at bounding box center [493, 185] width 134 height 20
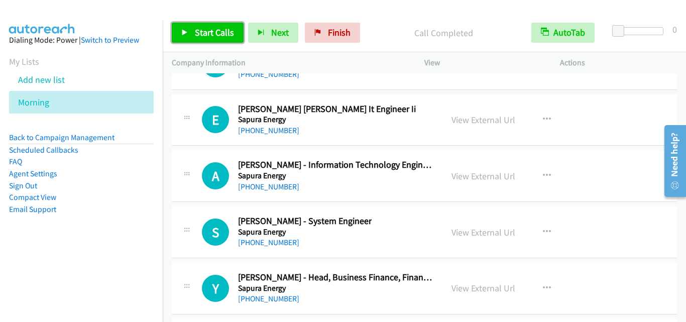
click at [208, 26] on link "Start Calls" at bounding box center [208, 33] width 72 height 20
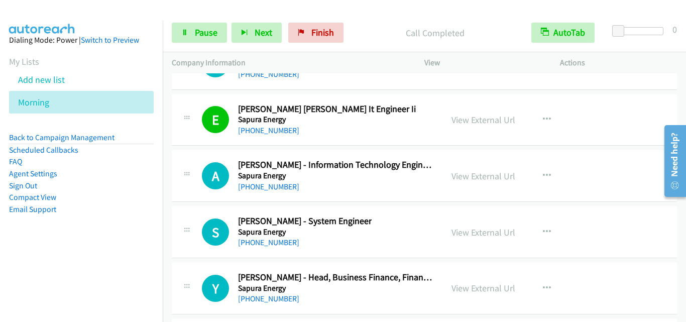
click at [204, 191] on div "A Callback Scheduled [PERSON_NAME] - Information Technology Engineer Sapura Ene…" at bounding box center [317, 175] width 231 height 33
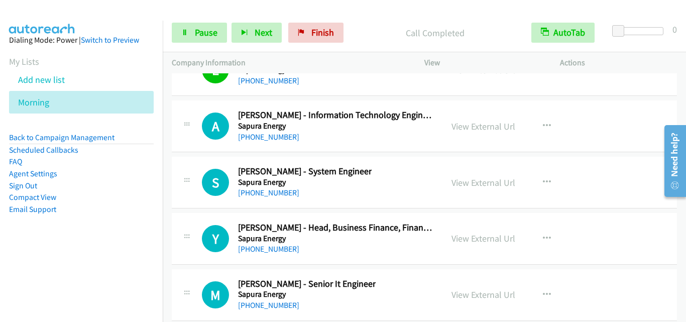
scroll to position [16510, 0]
click at [187, 227] on div at bounding box center [187, 234] width 12 height 27
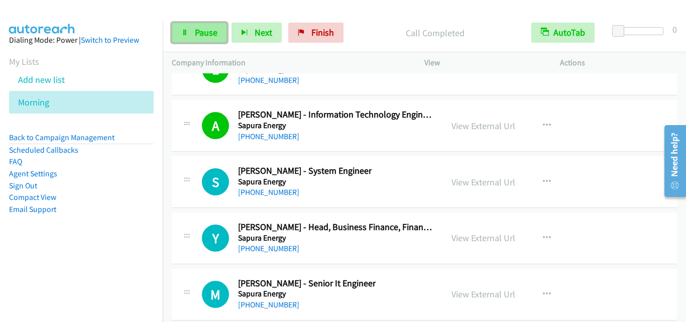
click at [215, 28] on span "Pause" at bounding box center [206, 33] width 23 height 12
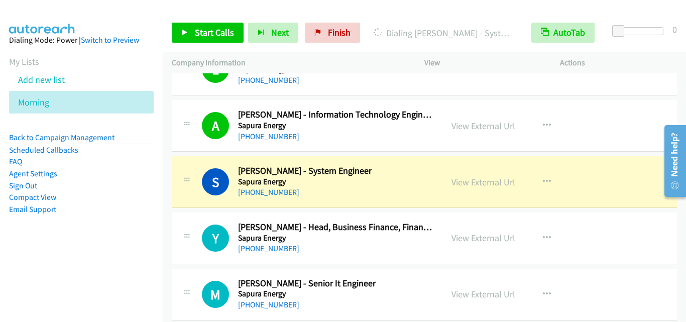
click at [310, 90] on div "E Callback Scheduled [PERSON_NAME] It Engineer Ii Sapura Energy Asia/[GEOGRAPHI…" at bounding box center [424, 70] width 505 height 52
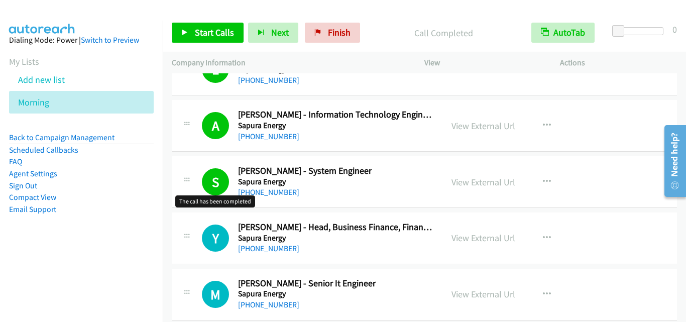
click at [208, 192] on h1 "S" at bounding box center [215, 181] width 27 height 27
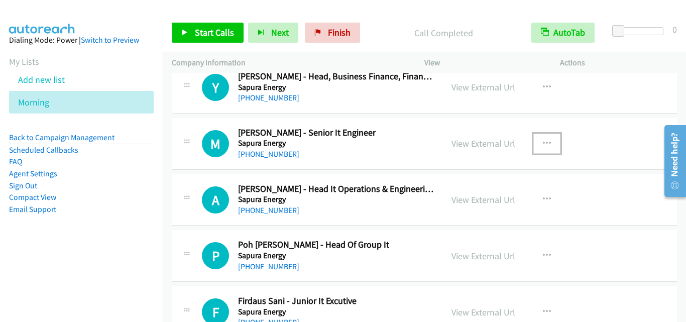
click at [545, 140] on icon "button" at bounding box center [547, 144] width 8 height 8
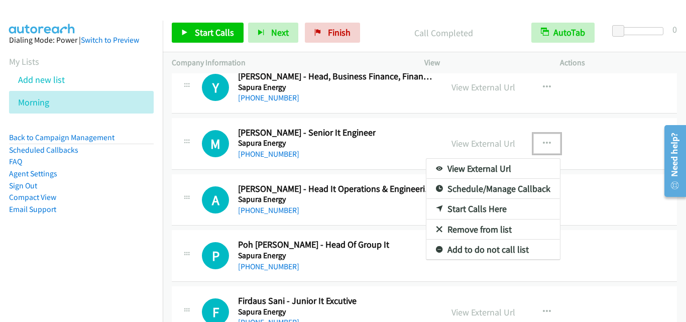
click at [499, 209] on link "Start Calls Here" at bounding box center [493, 209] width 134 height 20
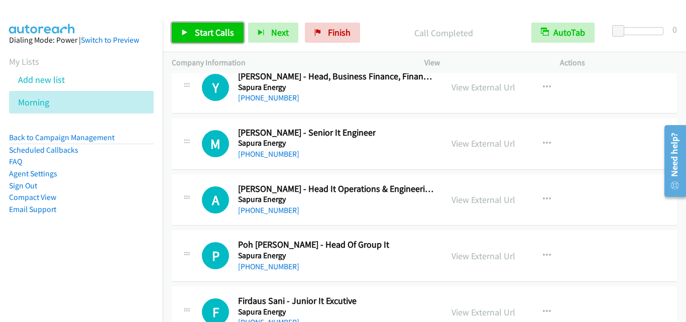
click at [226, 34] on span "Start Calls" at bounding box center [214, 33] width 39 height 12
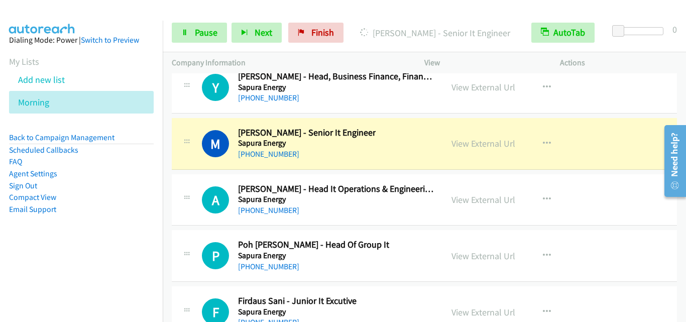
click at [194, 179] on div "A Callback Scheduled [PERSON_NAME] - Head It Operations & Engineering Sapura En…" at bounding box center [424, 200] width 505 height 52
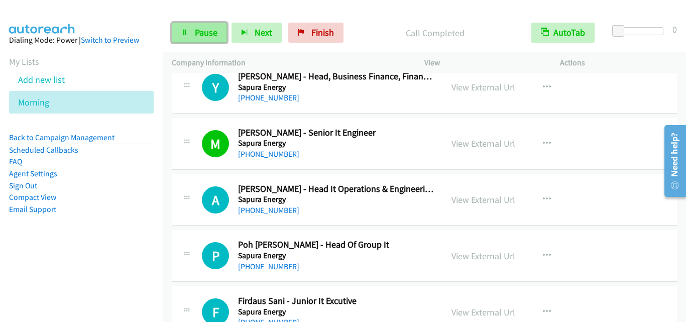
click at [195, 29] on span "Pause" at bounding box center [206, 33] width 23 height 12
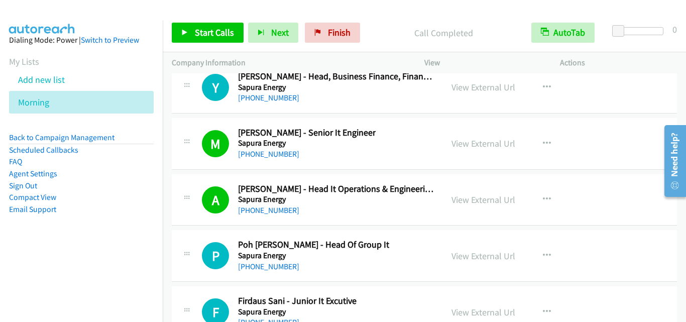
drag, startPoint x: 210, startPoint y: 239, endPoint x: 212, endPoint y: 233, distance: 6.2
click at [210, 239] on div "P Callback Scheduled Poh [PERSON_NAME] - Head Of Group It Sapura Energy Asia/[G…" at bounding box center [317, 255] width 231 height 33
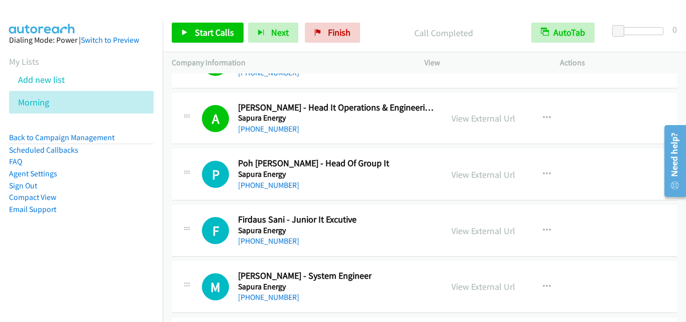
scroll to position [16711, 0]
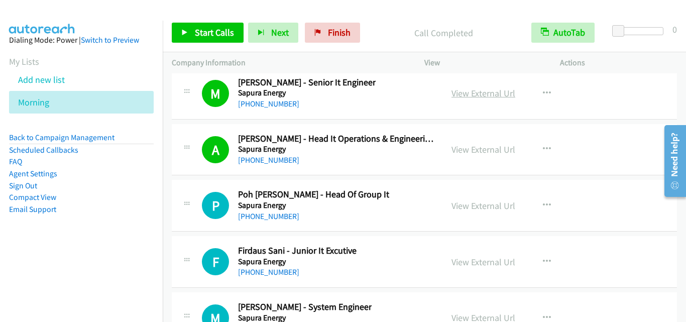
click at [489, 92] on link "View External Url" at bounding box center [483, 93] width 64 height 12
click at [72, 61] on section "My Lists Add new list Morning" at bounding box center [81, 84] width 145 height 59
click at [182, 171] on div "A Callback Scheduled [PERSON_NAME] - Head It Operations & Engineering Sapura En…" at bounding box center [424, 150] width 505 height 52
